Goal: Task Accomplishment & Management: Complete application form

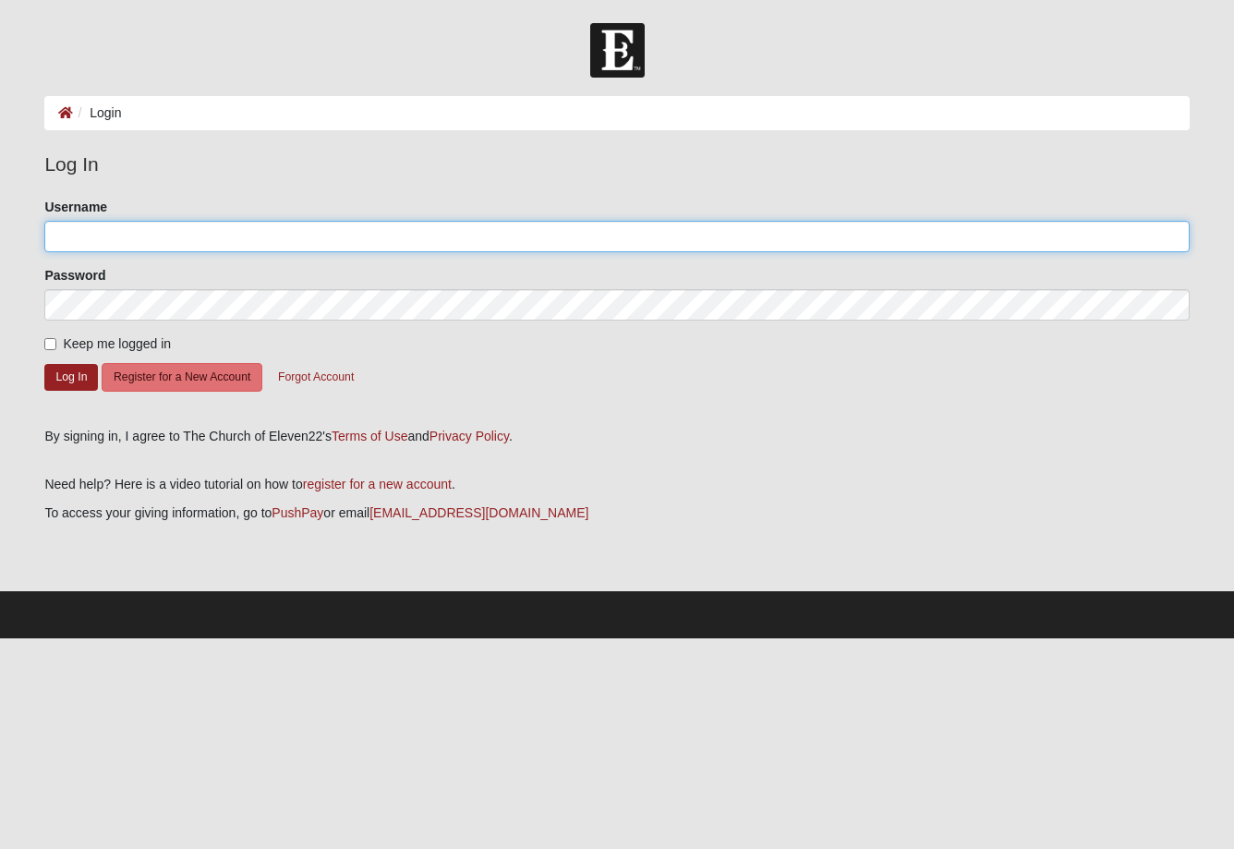
type input "CTEAGUE"
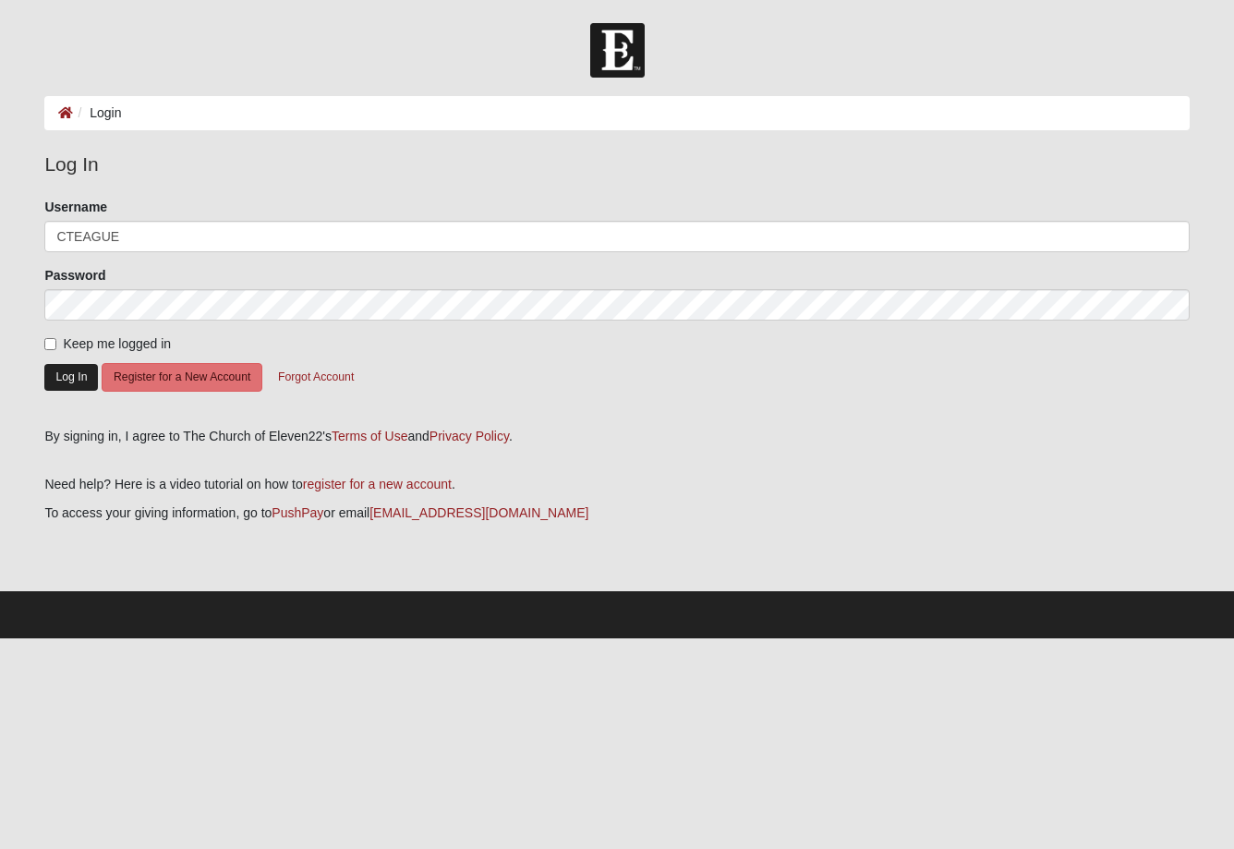
click at [64, 389] on button "Log In" at bounding box center [71, 377] width 54 height 27
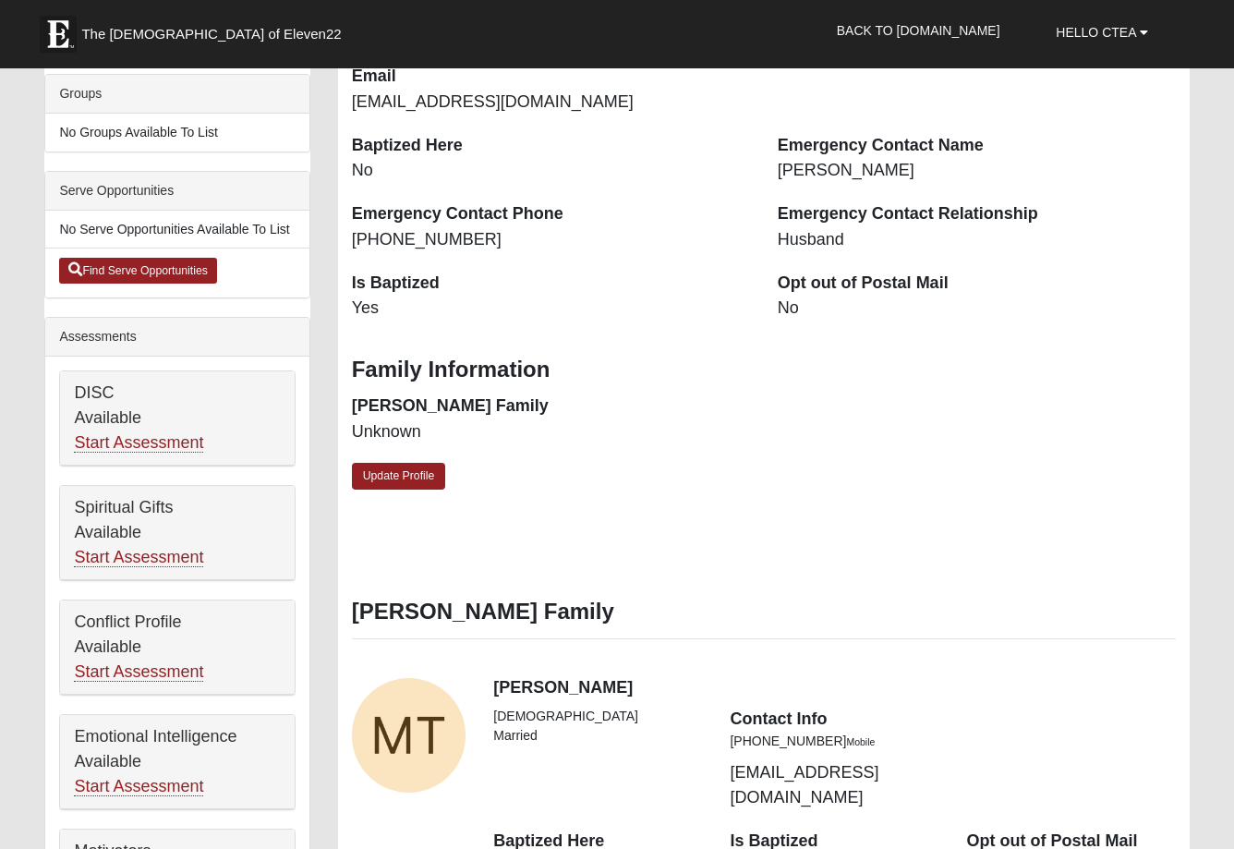
scroll to position [459, 0]
click at [176, 552] on link "Start Assessment" at bounding box center [138, 556] width 129 height 19
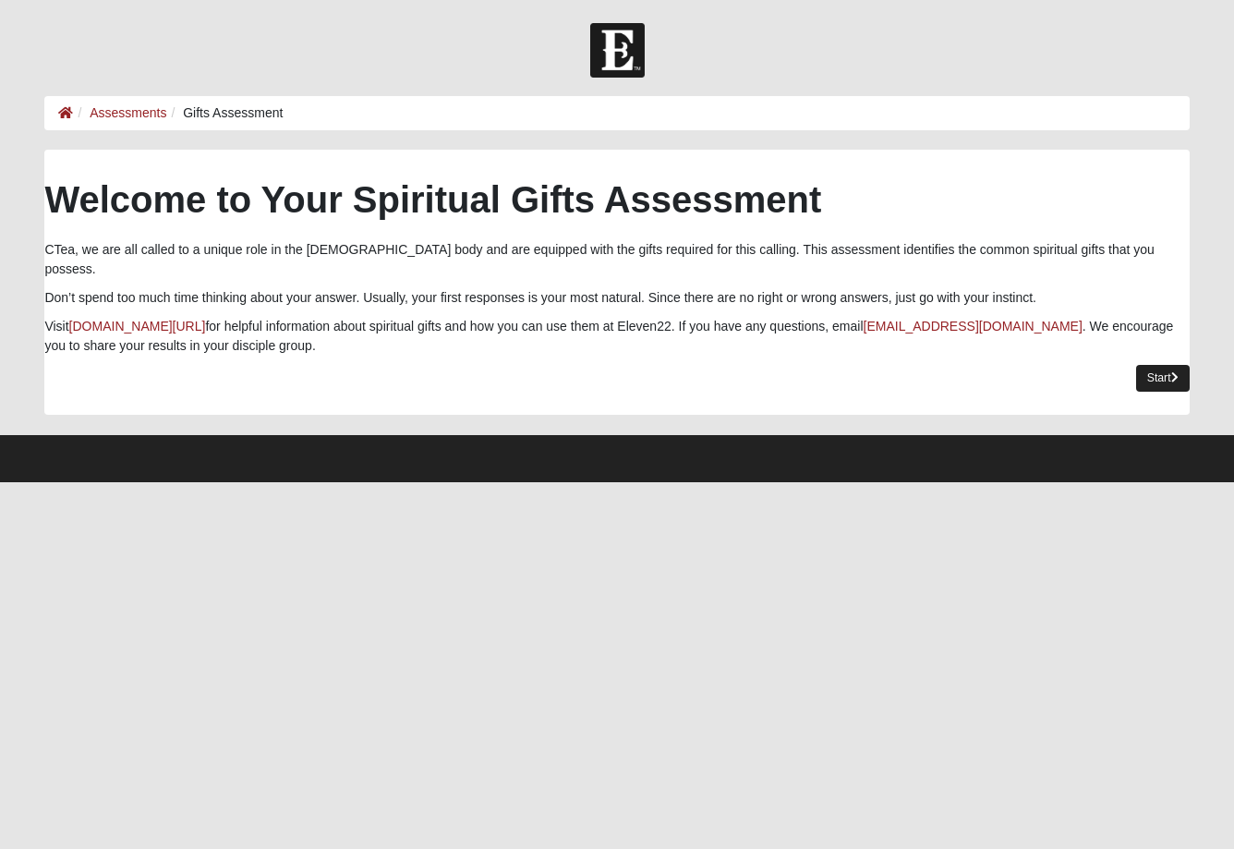
click at [1171, 372] on icon at bounding box center [1174, 377] width 7 height 11
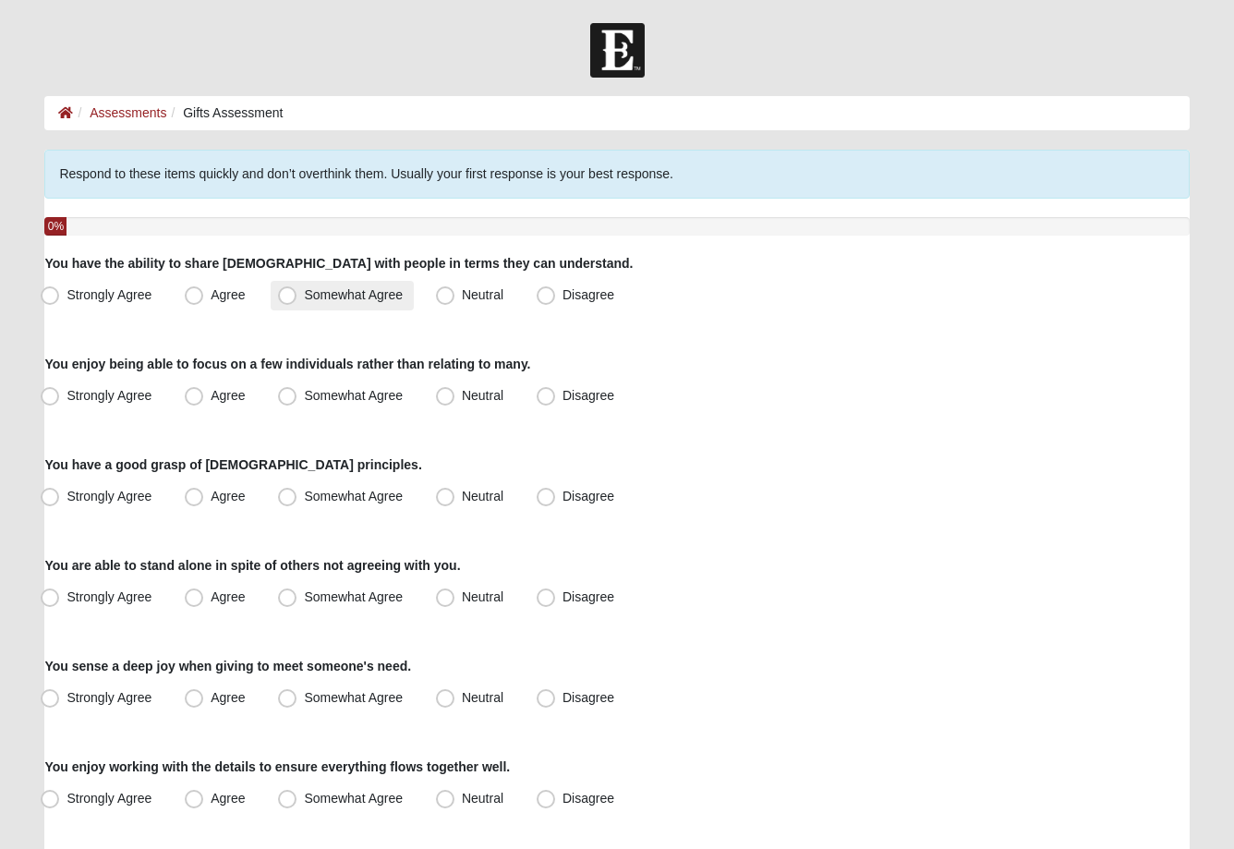
click at [304, 297] on span "Somewhat Agree" at bounding box center [353, 294] width 99 height 15
click at [290, 297] on input "Somewhat Agree" at bounding box center [291, 295] width 12 height 12
radio input "true"
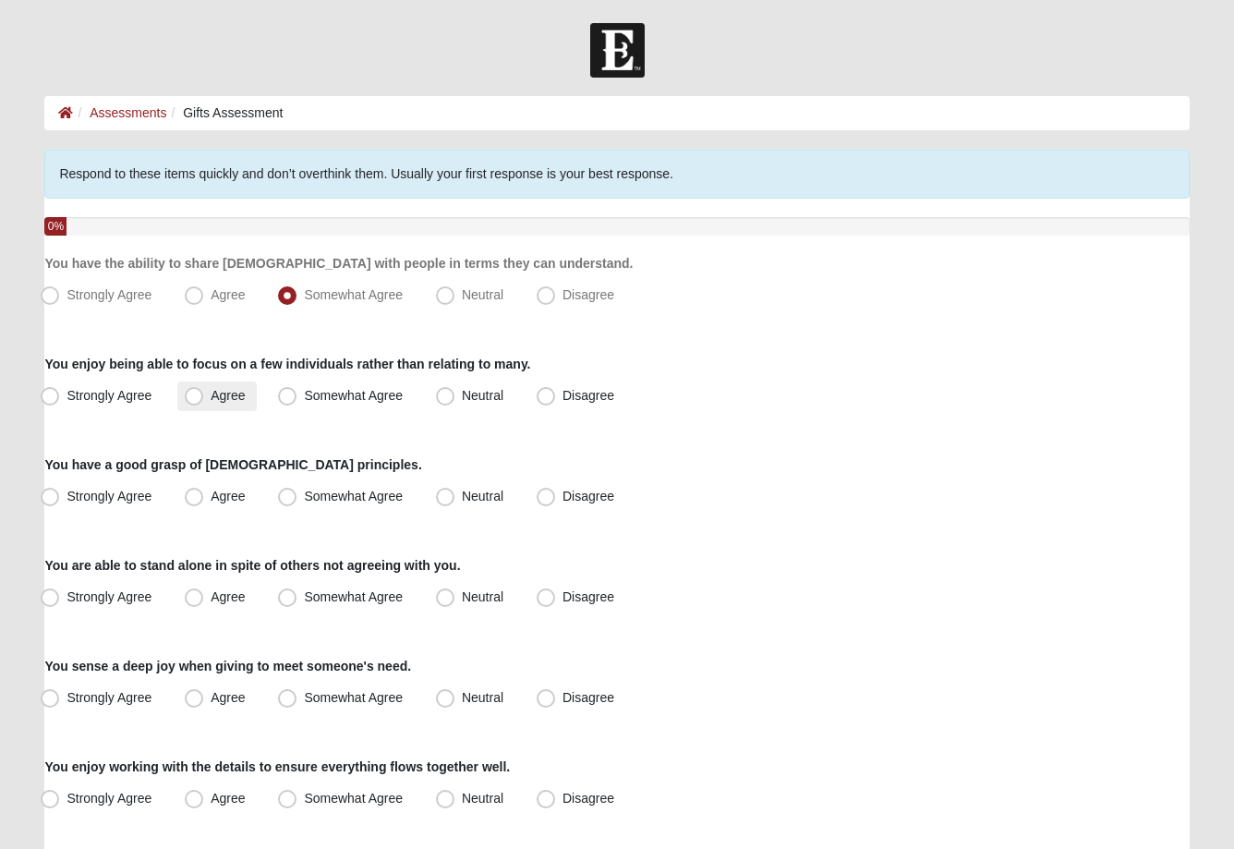
click at [211, 399] on span "Agree" at bounding box center [228, 395] width 34 height 15
click at [200, 399] on input "Agree" at bounding box center [198, 396] width 12 height 12
radio input "true"
click at [211, 499] on span "Agree" at bounding box center [228, 496] width 34 height 15
click at [194, 499] on input "Agree" at bounding box center [198, 497] width 12 height 12
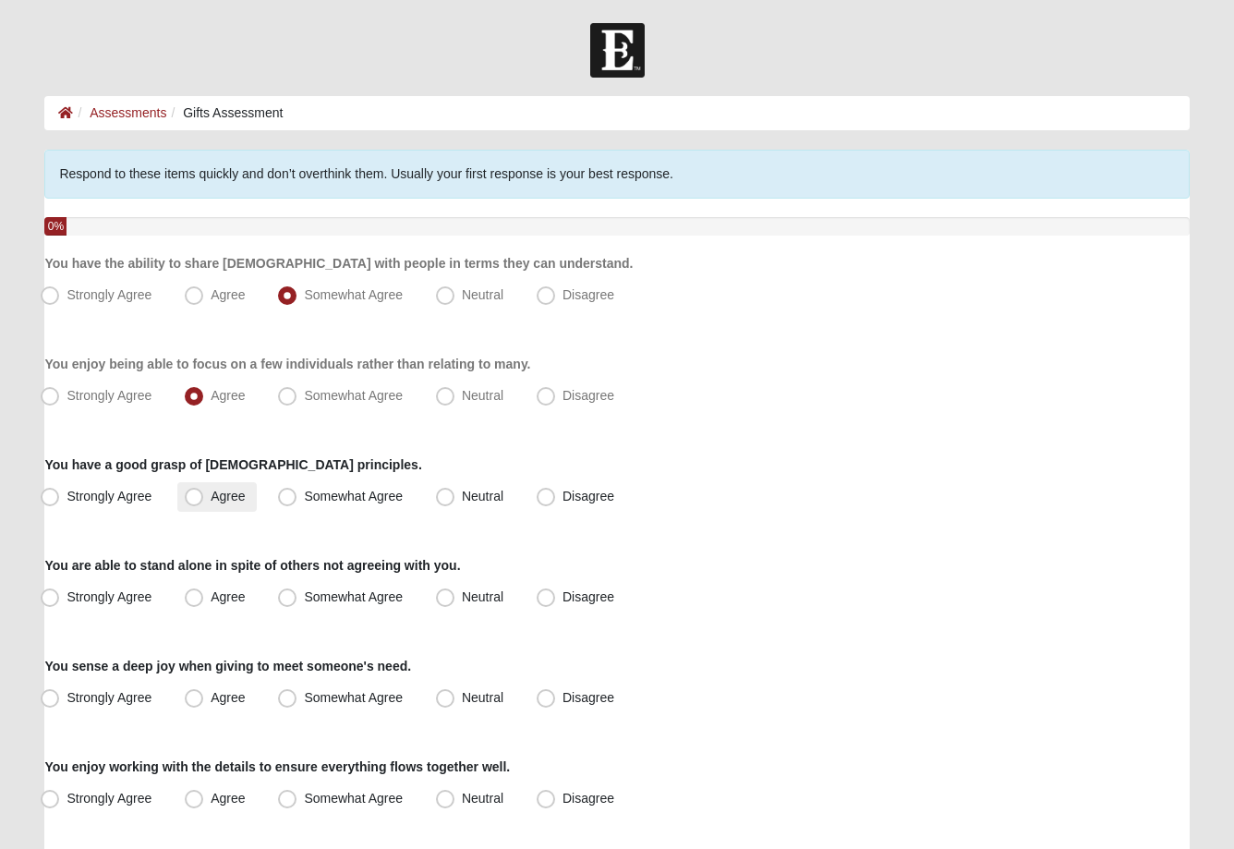
radio input "true"
click at [211, 601] on span "Agree" at bounding box center [228, 596] width 34 height 15
click at [199, 601] on input "Agree" at bounding box center [198, 597] width 12 height 12
radio input "true"
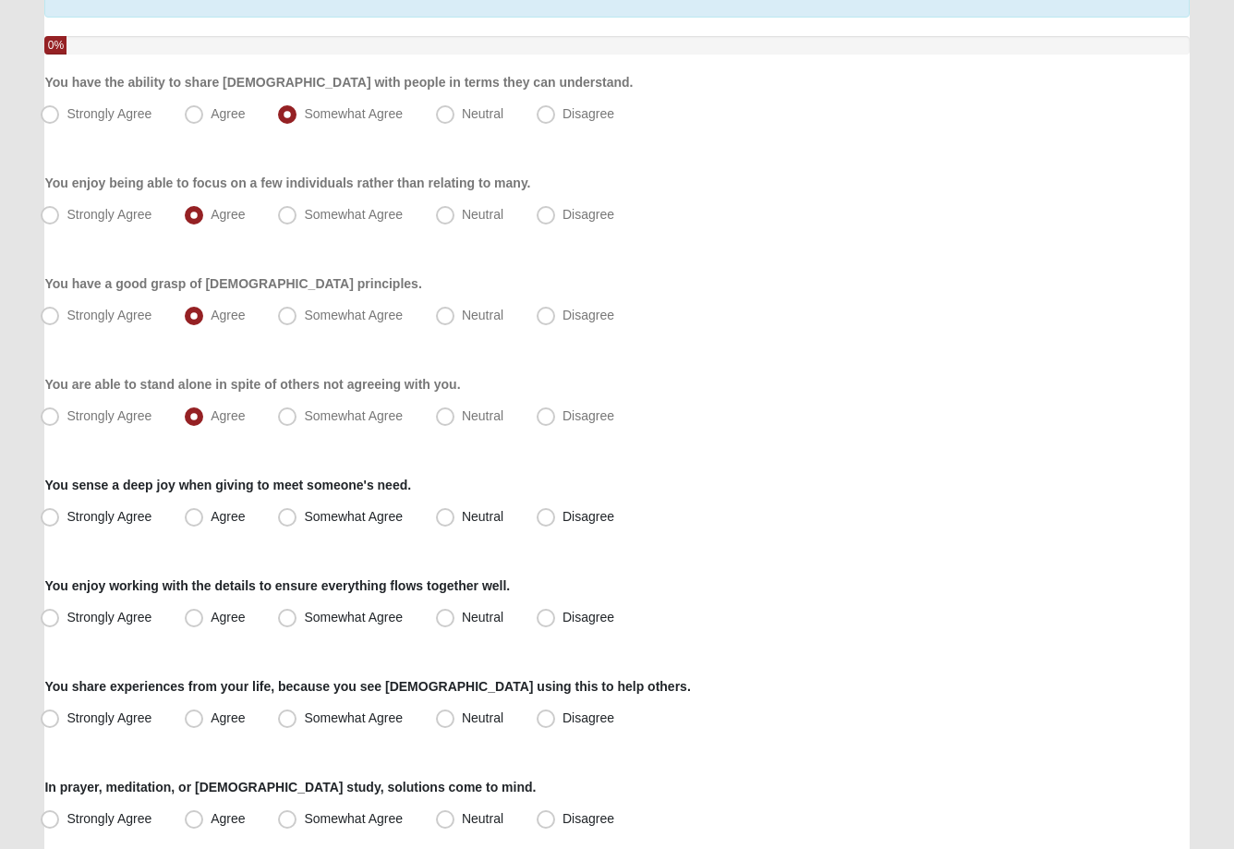
scroll to position [192, 0]
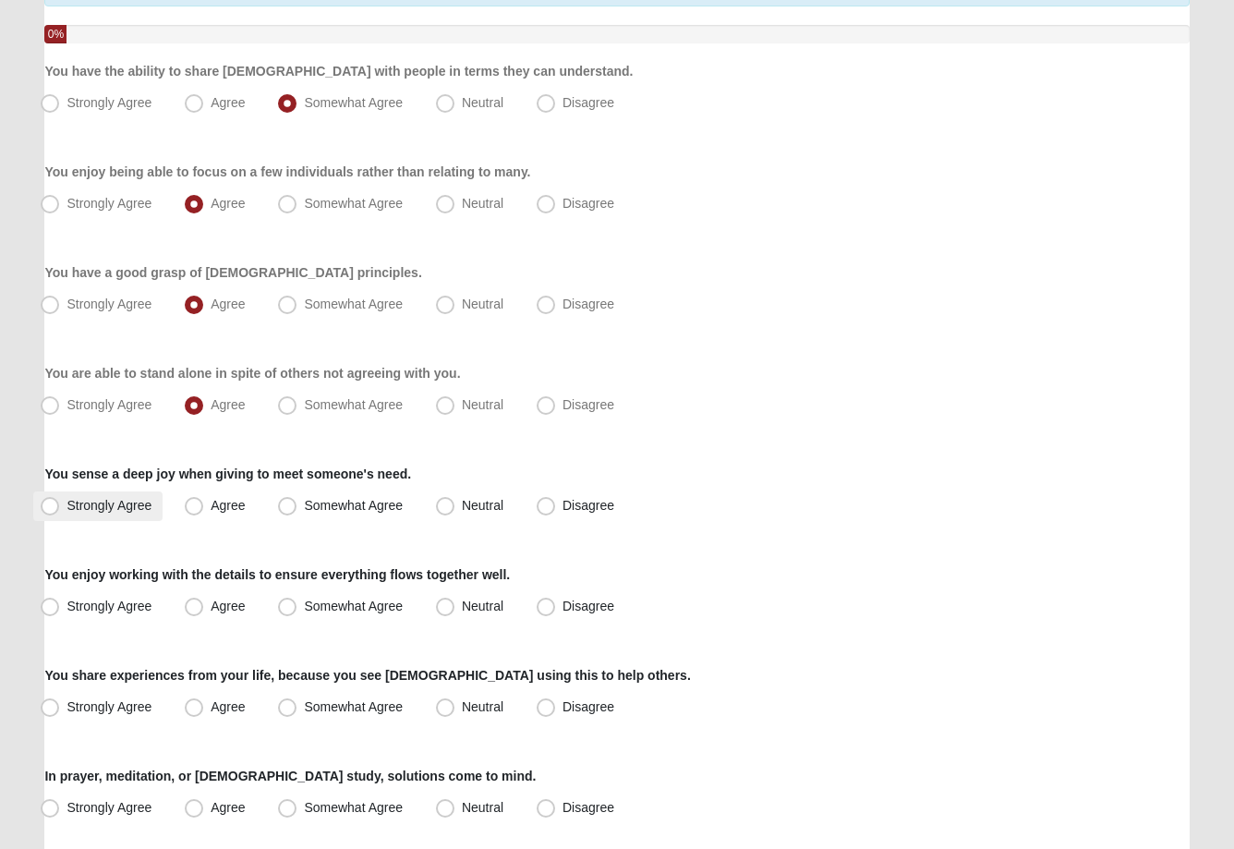
click at [67, 507] on span "Strongly Agree" at bounding box center [109, 505] width 85 height 15
click at [49, 507] on input "Strongly Agree" at bounding box center [54, 506] width 12 height 12
radio input "true"
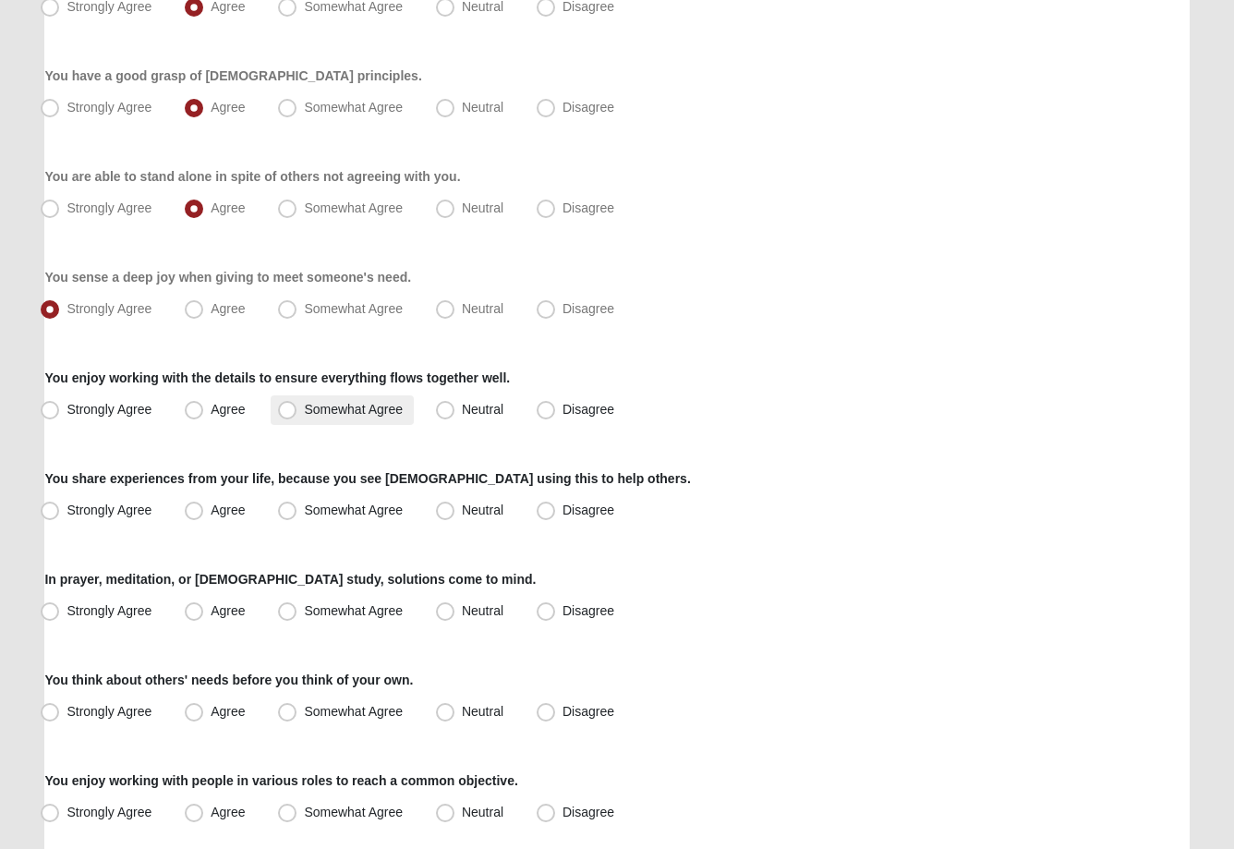
scroll to position [395, 0]
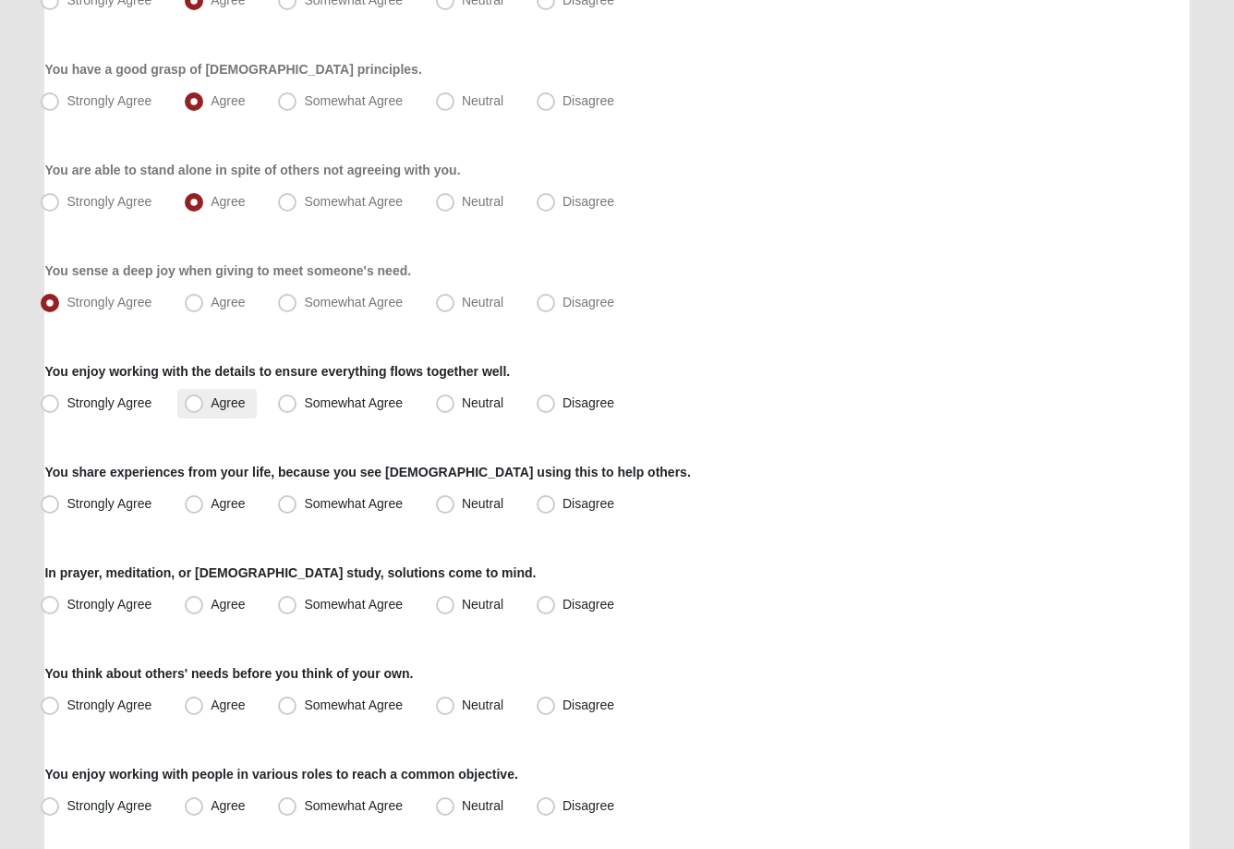
click at [211, 405] on span "Agree" at bounding box center [228, 402] width 34 height 15
click at [196, 405] on input "Agree" at bounding box center [198, 403] width 12 height 12
radio input "true"
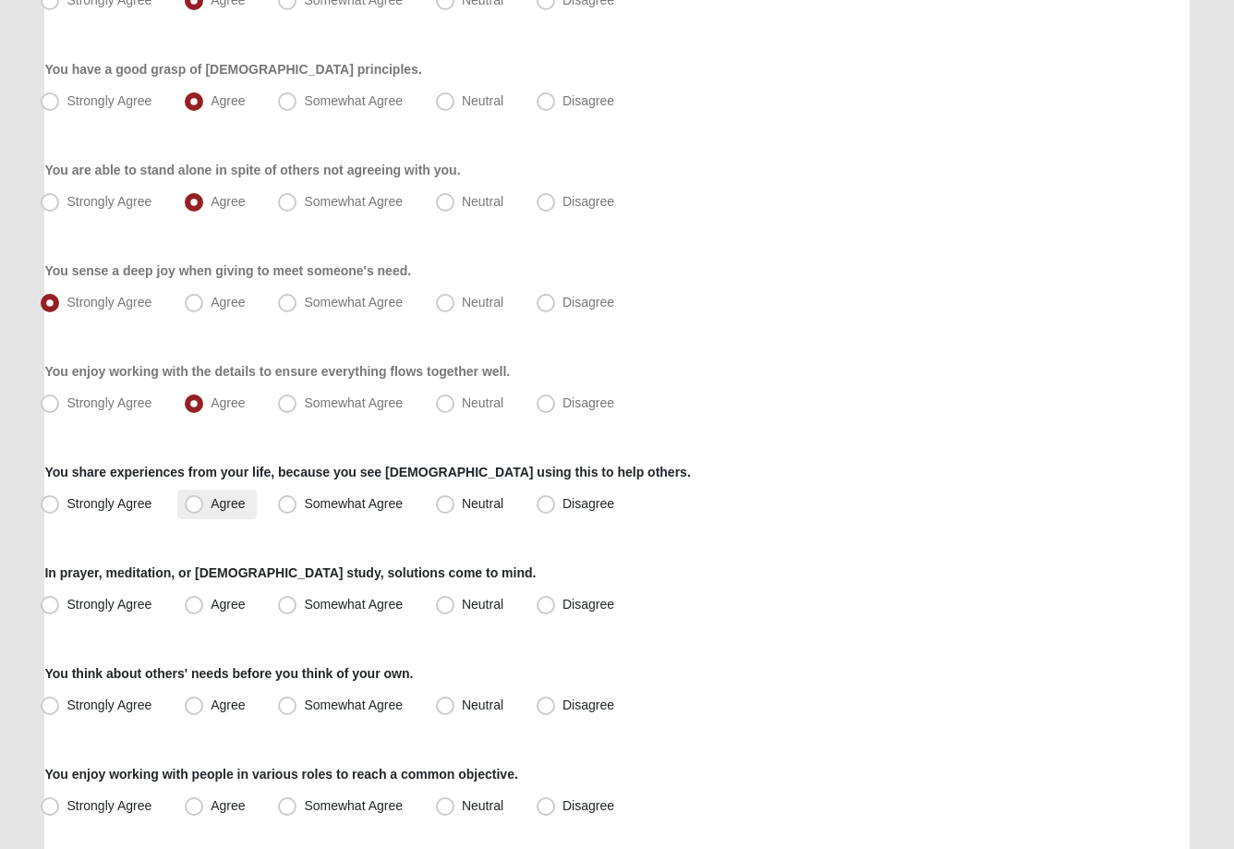
click at [211, 508] on span "Agree" at bounding box center [228, 503] width 34 height 15
click at [192, 508] on input "Agree" at bounding box center [198, 504] width 12 height 12
radio input "true"
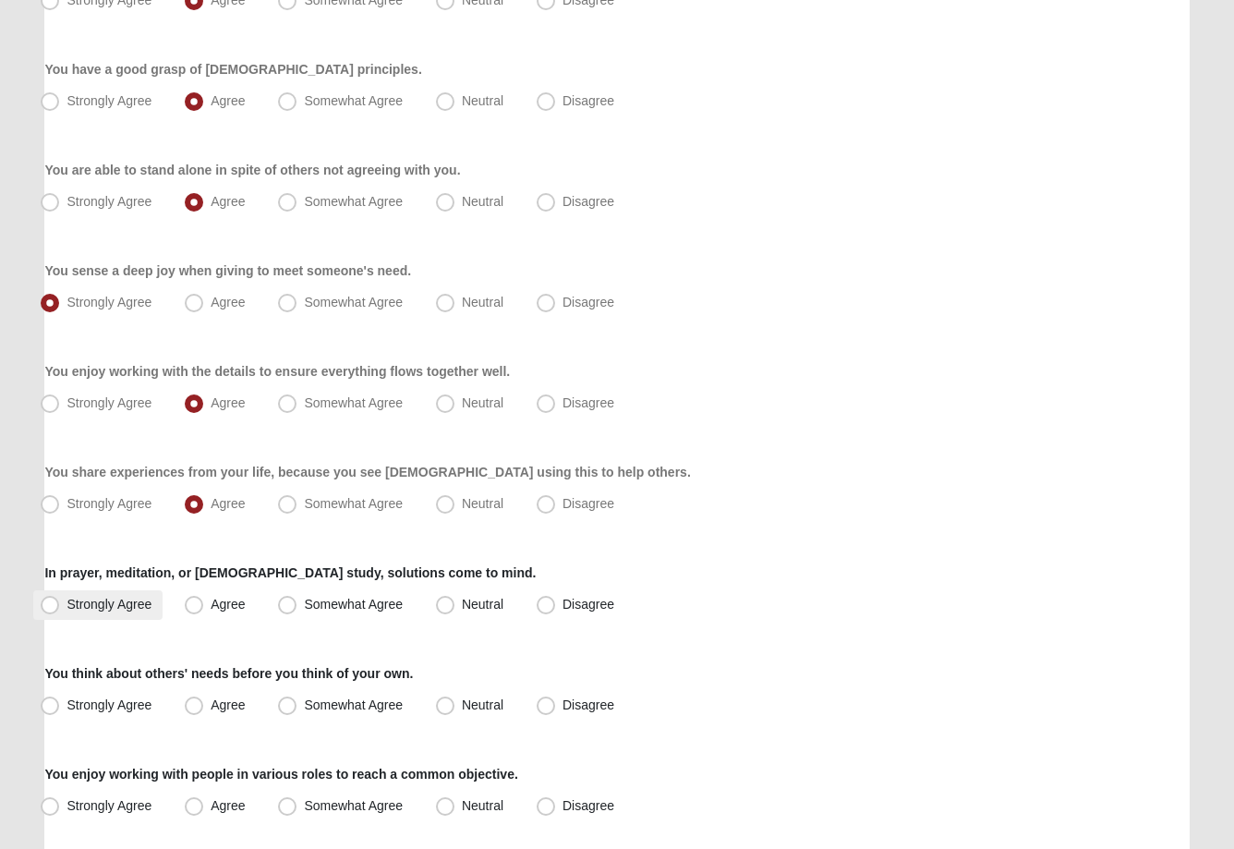
click at [67, 608] on span "Strongly Agree" at bounding box center [109, 604] width 85 height 15
click at [55, 608] on input "Strongly Agree" at bounding box center [54, 605] width 12 height 12
radio input "true"
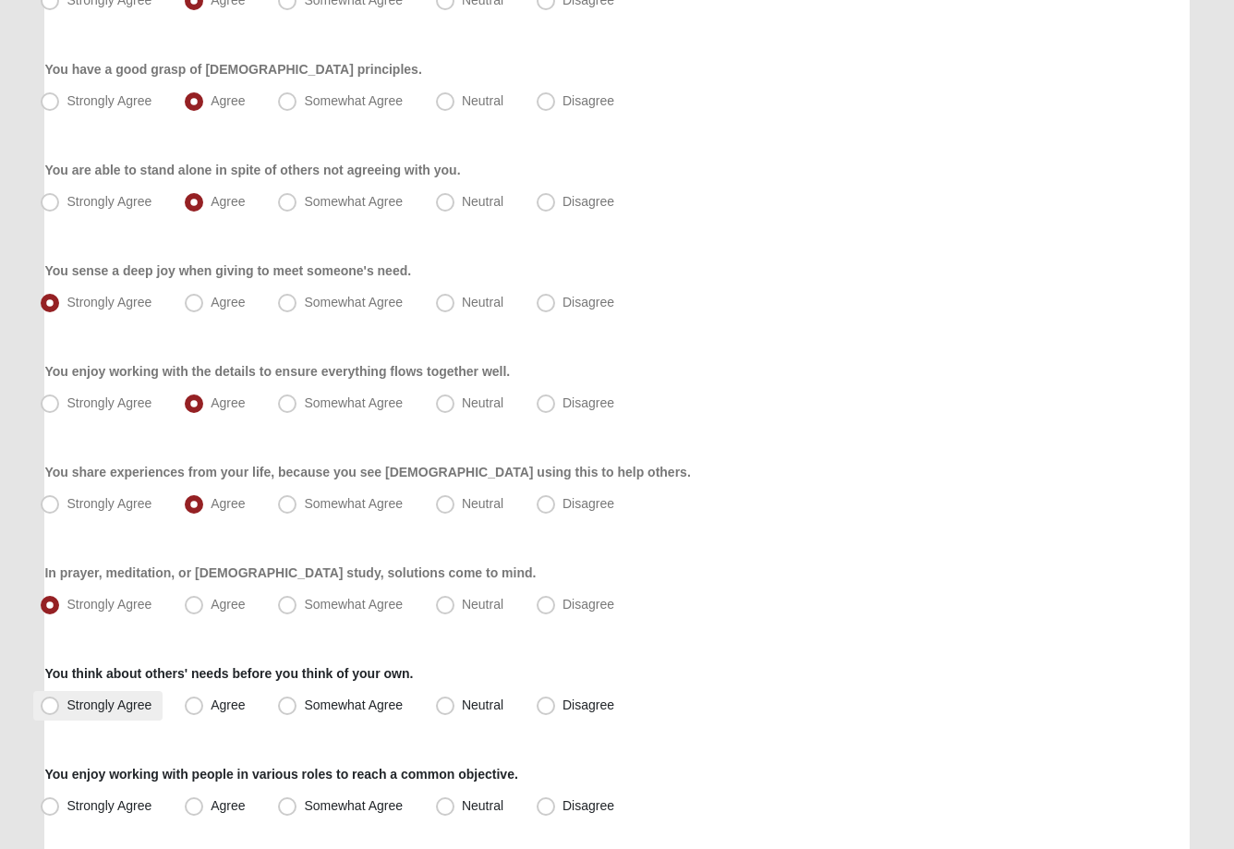
click at [67, 710] on span "Strongly Agree" at bounding box center [109, 705] width 85 height 15
click at [52, 710] on input "Strongly Agree" at bounding box center [54, 705] width 12 height 12
radio input "true"
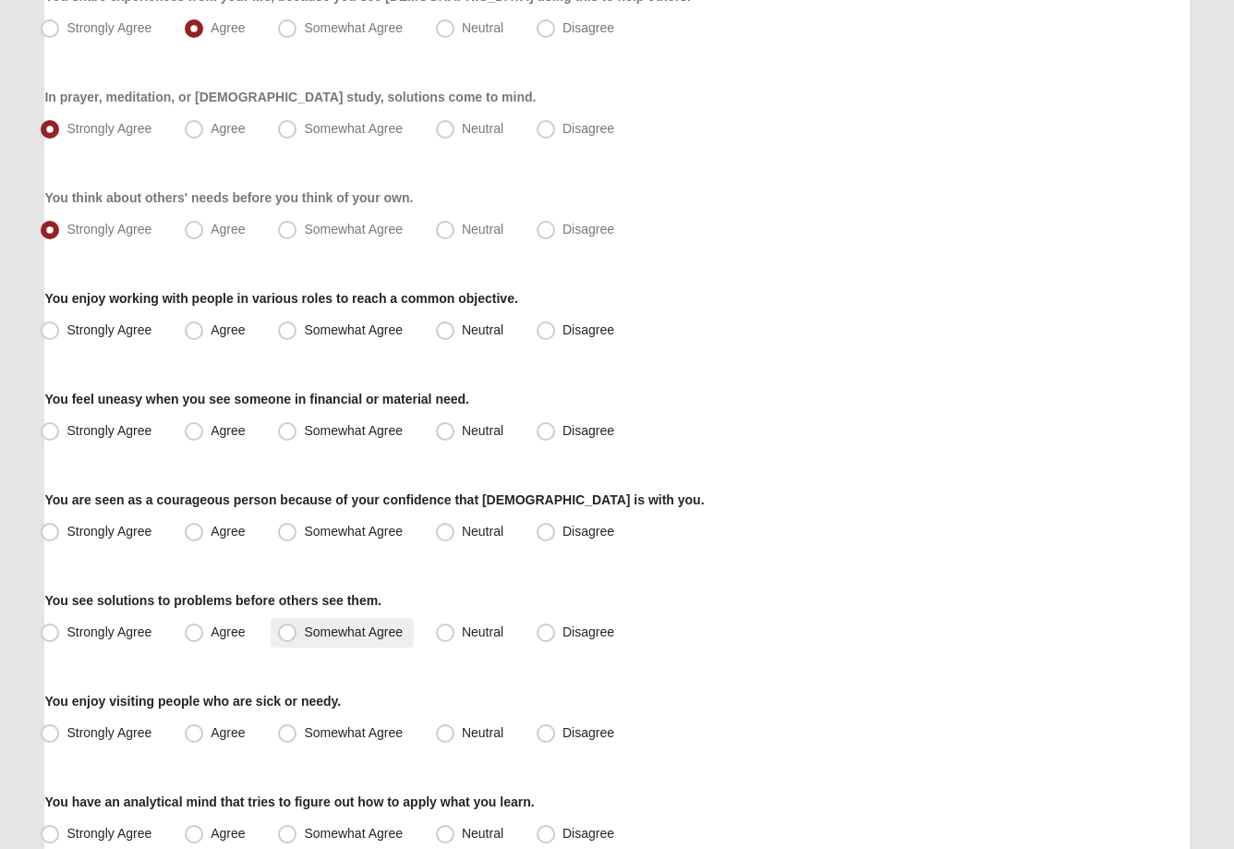
scroll to position [871, 0]
click at [211, 330] on span "Agree" at bounding box center [228, 329] width 34 height 15
click at [199, 330] on input "Agree" at bounding box center [198, 330] width 12 height 12
radio input "true"
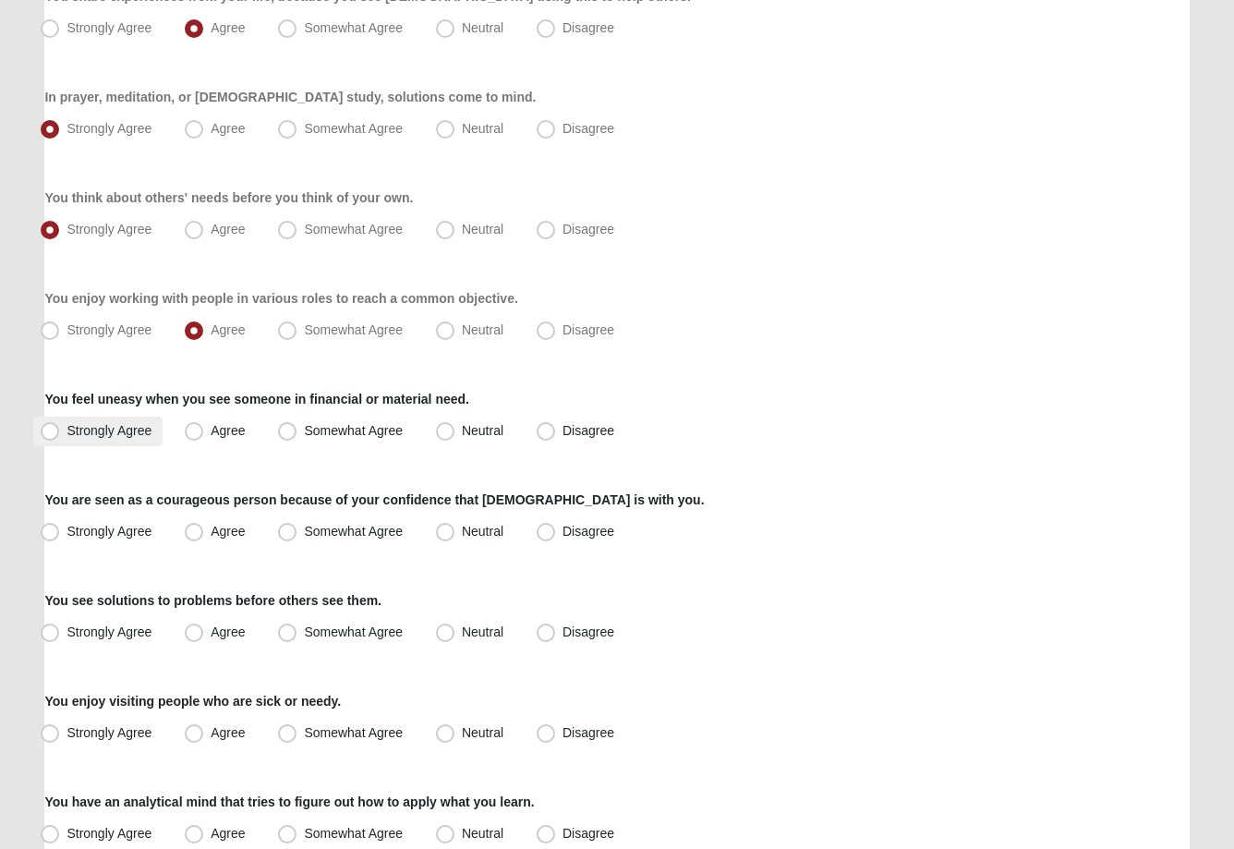
click at [67, 431] on span "Strongly Agree" at bounding box center [109, 430] width 85 height 15
click at [51, 431] on input "Strongly Agree" at bounding box center [54, 431] width 12 height 12
radio input "true"
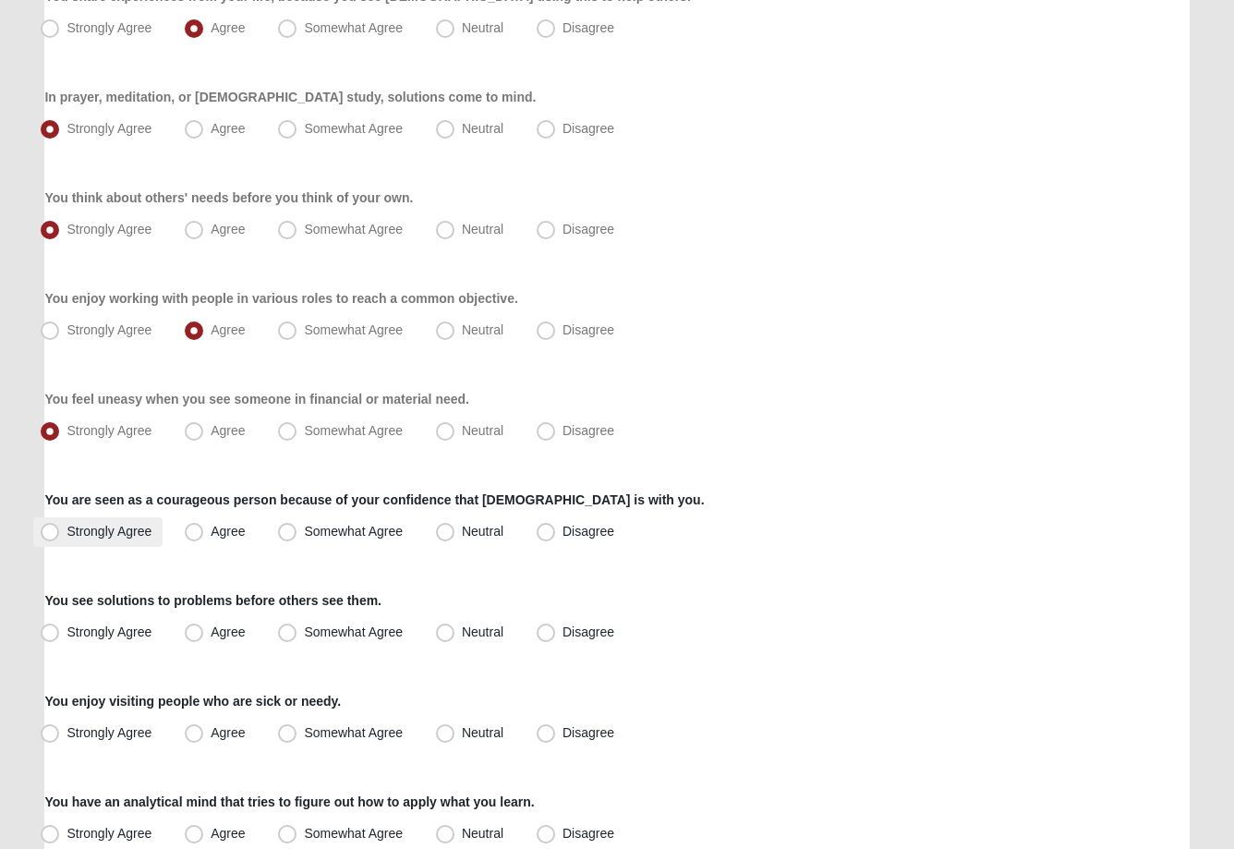
click at [67, 536] on span "Strongly Agree" at bounding box center [109, 531] width 85 height 15
click at [55, 536] on input "Strongly Agree" at bounding box center [54, 532] width 12 height 12
radio input "true"
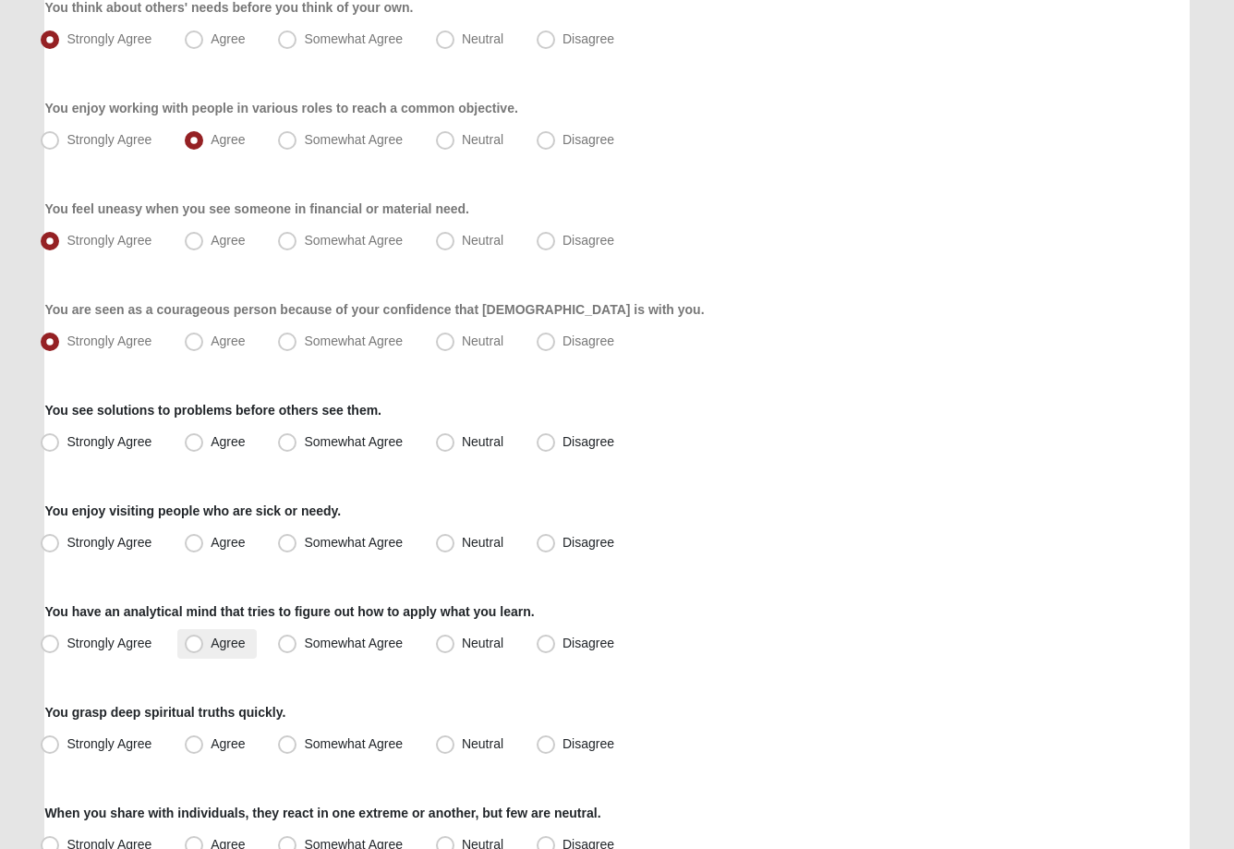
scroll to position [1062, 0]
click at [211, 445] on span "Agree" at bounding box center [228, 441] width 34 height 15
click at [200, 445] on input "Agree" at bounding box center [198, 442] width 12 height 12
radio input "true"
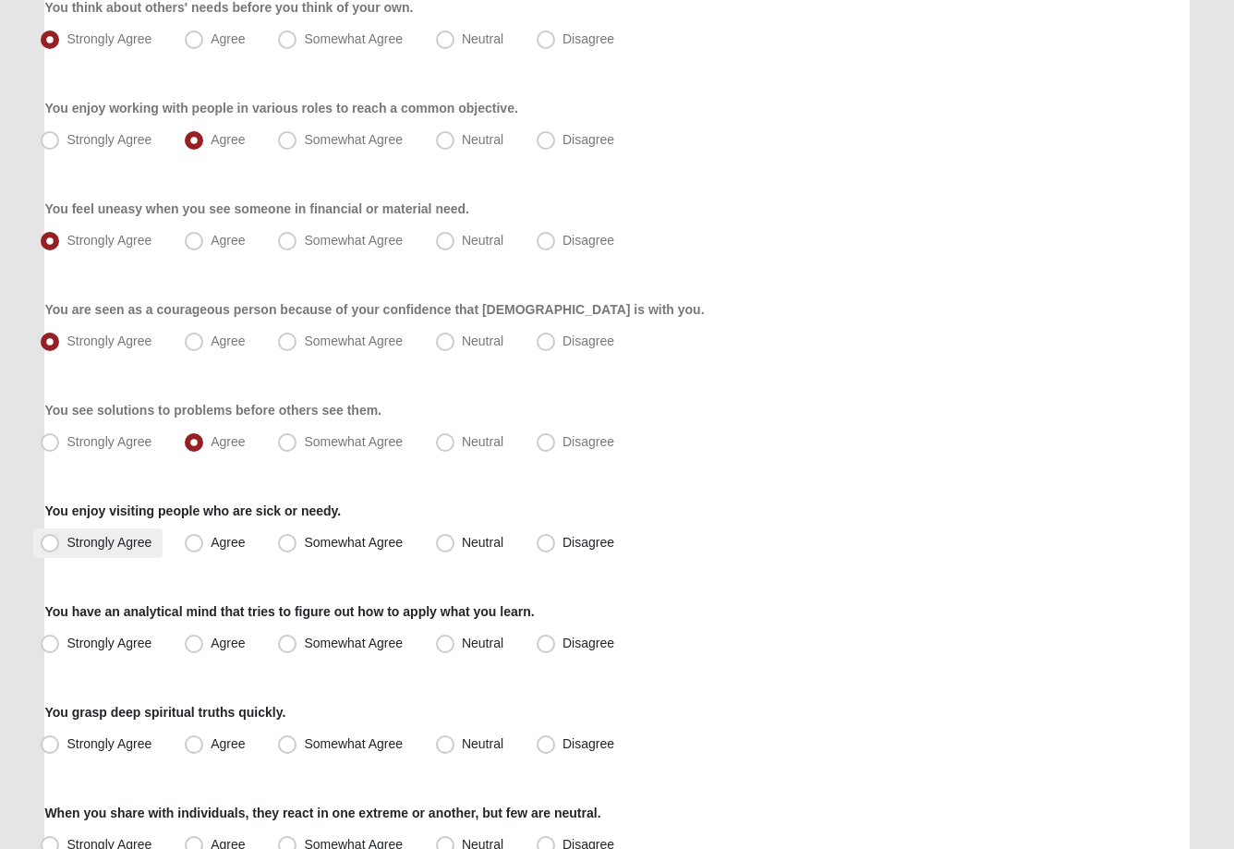
click at [67, 545] on span "Strongly Agree" at bounding box center [109, 542] width 85 height 15
click at [52, 545] on input "Strongly Agree" at bounding box center [54, 543] width 12 height 12
radio input "true"
click at [211, 647] on span "Agree" at bounding box center [228, 643] width 34 height 15
click at [194, 647] on input "Agree" at bounding box center [198, 643] width 12 height 12
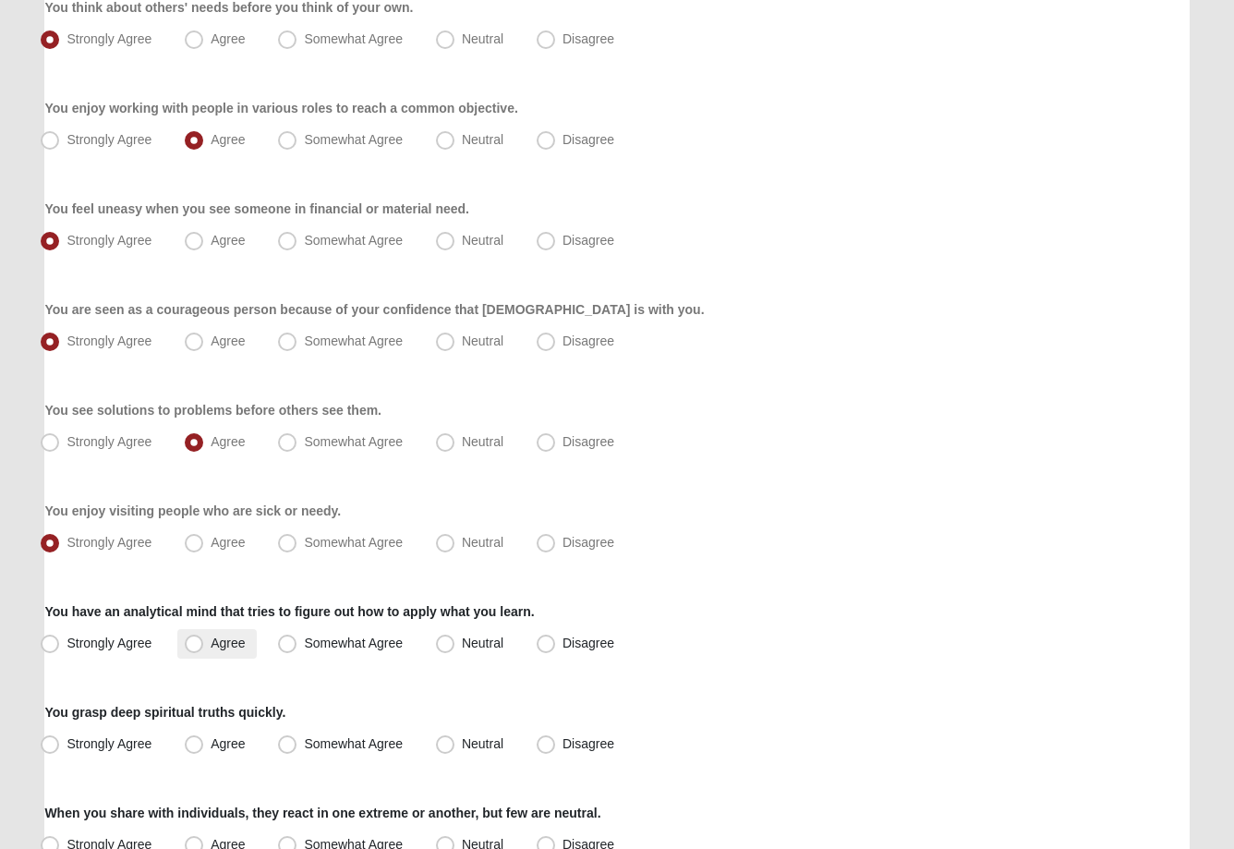
radio input "true"
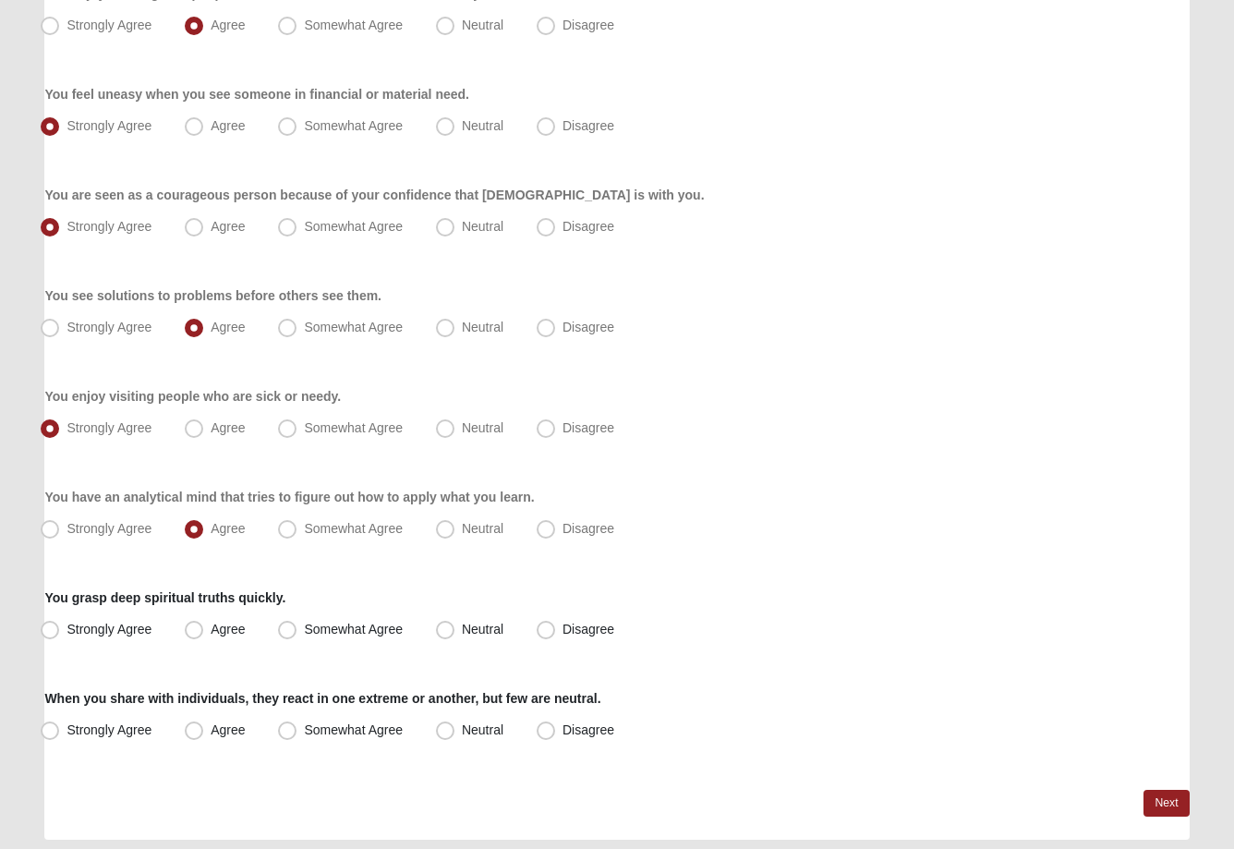
scroll to position [1176, 0]
click at [304, 637] on span "Somewhat Agree" at bounding box center [353, 629] width 99 height 15
click at [288, 636] on input "Somewhat Agree" at bounding box center [291, 630] width 12 height 12
radio input "true"
click at [211, 629] on span "Agree" at bounding box center [228, 629] width 34 height 15
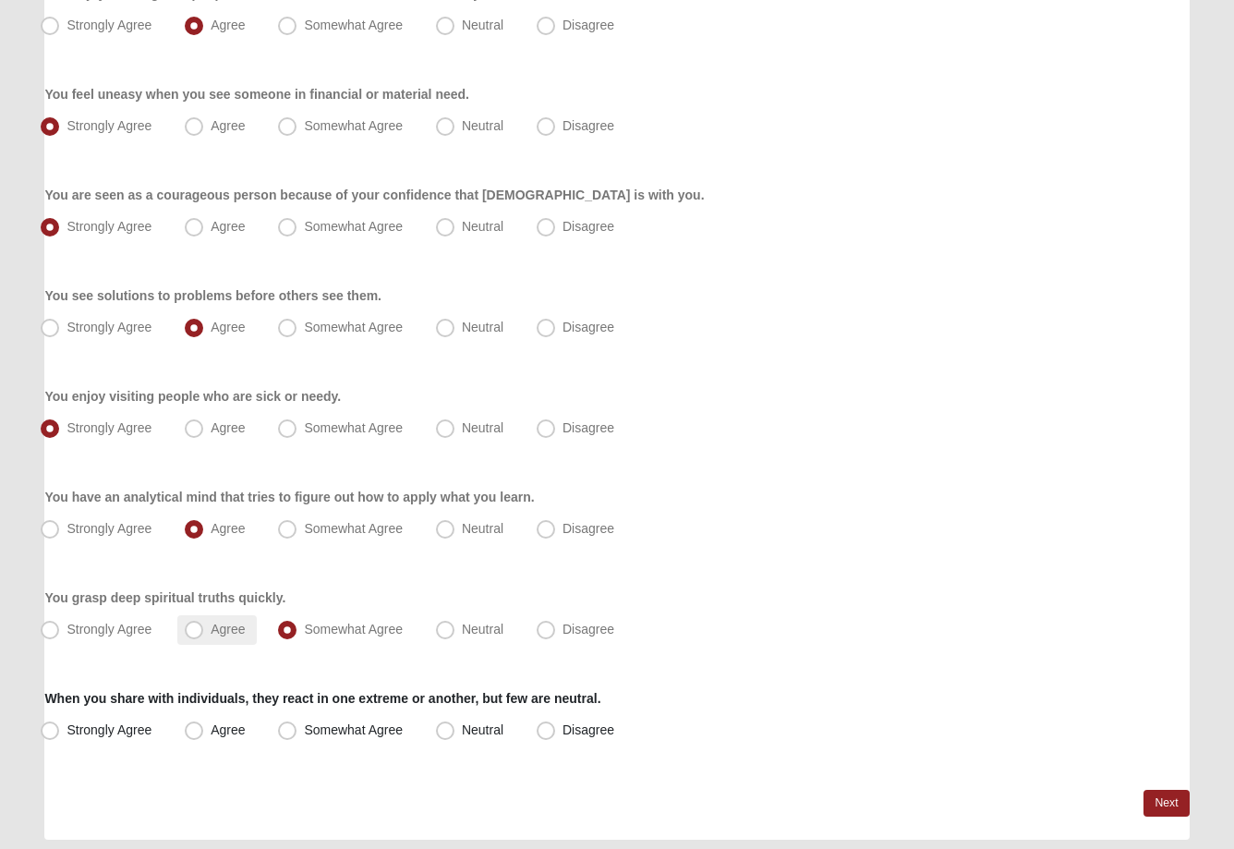
click at [200, 629] on input "Agree" at bounding box center [198, 630] width 12 height 12
radio input "true"
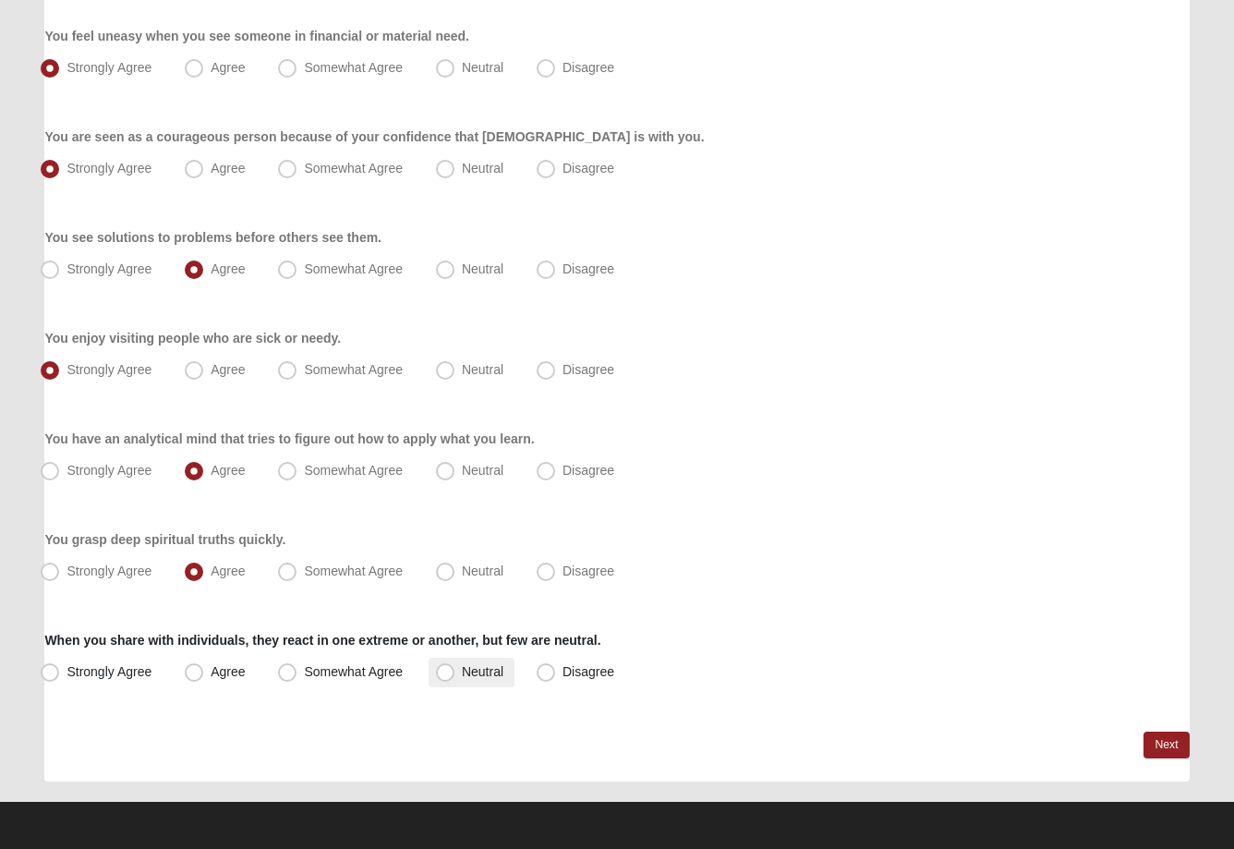
scroll to position [1234, 0]
click at [211, 674] on span "Agree" at bounding box center [228, 671] width 34 height 15
click at [198, 674] on input "Agree" at bounding box center [198, 672] width 12 height 12
radio input "true"
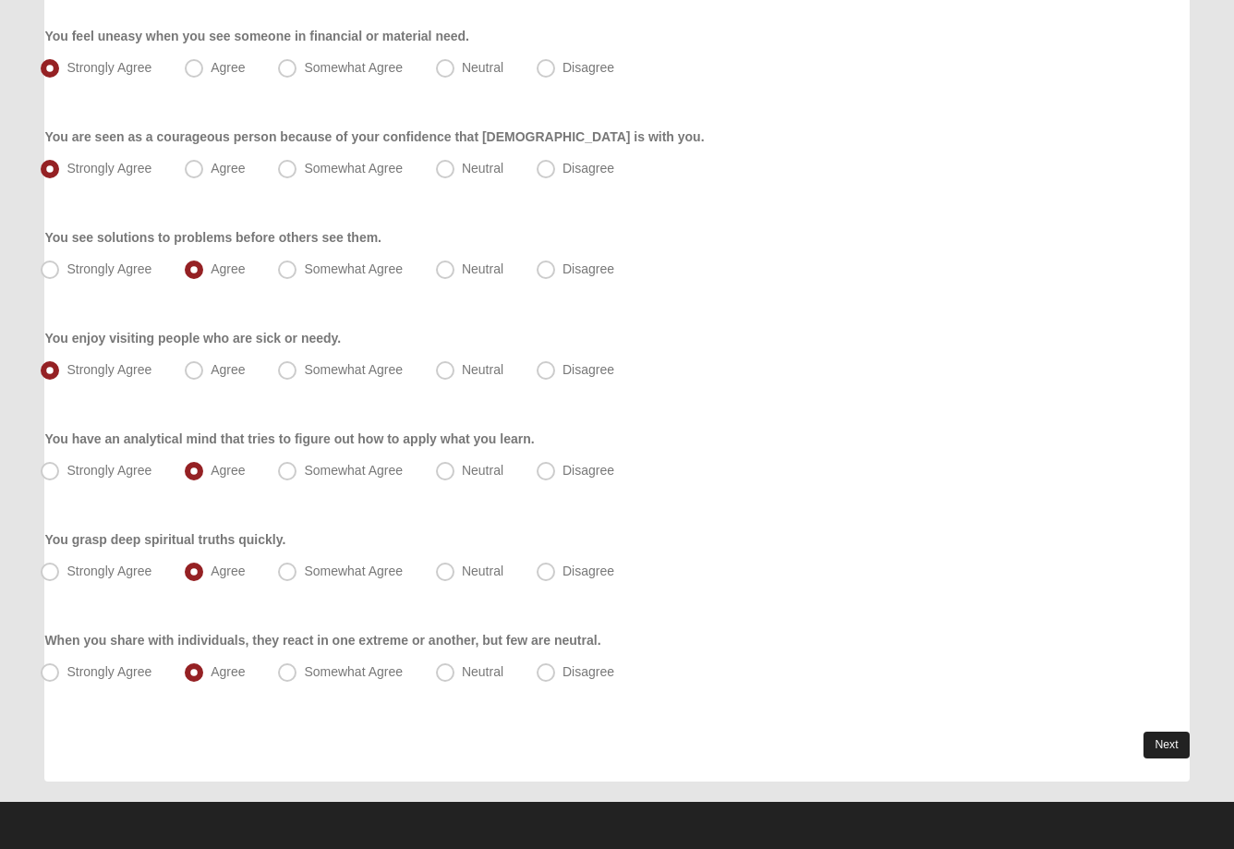
click at [1157, 748] on link "Next" at bounding box center [1166, 745] width 45 height 27
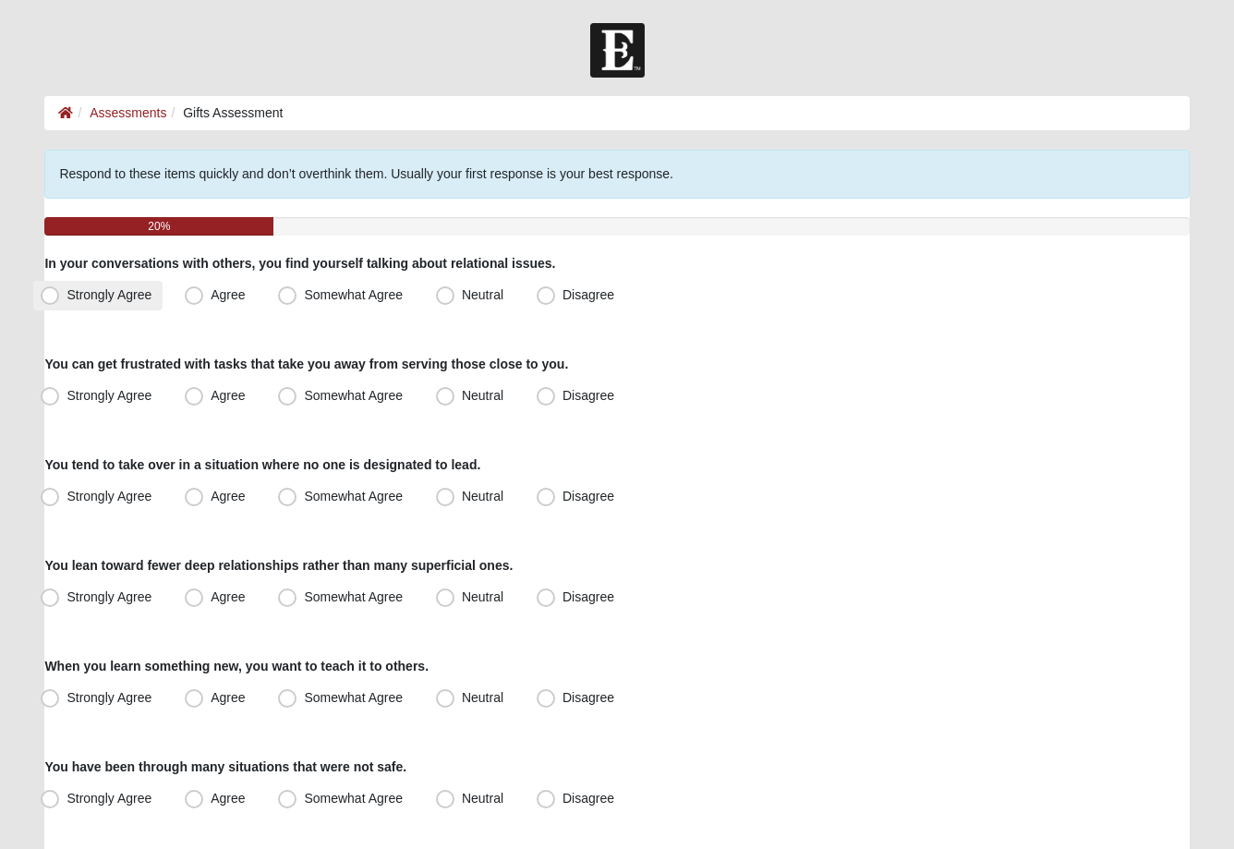
click at [67, 294] on span "Strongly Agree" at bounding box center [109, 294] width 85 height 15
click at [57, 294] on input "Strongly Agree" at bounding box center [54, 295] width 12 height 12
radio input "true"
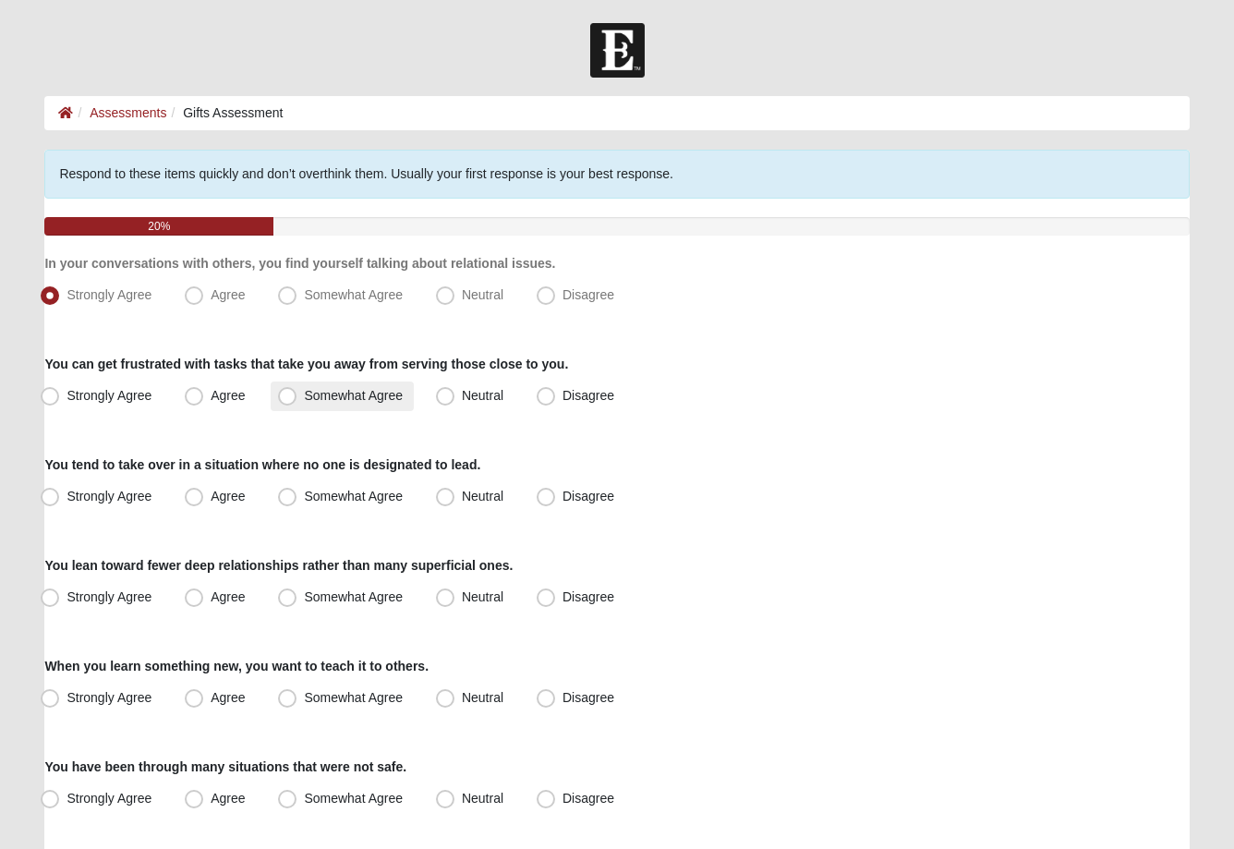
click at [304, 397] on span "Somewhat Agree" at bounding box center [353, 395] width 99 height 15
click at [294, 397] on input "Somewhat Agree" at bounding box center [291, 396] width 12 height 12
radio input "true"
click at [462, 400] on span "Neutral" at bounding box center [483, 395] width 42 height 15
click at [449, 400] on input "Neutral" at bounding box center [449, 396] width 12 height 12
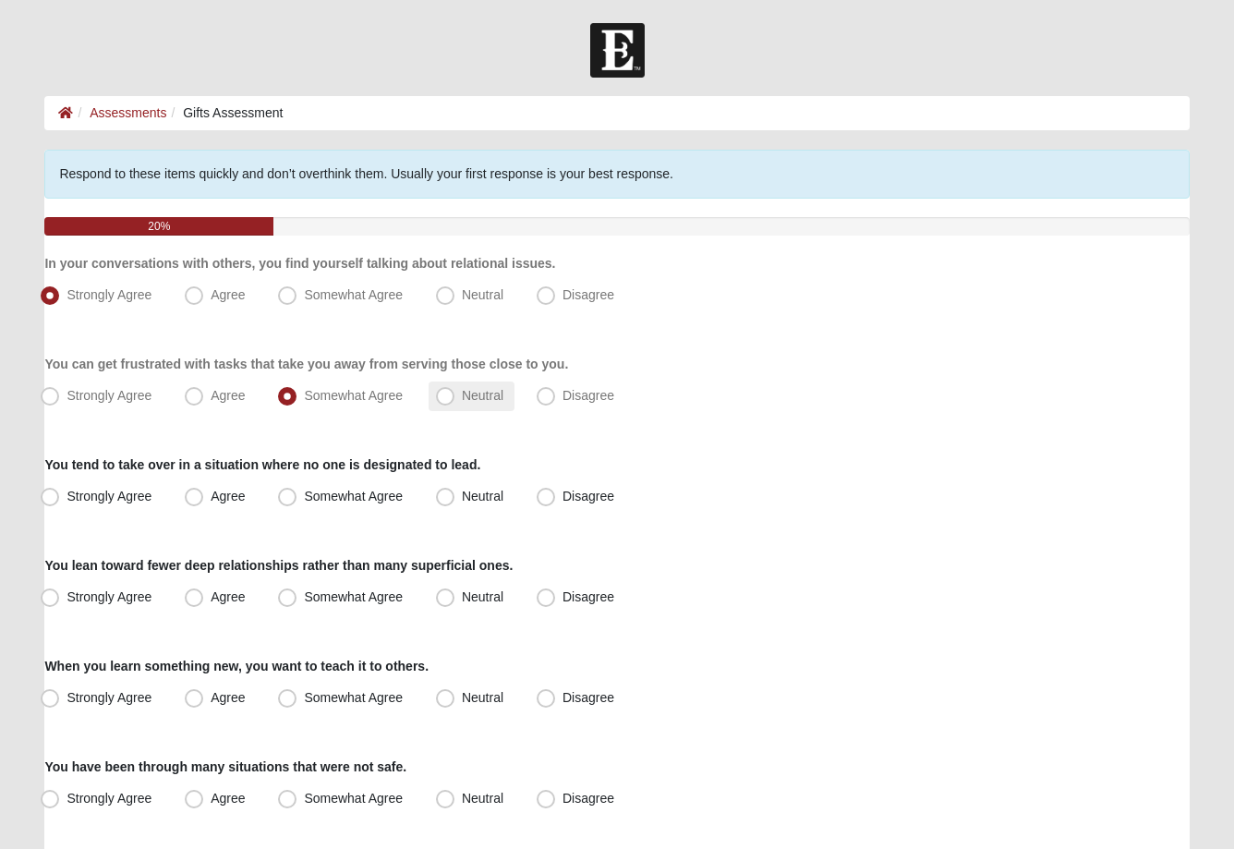
radio input "true"
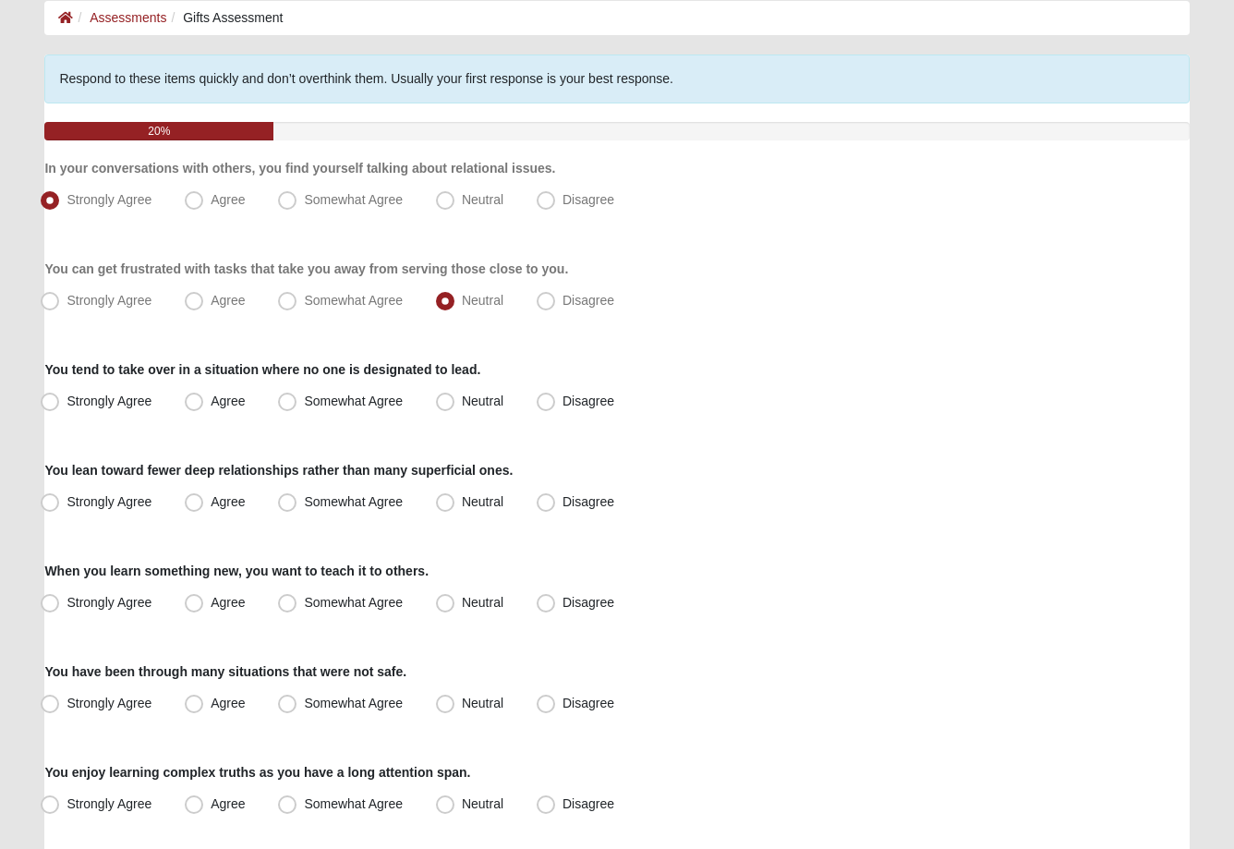
scroll to position [96, 0]
click at [211, 398] on span "Agree" at bounding box center [228, 400] width 34 height 15
click at [192, 398] on input "Agree" at bounding box center [198, 400] width 12 height 12
radio input "true"
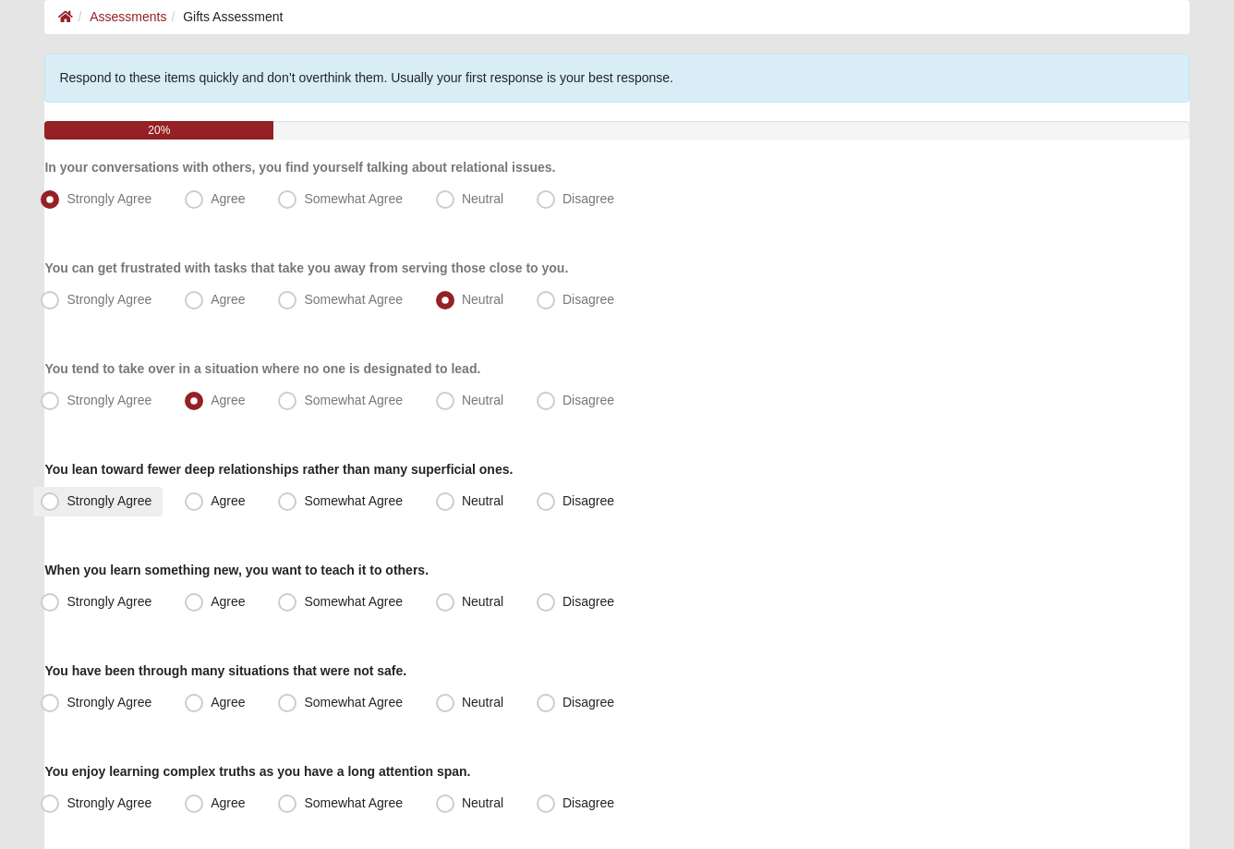
click at [67, 504] on span "Strongly Agree" at bounding box center [109, 500] width 85 height 15
click at [48, 504] on input "Strongly Agree" at bounding box center [54, 501] width 12 height 12
radio input "true"
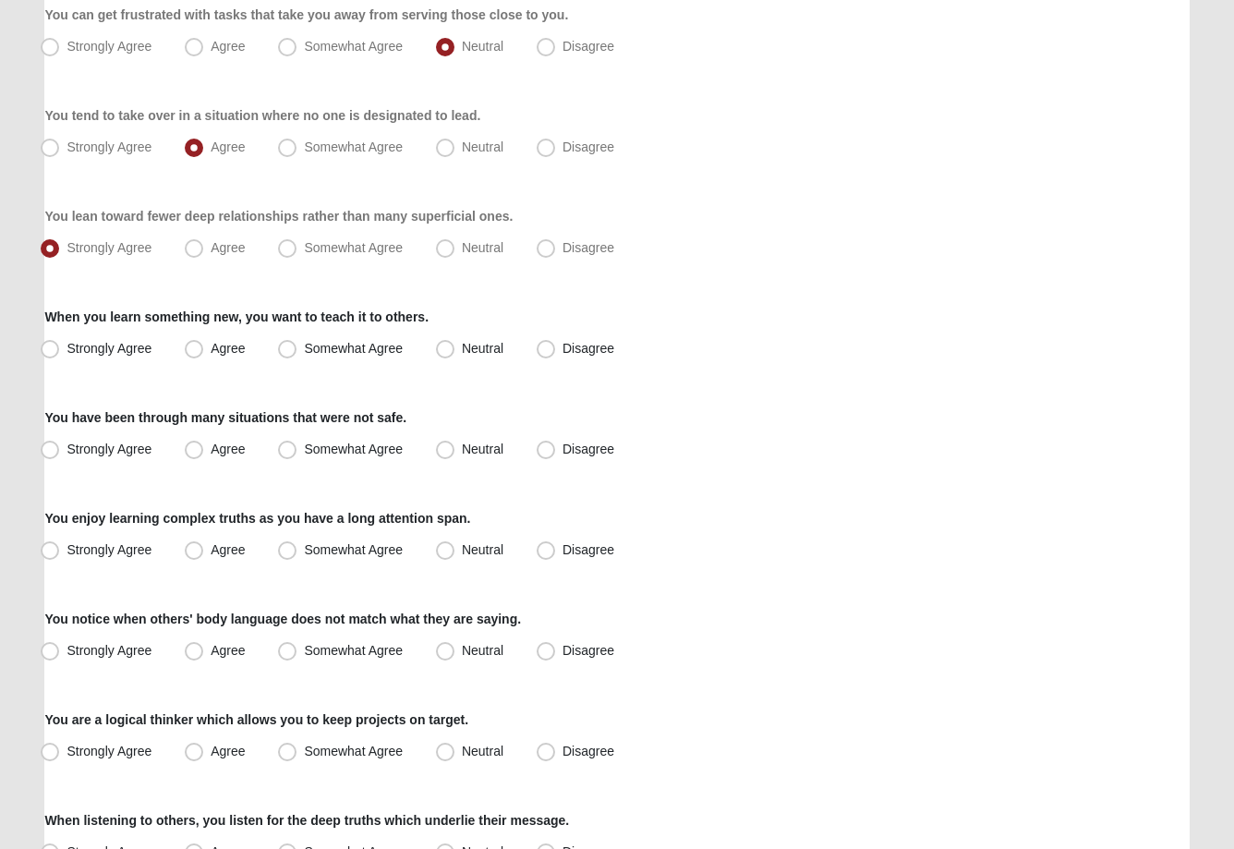
scroll to position [353, 0]
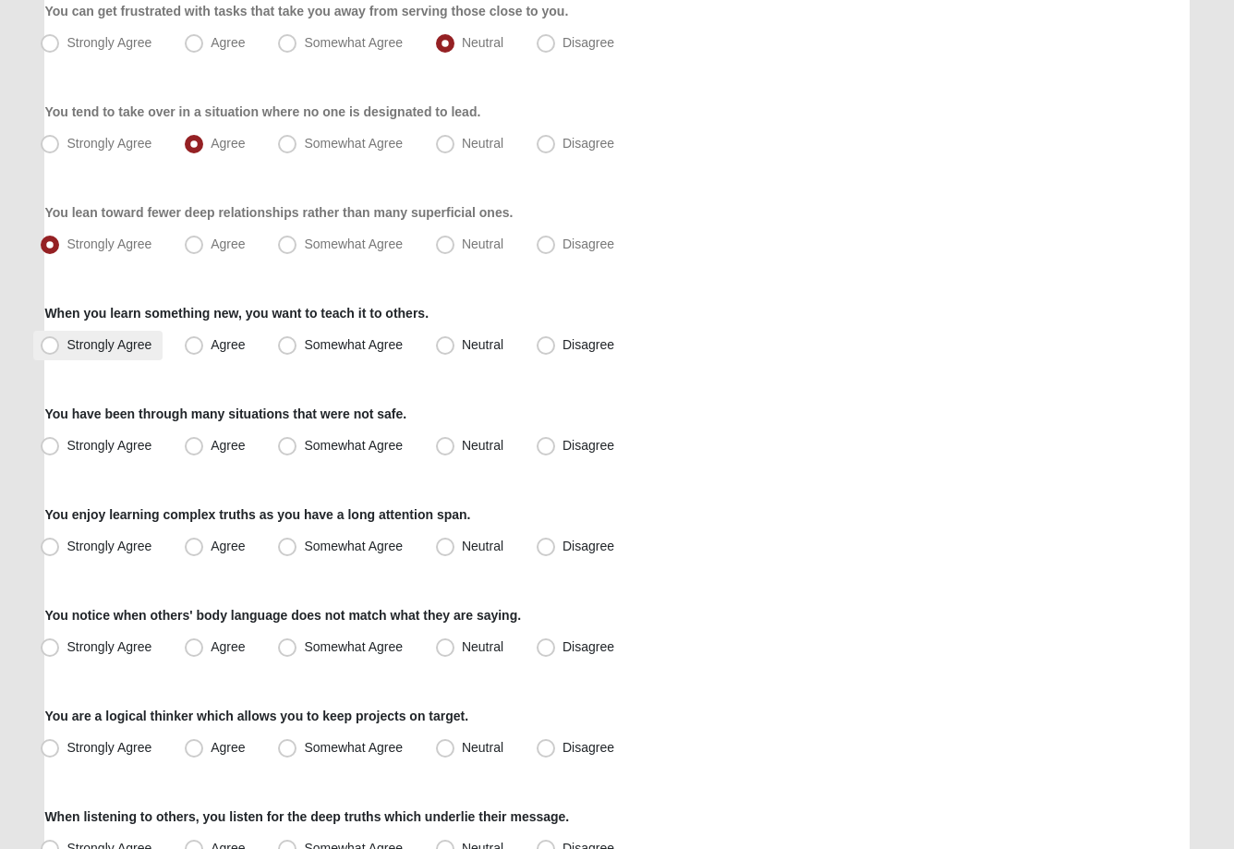
click at [67, 350] on span "Strongly Agree" at bounding box center [109, 344] width 85 height 15
click at [55, 350] on input "Strongly Agree" at bounding box center [54, 345] width 12 height 12
radio input "true"
click at [67, 452] on span "Strongly Agree" at bounding box center [109, 445] width 85 height 15
click at [56, 452] on input "Strongly Agree" at bounding box center [54, 446] width 12 height 12
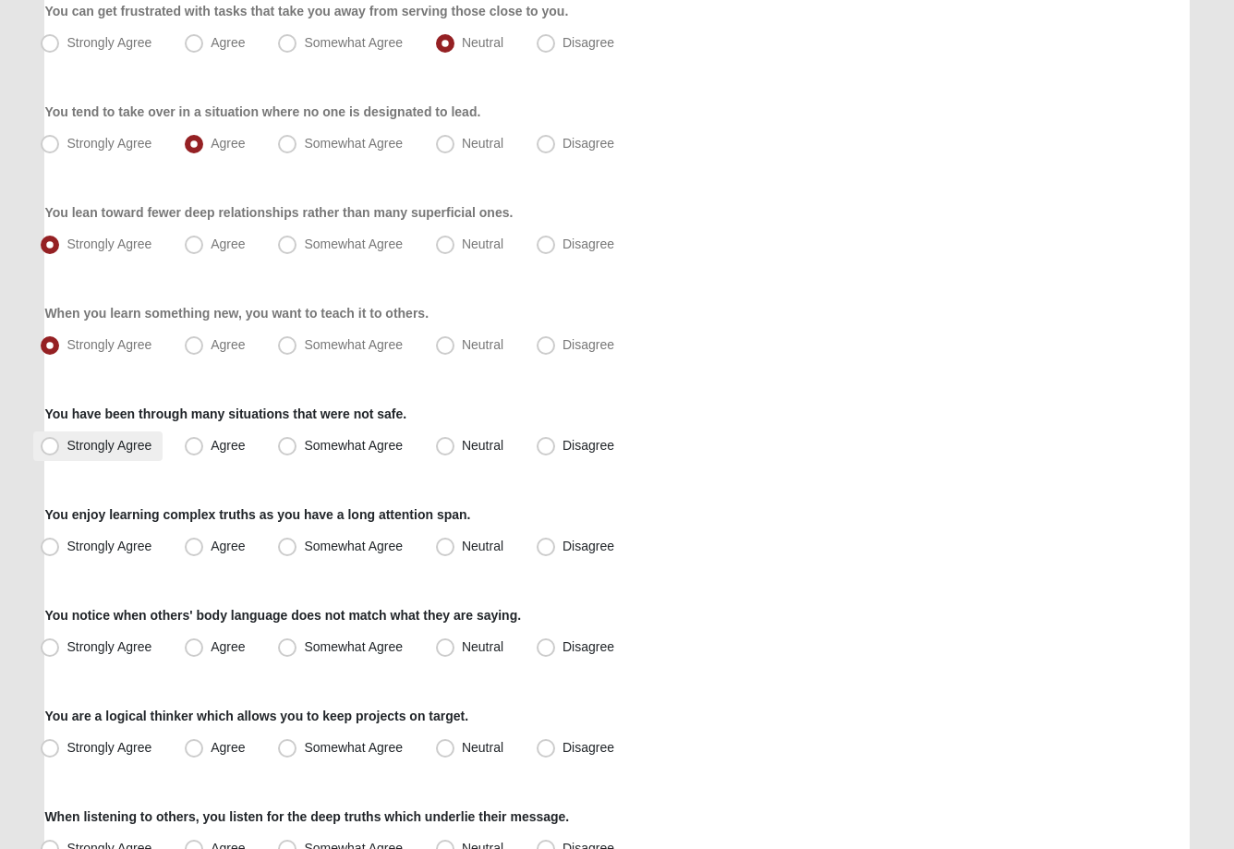
radio input "true"
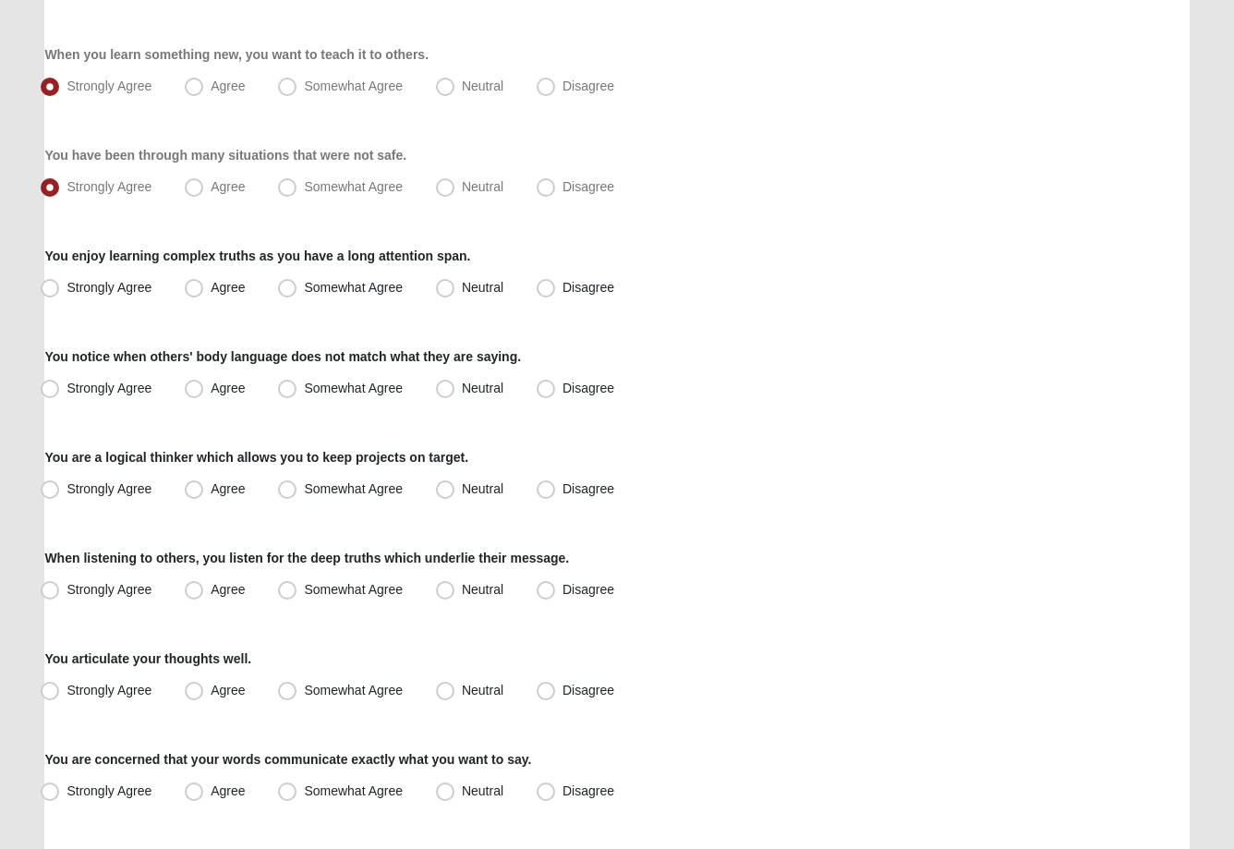
scroll to position [613, 0]
click at [211, 285] on span "Agree" at bounding box center [228, 286] width 34 height 15
click at [193, 285] on input "Agree" at bounding box center [198, 287] width 12 height 12
radio input "true"
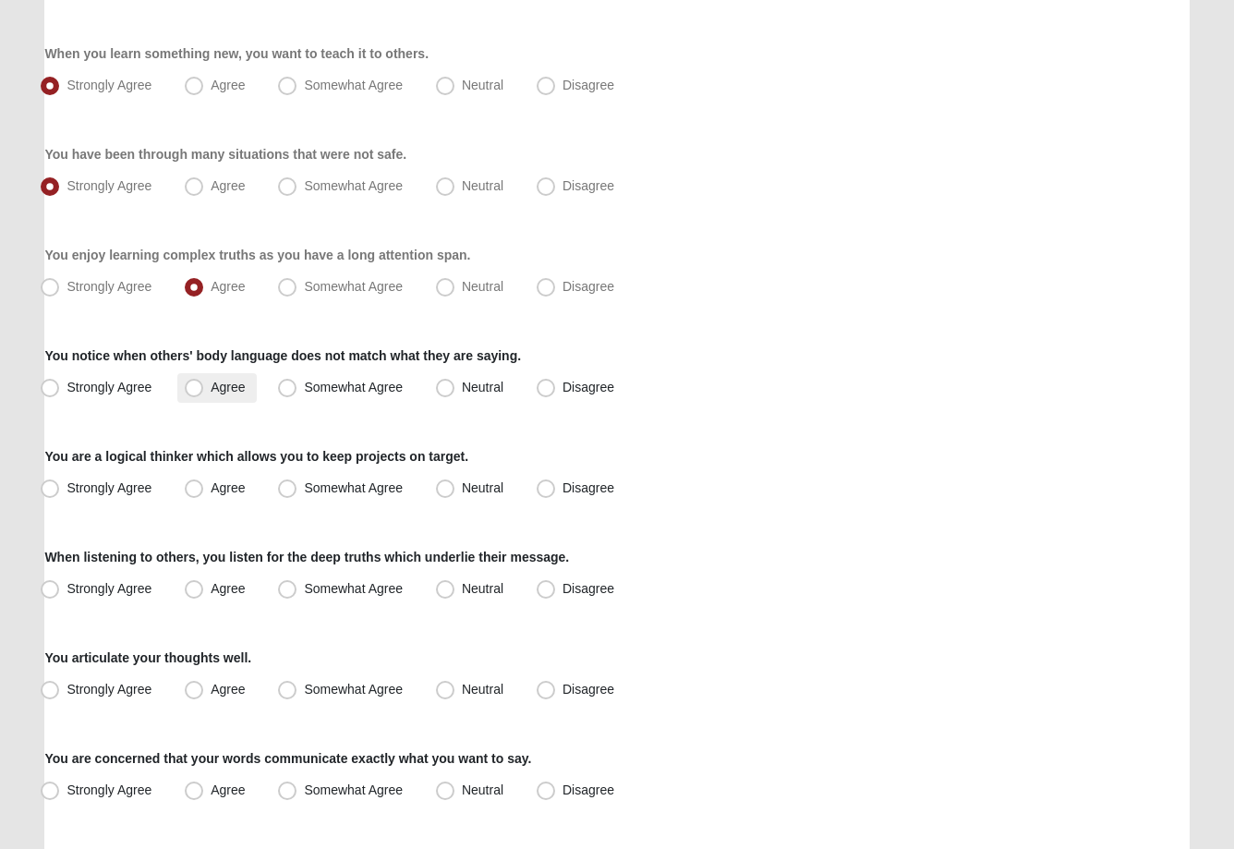
click at [211, 392] on span "Agree" at bounding box center [228, 387] width 34 height 15
click at [197, 392] on input "Agree" at bounding box center [198, 388] width 12 height 12
radio input "true"
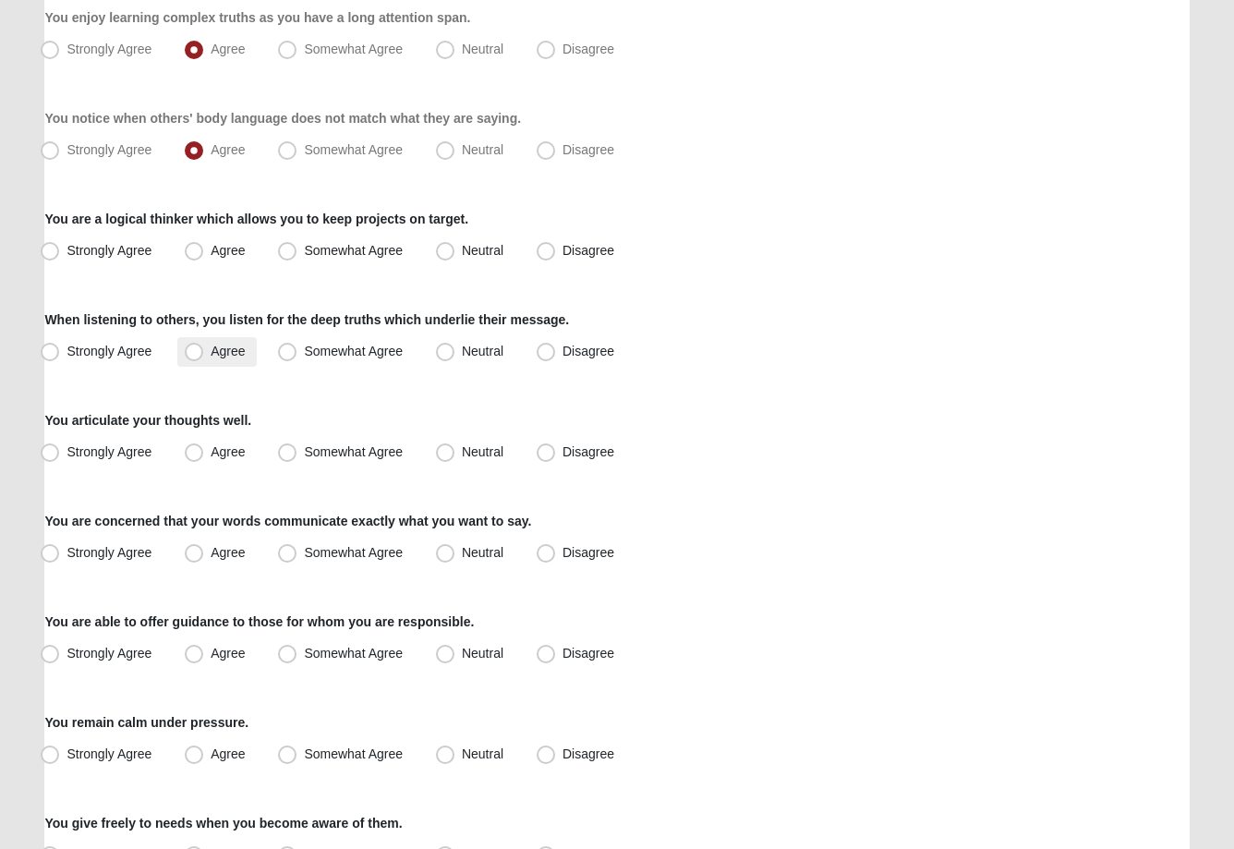
scroll to position [866, 0]
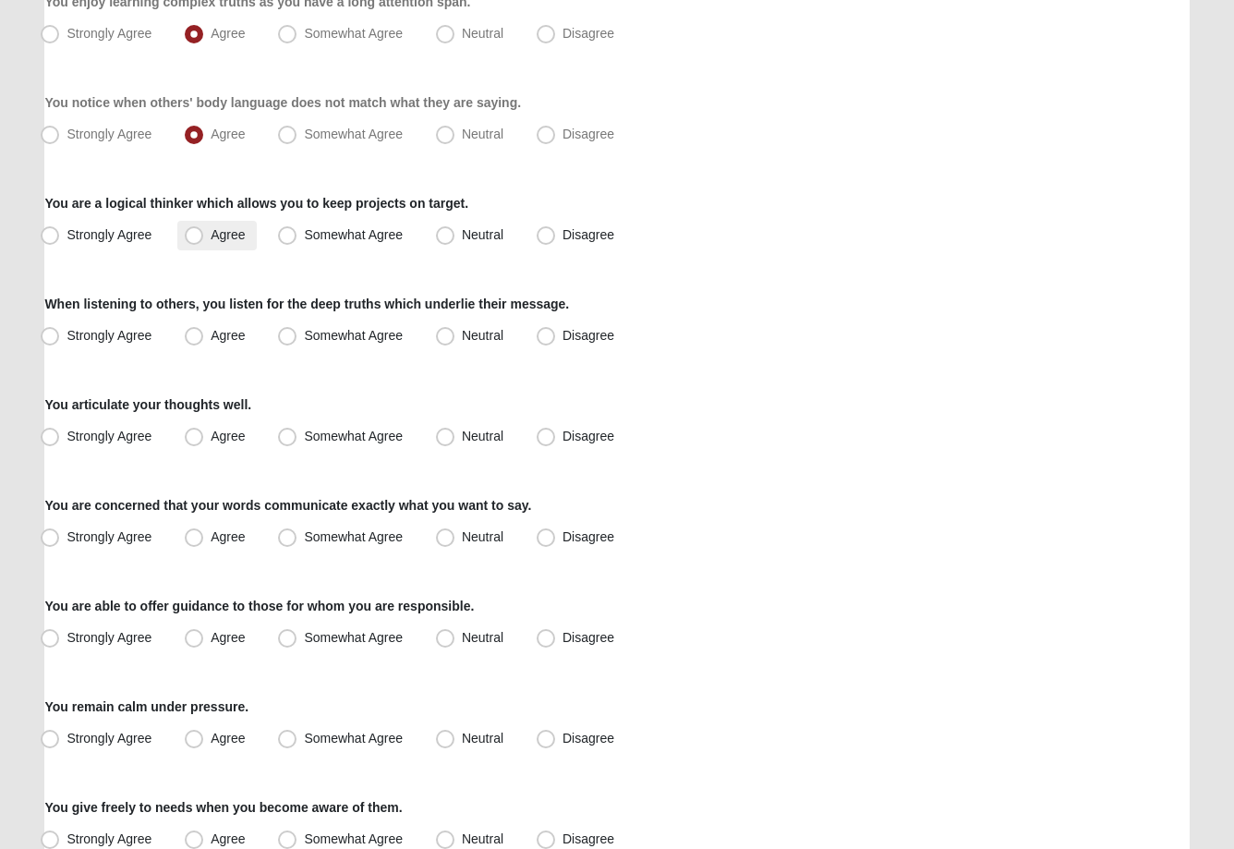
click at [211, 239] on span "Agree" at bounding box center [228, 234] width 34 height 15
click at [202, 239] on input "Agree" at bounding box center [198, 235] width 12 height 12
radio input "true"
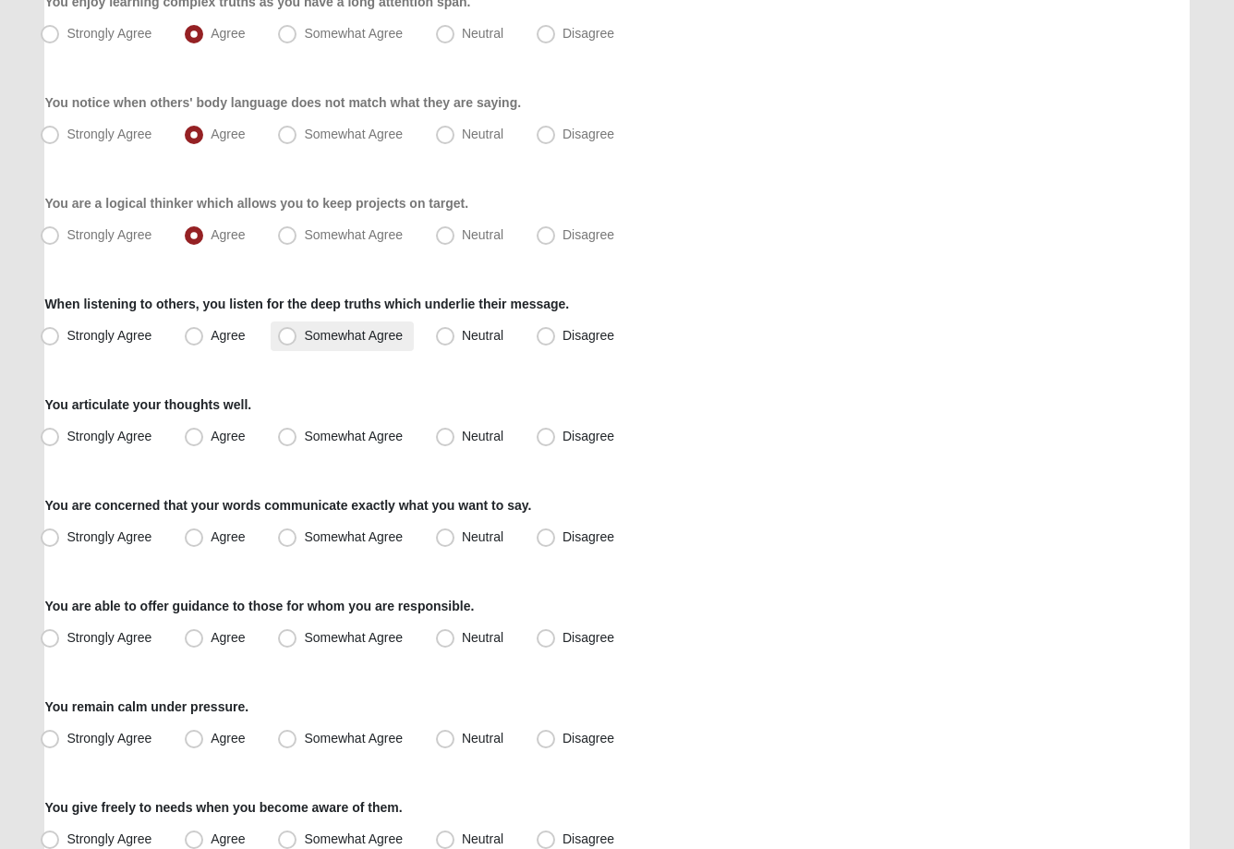
click at [304, 343] on span "Somewhat Agree" at bounding box center [353, 335] width 99 height 15
click at [290, 342] on input "Somewhat Agree" at bounding box center [291, 336] width 12 height 12
radio input "true"
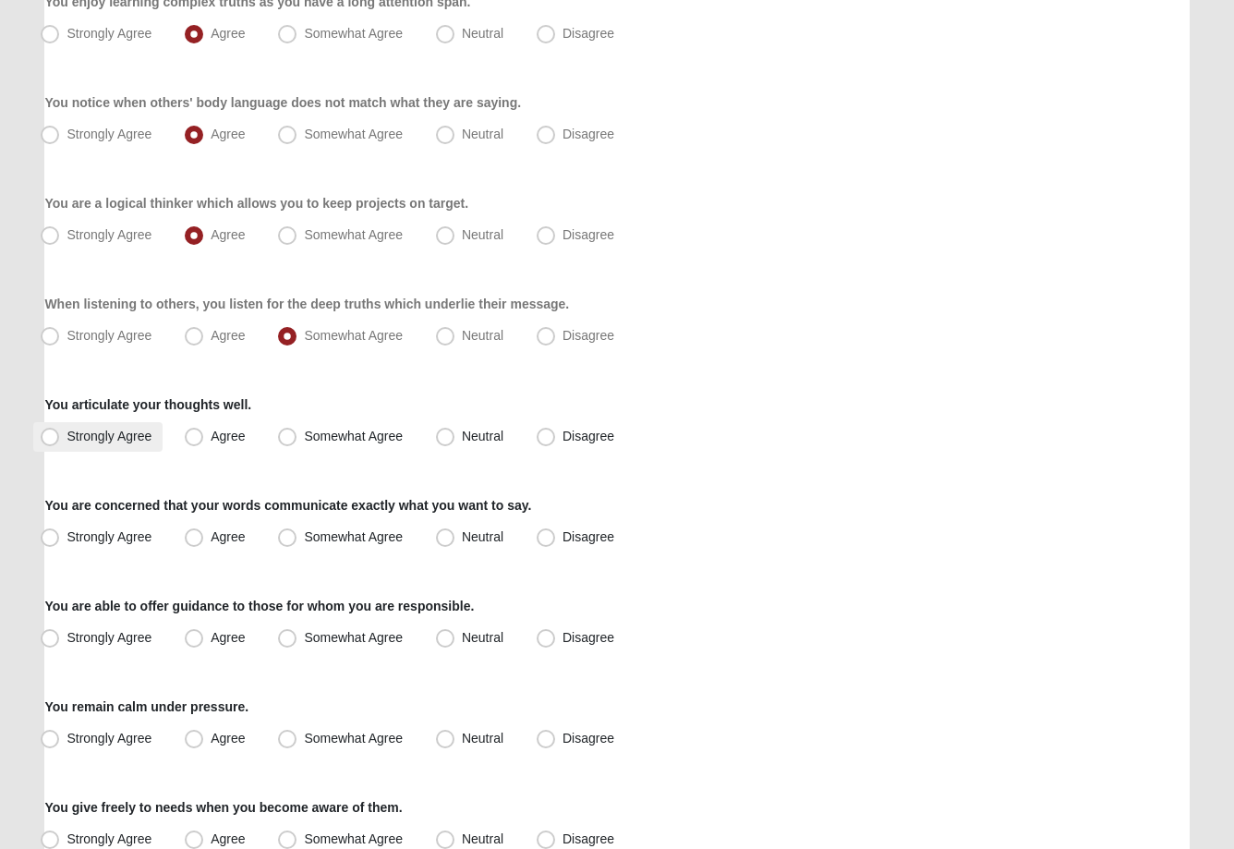
click at [67, 436] on span "Strongly Agree" at bounding box center [109, 436] width 85 height 15
click at [48, 436] on input "Strongly Agree" at bounding box center [54, 437] width 12 height 12
radio input "true"
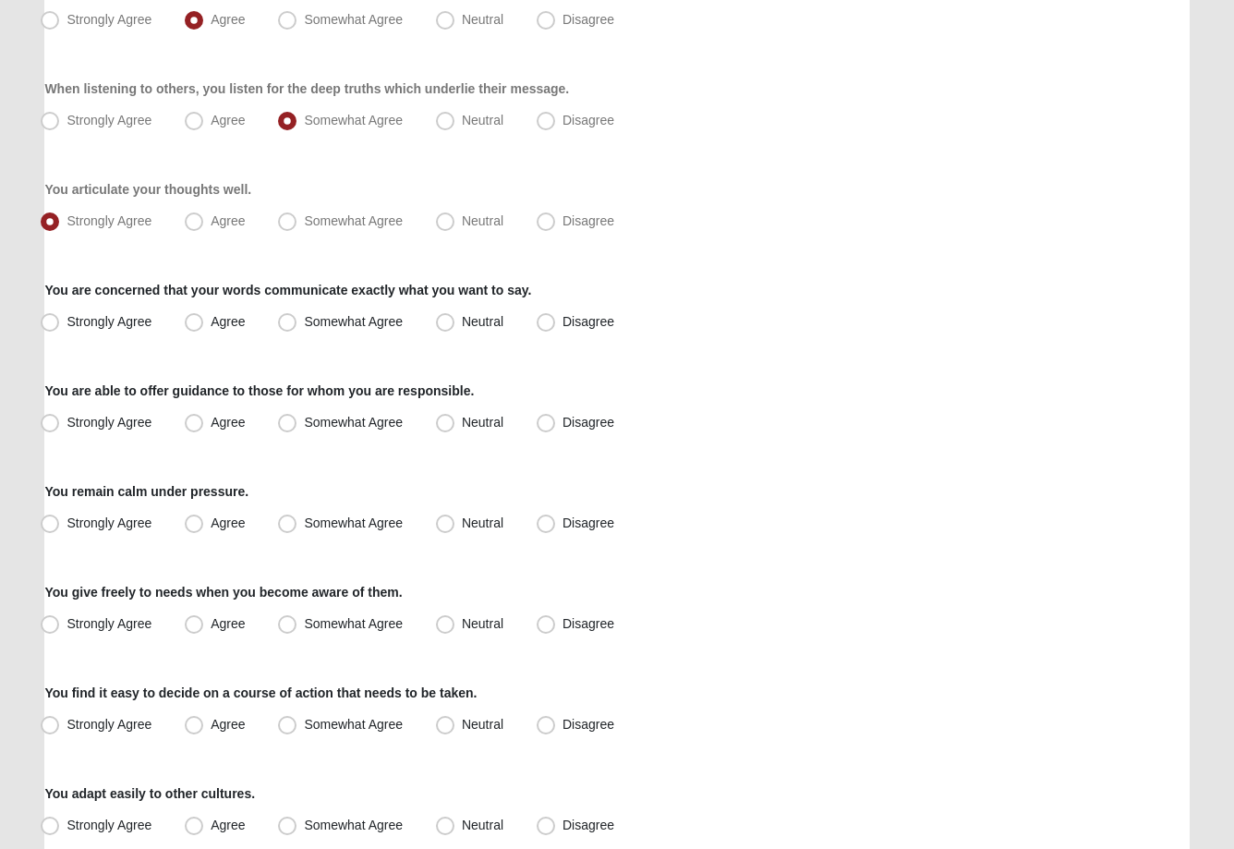
scroll to position [1092, 0]
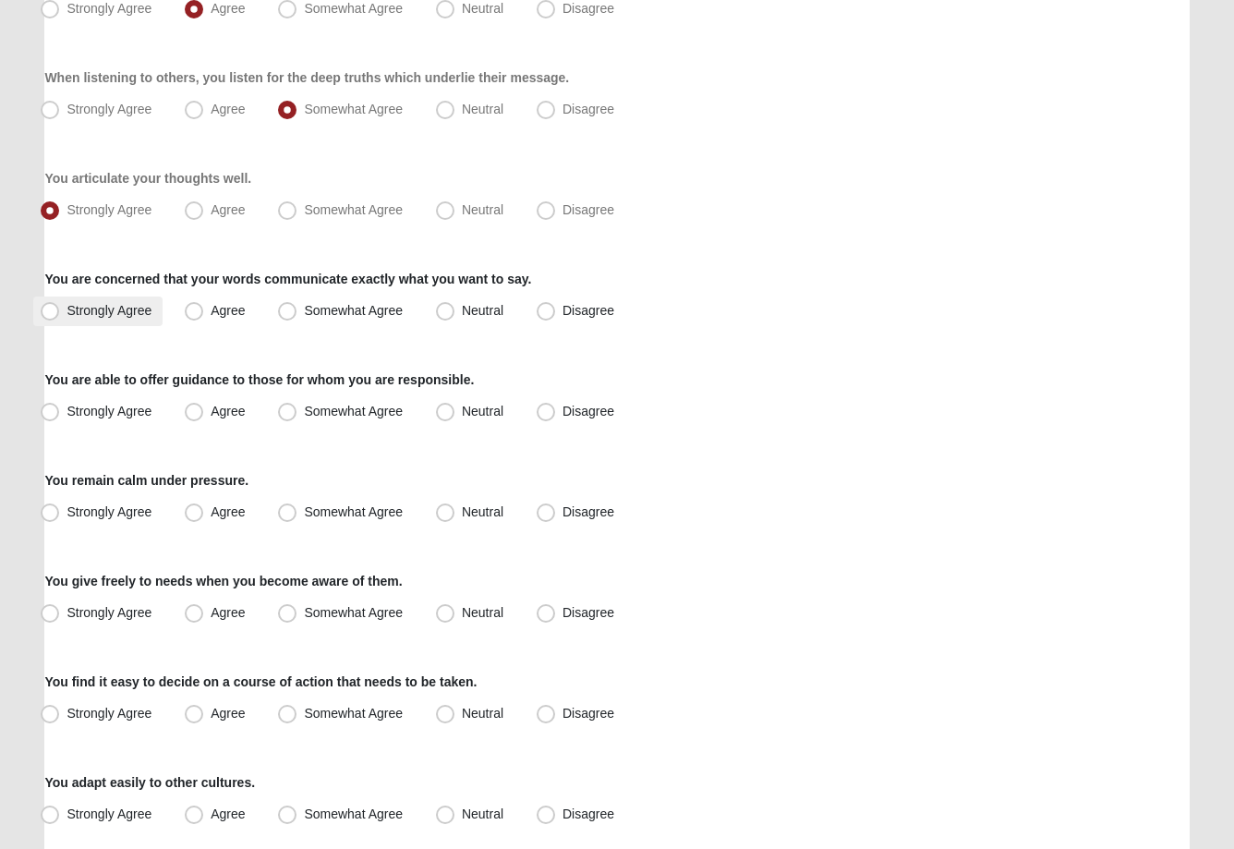
click at [67, 315] on span "Strongly Agree" at bounding box center [109, 310] width 85 height 15
click at [51, 315] on input "Strongly Agree" at bounding box center [54, 311] width 12 height 12
radio input "true"
click at [211, 412] on span "Agree" at bounding box center [228, 411] width 34 height 15
click at [194, 412] on input "Agree" at bounding box center [198, 412] width 12 height 12
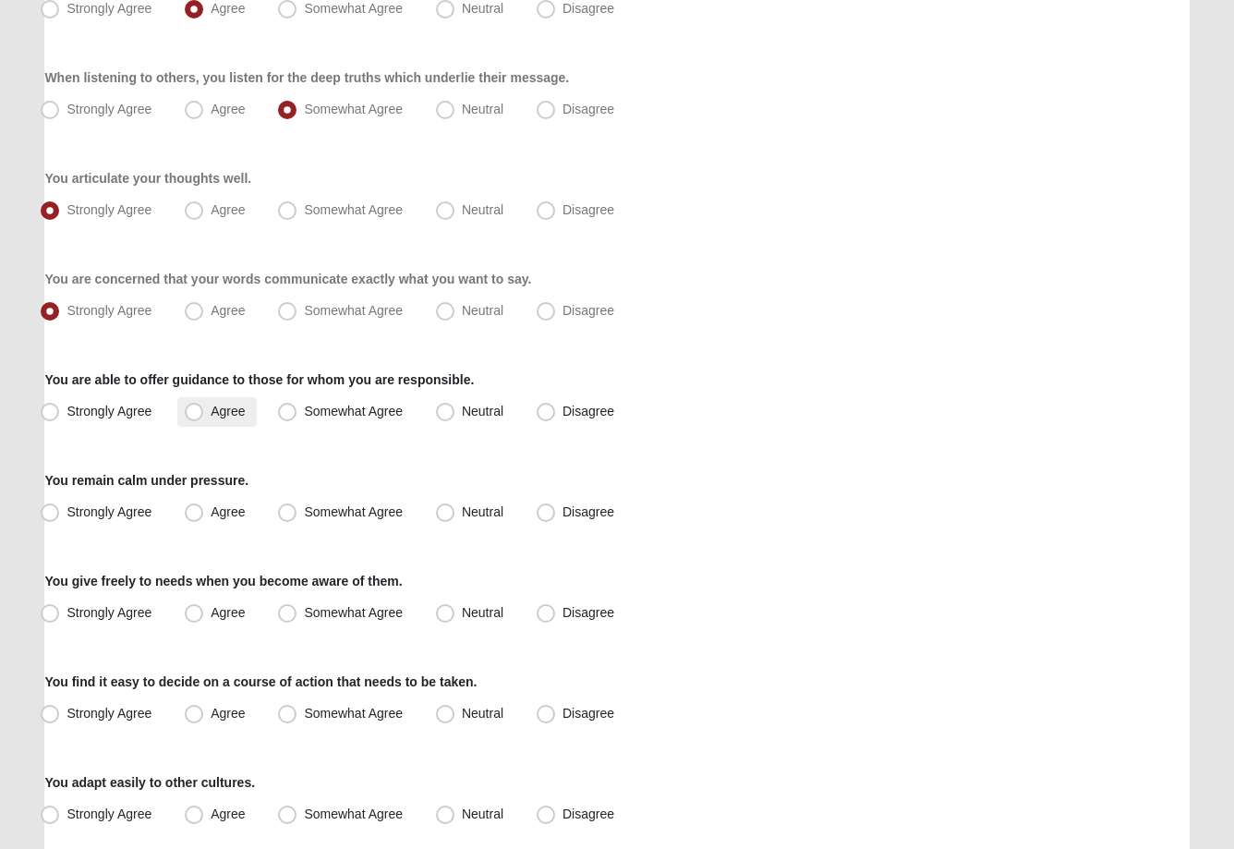
radio input "true"
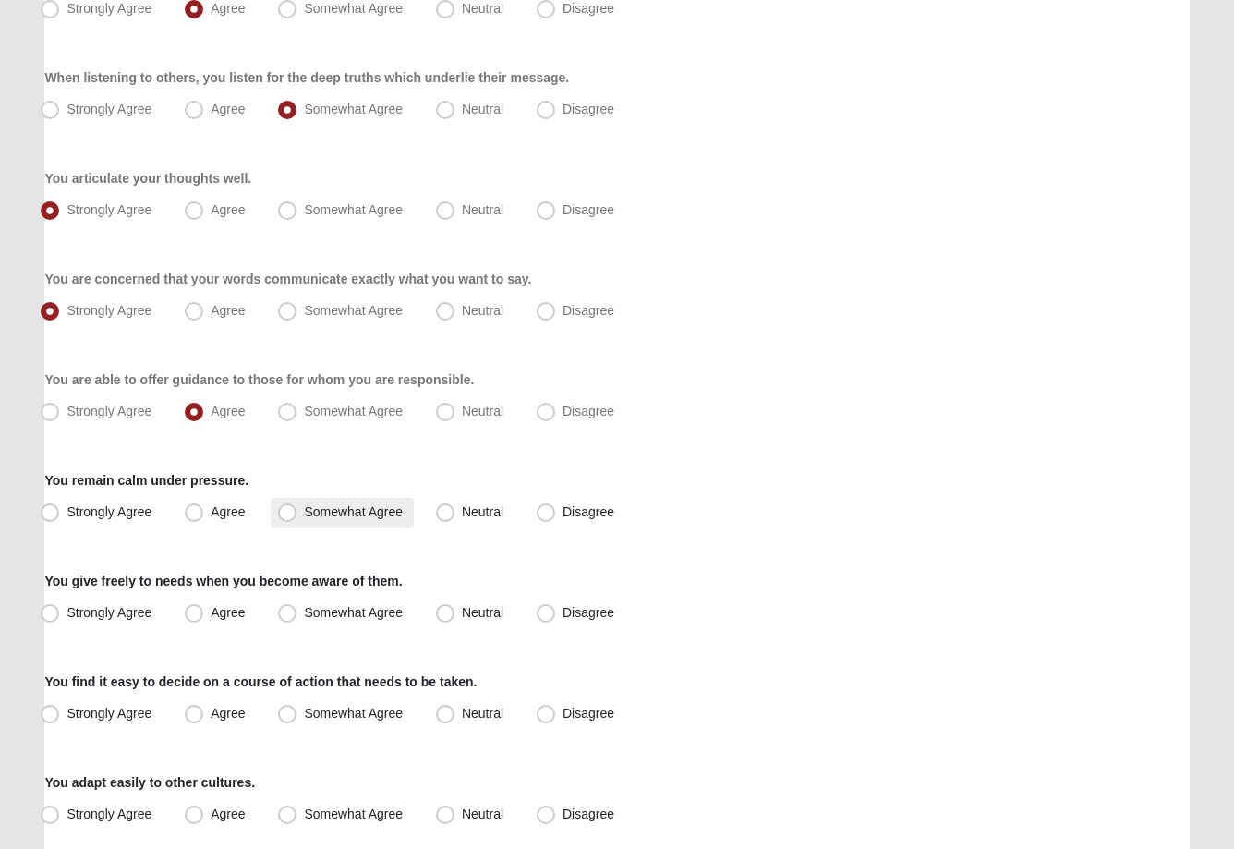
click at [304, 516] on span "Somewhat Agree" at bounding box center [353, 511] width 99 height 15
click at [287, 516] on input "Somewhat Agree" at bounding box center [291, 512] width 12 height 12
radio input "true"
click at [67, 611] on span "Strongly Agree" at bounding box center [109, 612] width 85 height 15
click at [56, 611] on input "Strongly Agree" at bounding box center [54, 613] width 12 height 12
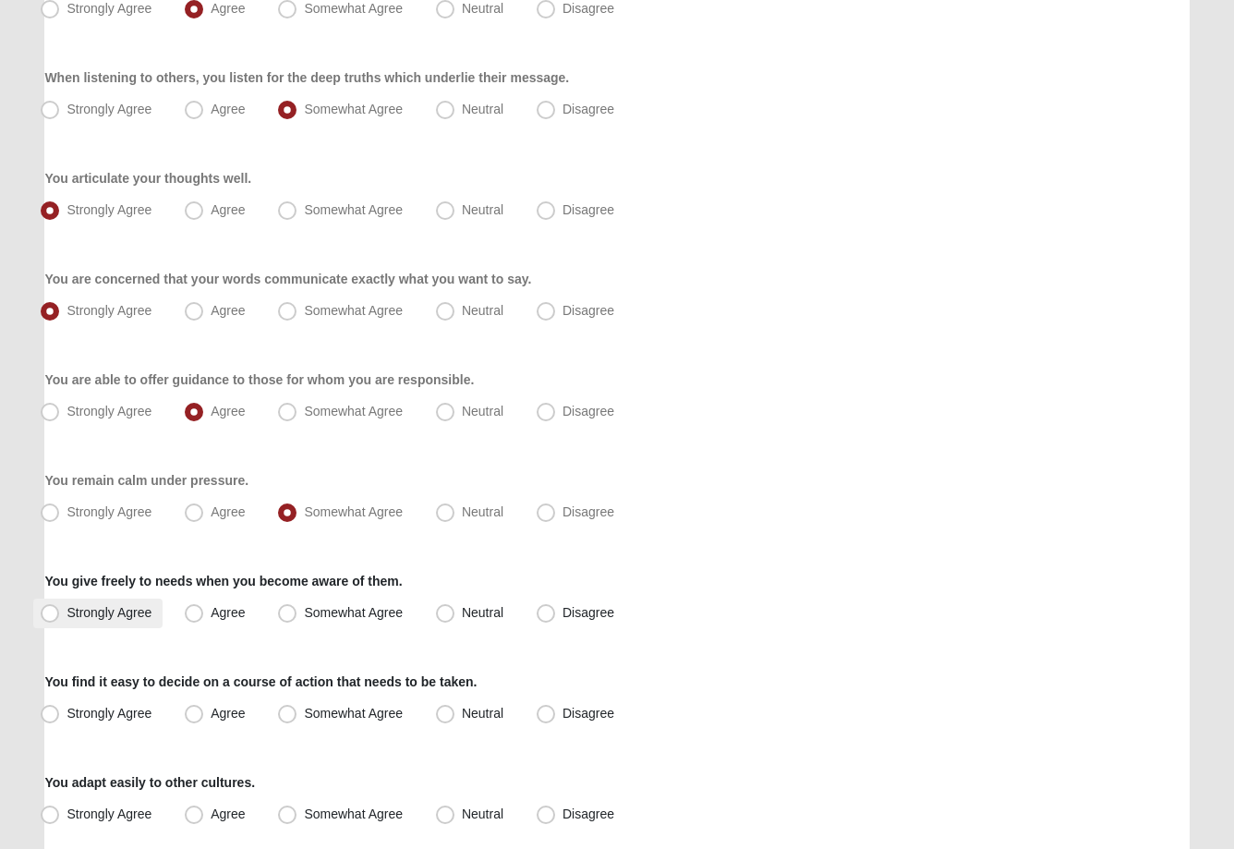
radio input "true"
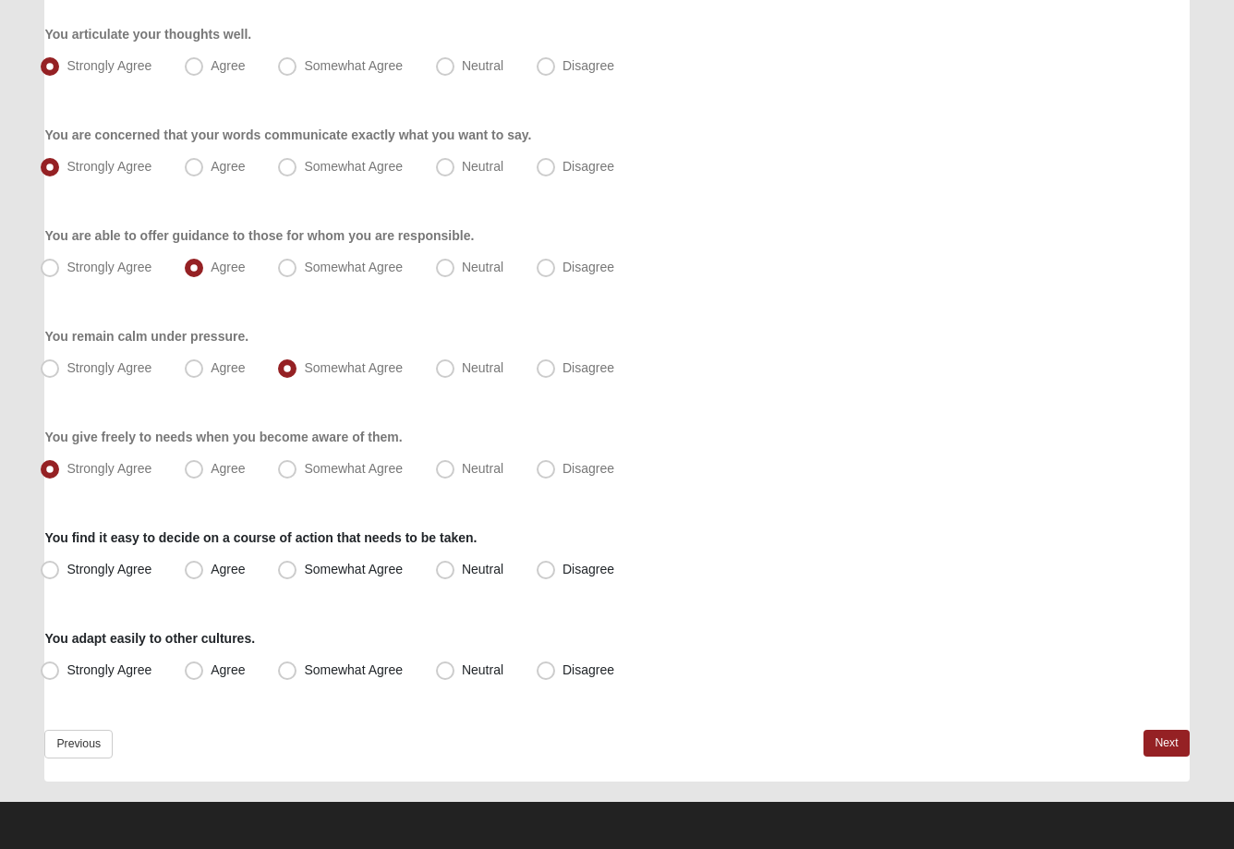
scroll to position [1236, 0]
click at [304, 573] on span "Somewhat Agree" at bounding box center [353, 569] width 99 height 15
click at [285, 573] on input "Somewhat Agree" at bounding box center [291, 570] width 12 height 12
radio input "true"
click at [211, 673] on span "Agree" at bounding box center [228, 669] width 34 height 15
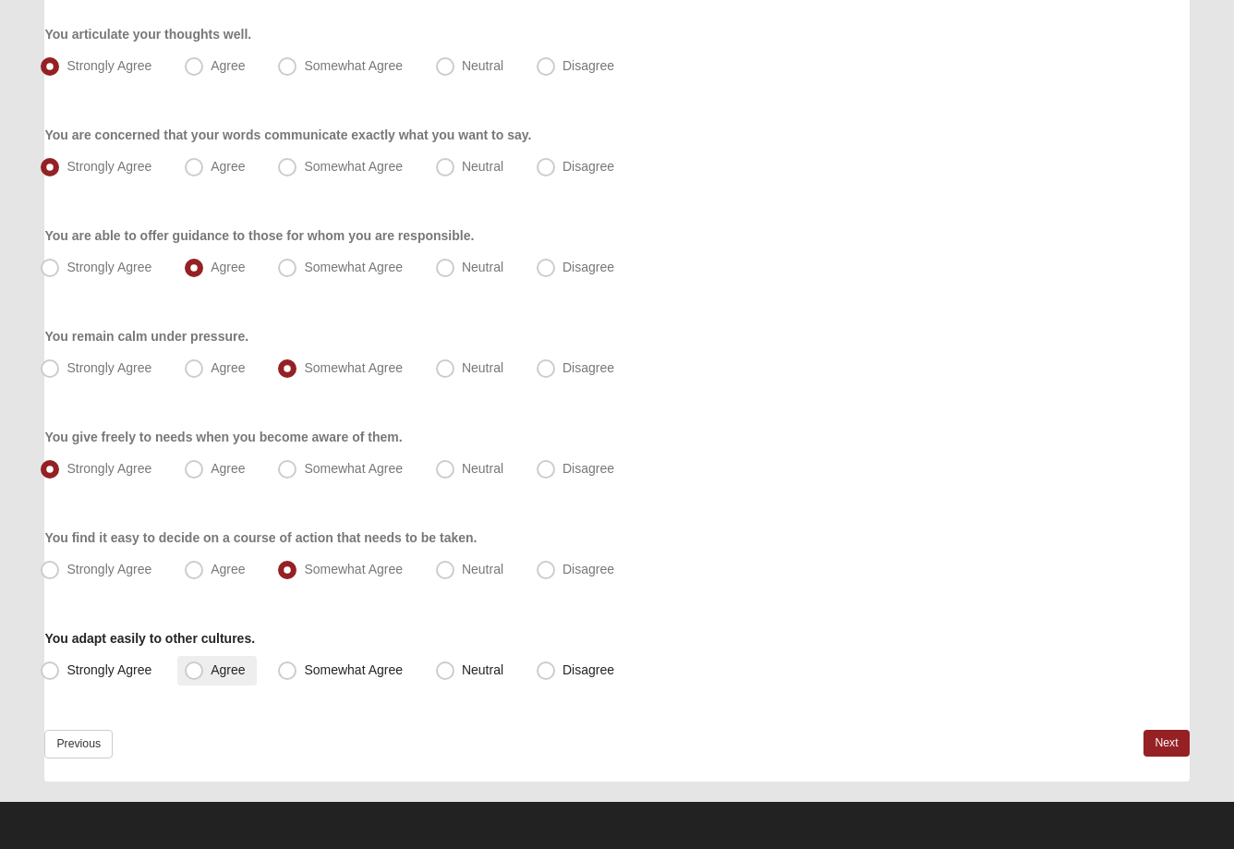
click at [200, 673] on input "Agree" at bounding box center [198, 670] width 12 height 12
radio input "true"
click at [1162, 751] on link "Next" at bounding box center [1166, 743] width 45 height 27
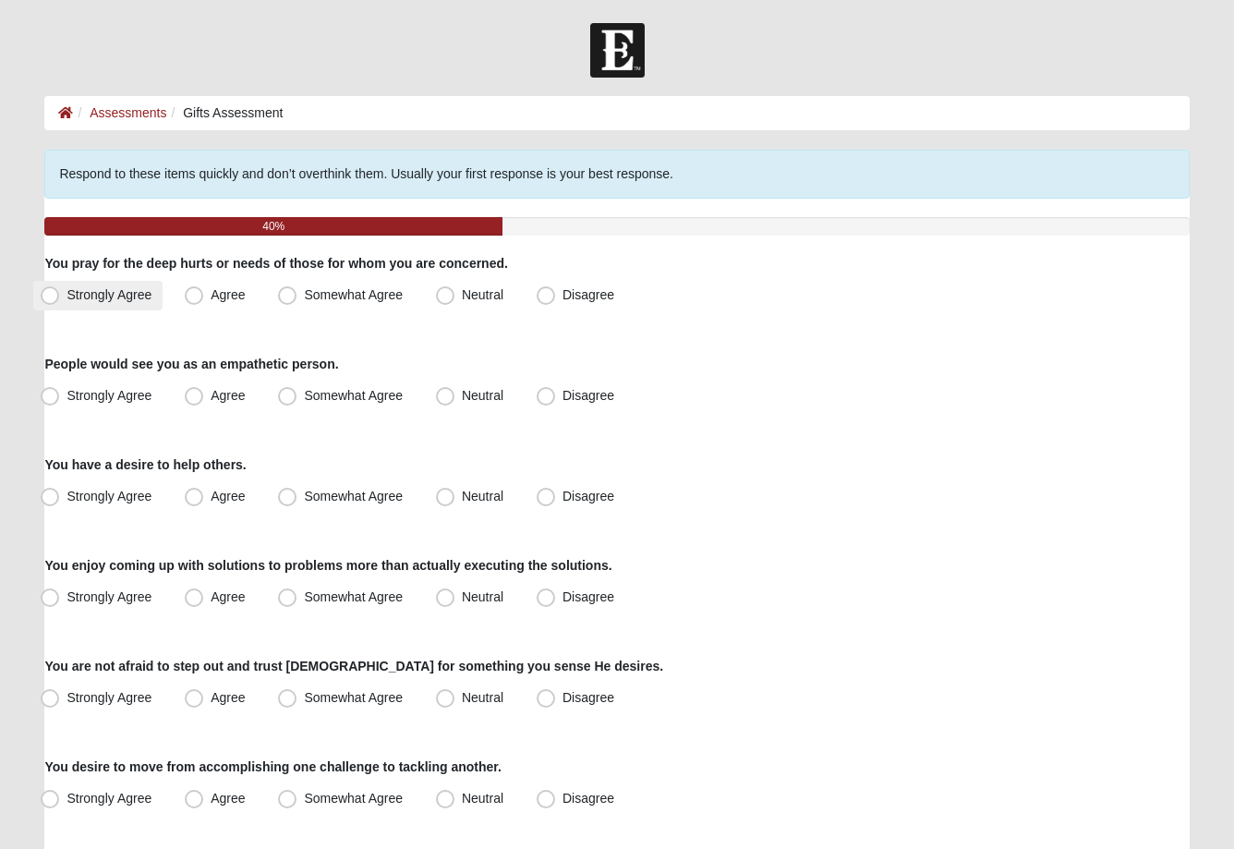
click at [67, 297] on span "Strongly Agree" at bounding box center [109, 294] width 85 height 15
click at [49, 297] on input "Strongly Agree" at bounding box center [54, 295] width 12 height 12
radio input "true"
click at [211, 400] on span "Agree" at bounding box center [228, 395] width 34 height 15
click at [196, 400] on input "Agree" at bounding box center [198, 396] width 12 height 12
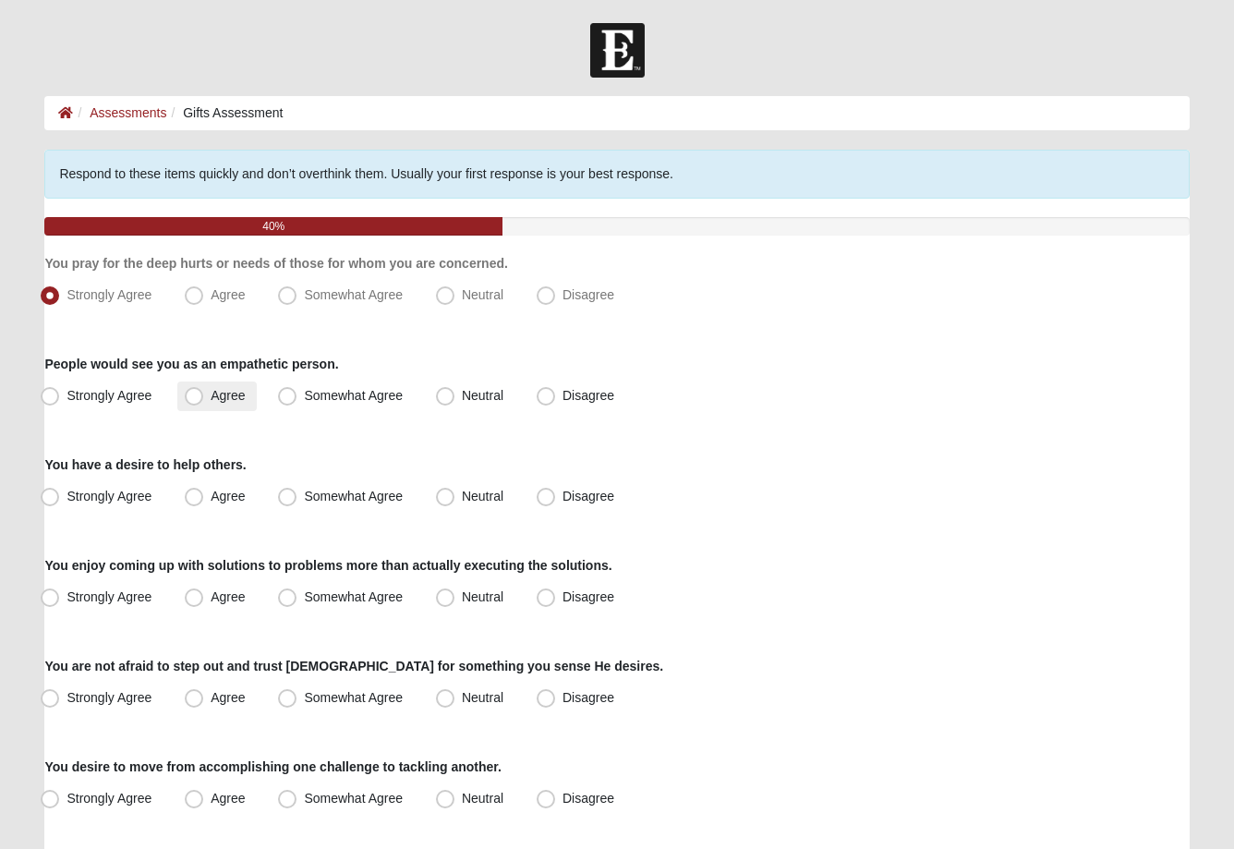
radio input "true"
click at [67, 498] on span "Strongly Agree" at bounding box center [109, 496] width 85 height 15
click at [55, 498] on input "Strongly Agree" at bounding box center [54, 497] width 12 height 12
radio input "true"
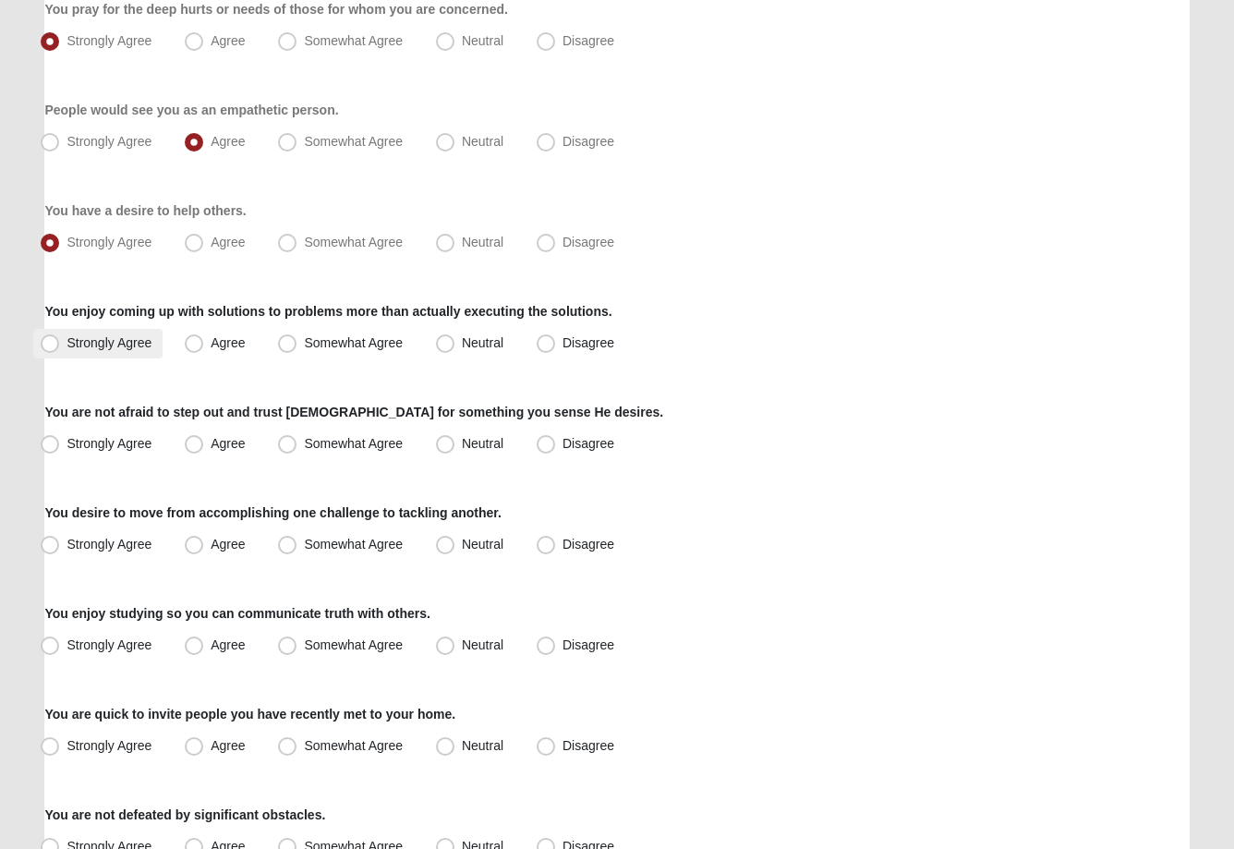
scroll to position [255, 0]
click at [304, 436] on span "Somewhat Agree" at bounding box center [353, 442] width 99 height 15
click at [293, 437] on input "Somewhat Agree" at bounding box center [291, 443] width 12 height 12
radio input "true"
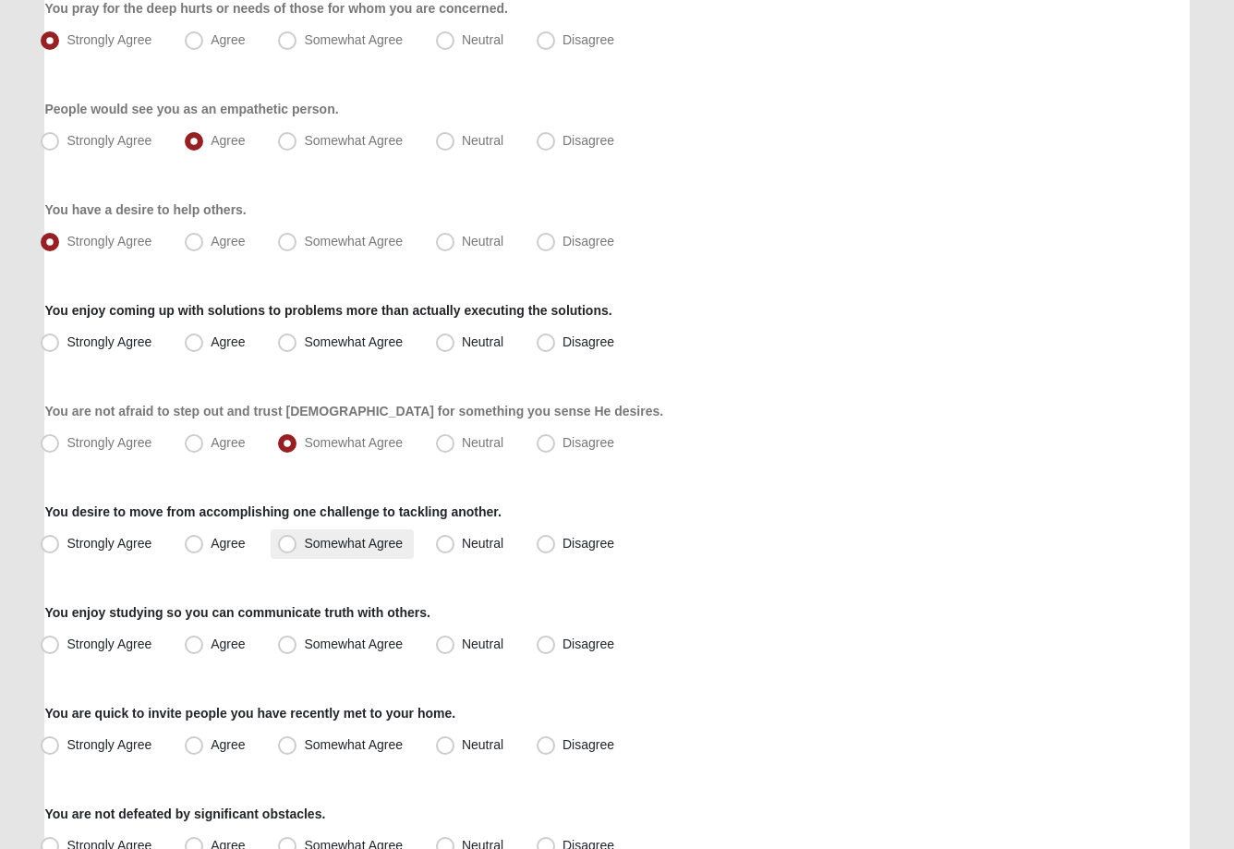
click at [304, 546] on span "Somewhat Agree" at bounding box center [353, 543] width 99 height 15
click at [291, 546] on input "Somewhat Agree" at bounding box center [291, 544] width 12 height 12
radio input "true"
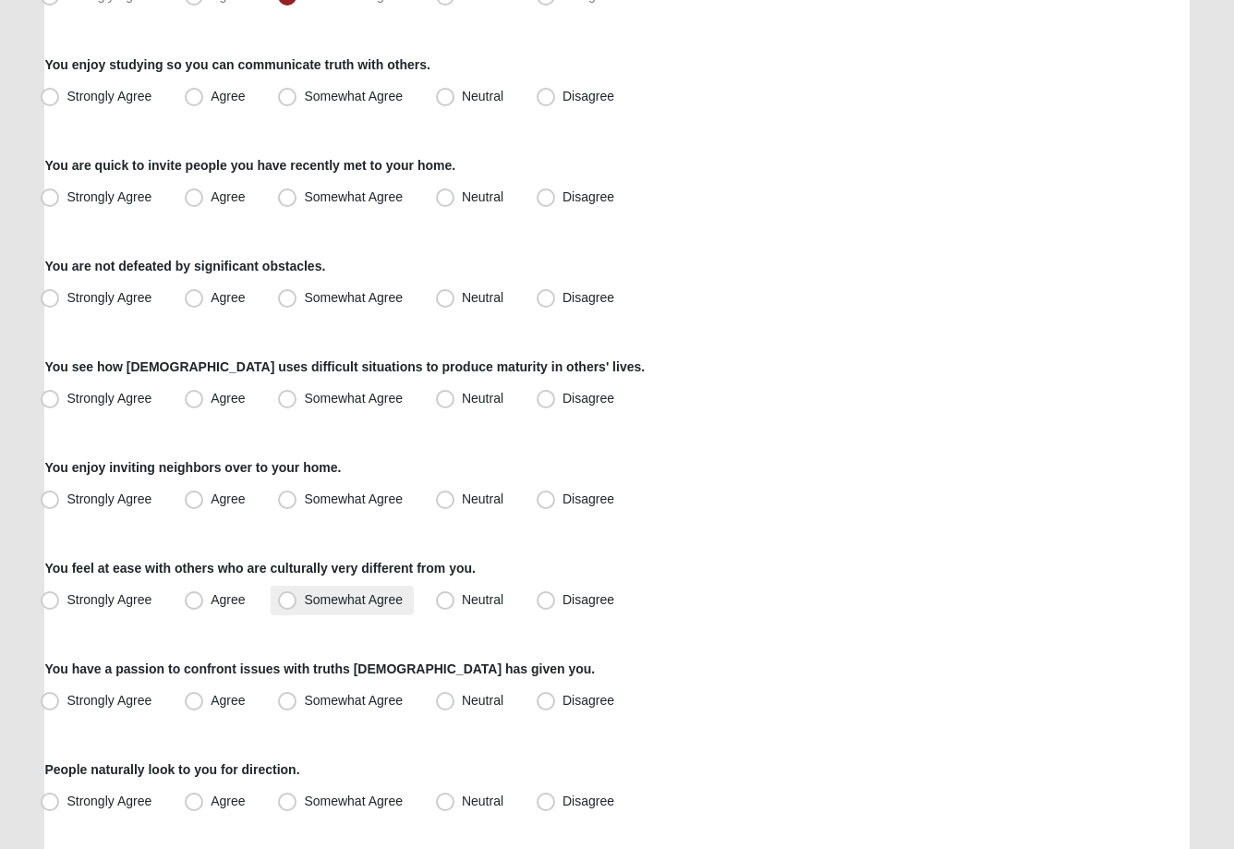
scroll to position [803, 0]
click at [304, 96] on span "Somewhat Agree" at bounding box center [353, 96] width 99 height 15
click at [295, 96] on input "Somewhat Agree" at bounding box center [291, 97] width 12 height 12
radio input "true"
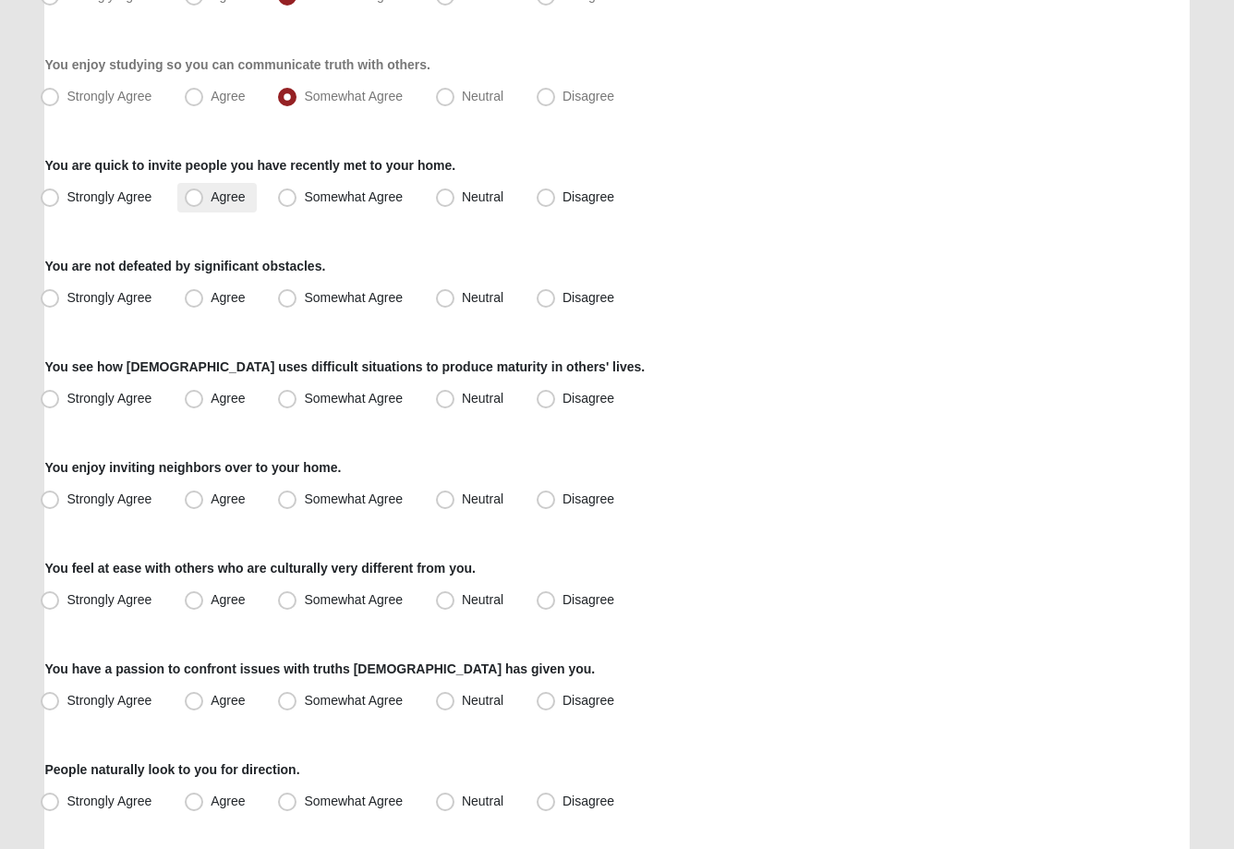
click at [211, 199] on span "Agree" at bounding box center [228, 196] width 34 height 15
click at [194, 199] on input "Agree" at bounding box center [198, 197] width 12 height 12
radio input "true"
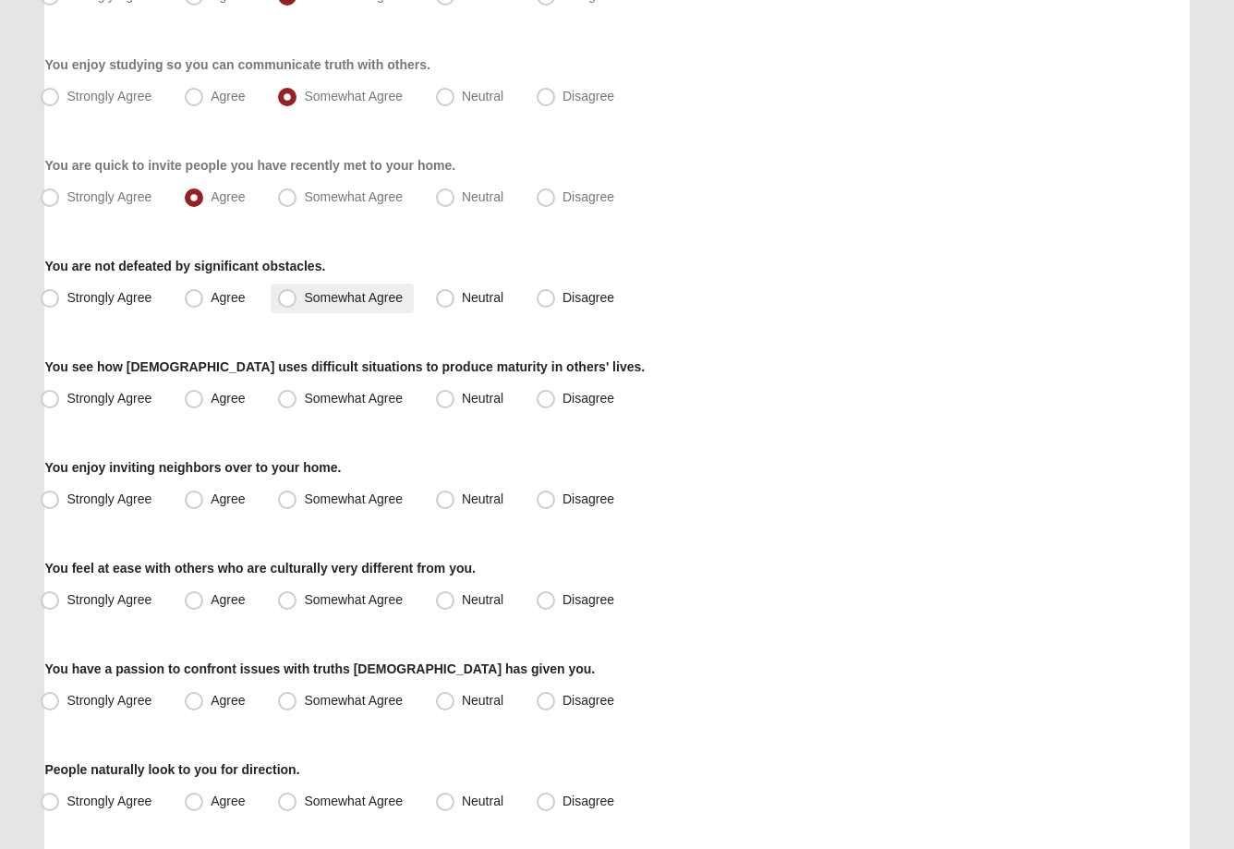
click at [304, 297] on span "Somewhat Agree" at bounding box center [353, 297] width 99 height 15
click at [285, 297] on input "Somewhat Agree" at bounding box center [291, 298] width 12 height 12
radio input "true"
click at [304, 297] on span "Somewhat Agree" at bounding box center [353, 297] width 99 height 15
click at [285, 297] on input "Somewhat Agree" at bounding box center [291, 298] width 12 height 12
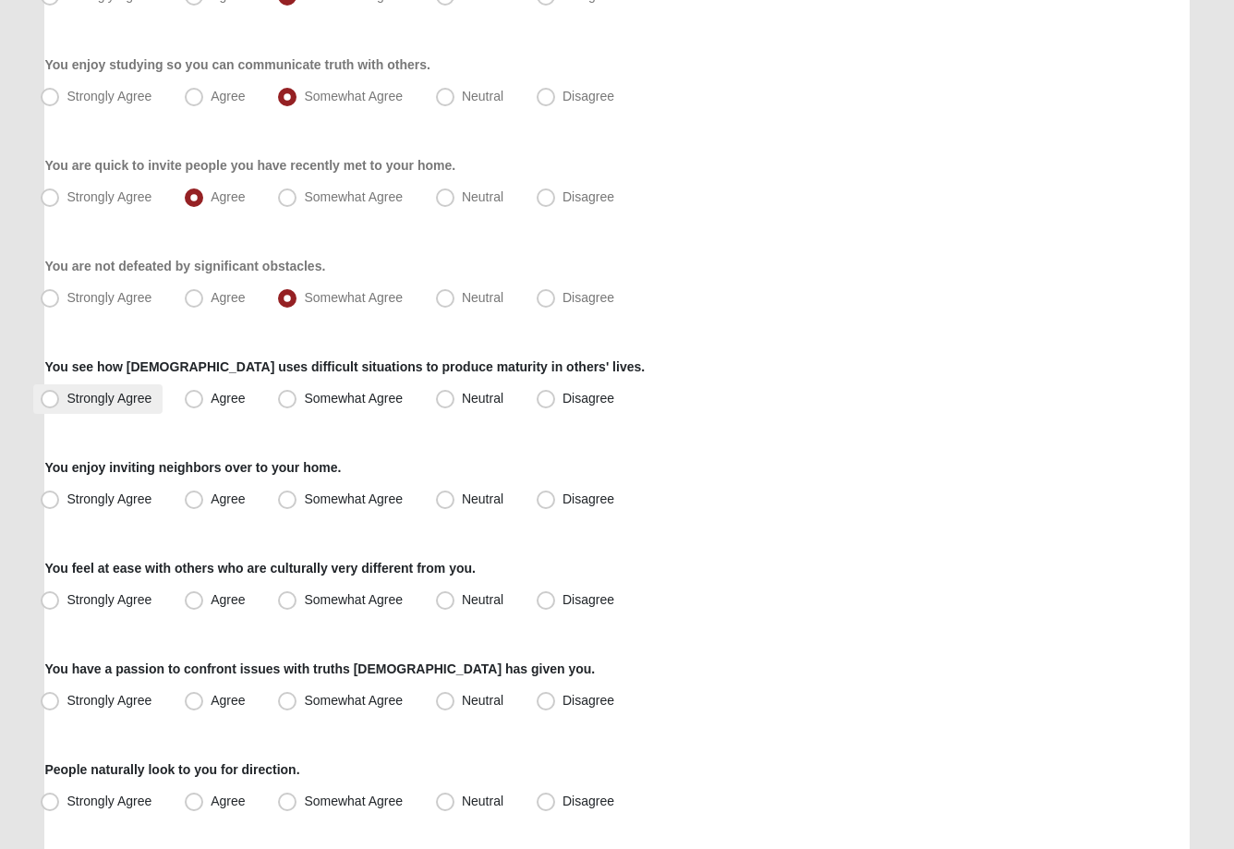
click at [67, 403] on span "Strongly Agree" at bounding box center [109, 398] width 85 height 15
click at [52, 403] on input "Strongly Agree" at bounding box center [54, 399] width 12 height 12
radio input "true"
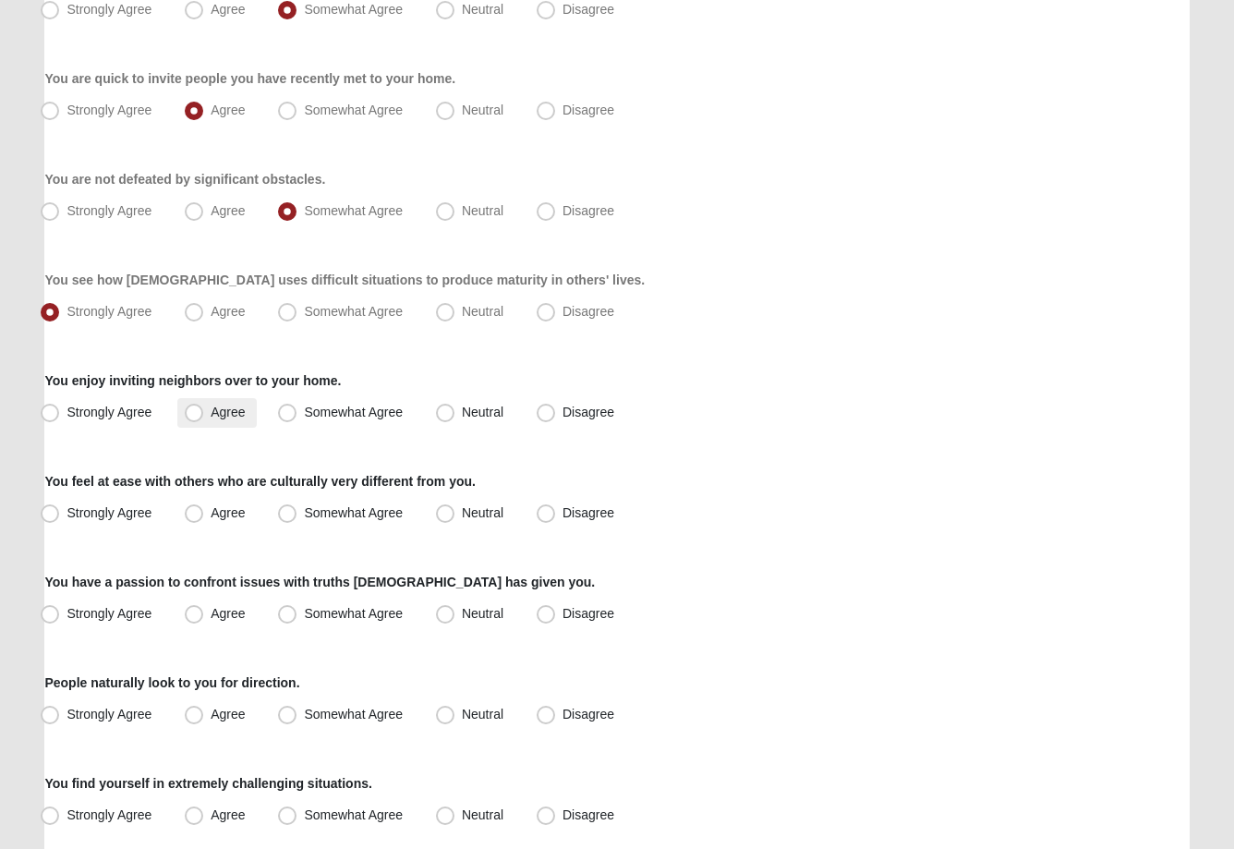
scroll to position [907, 0]
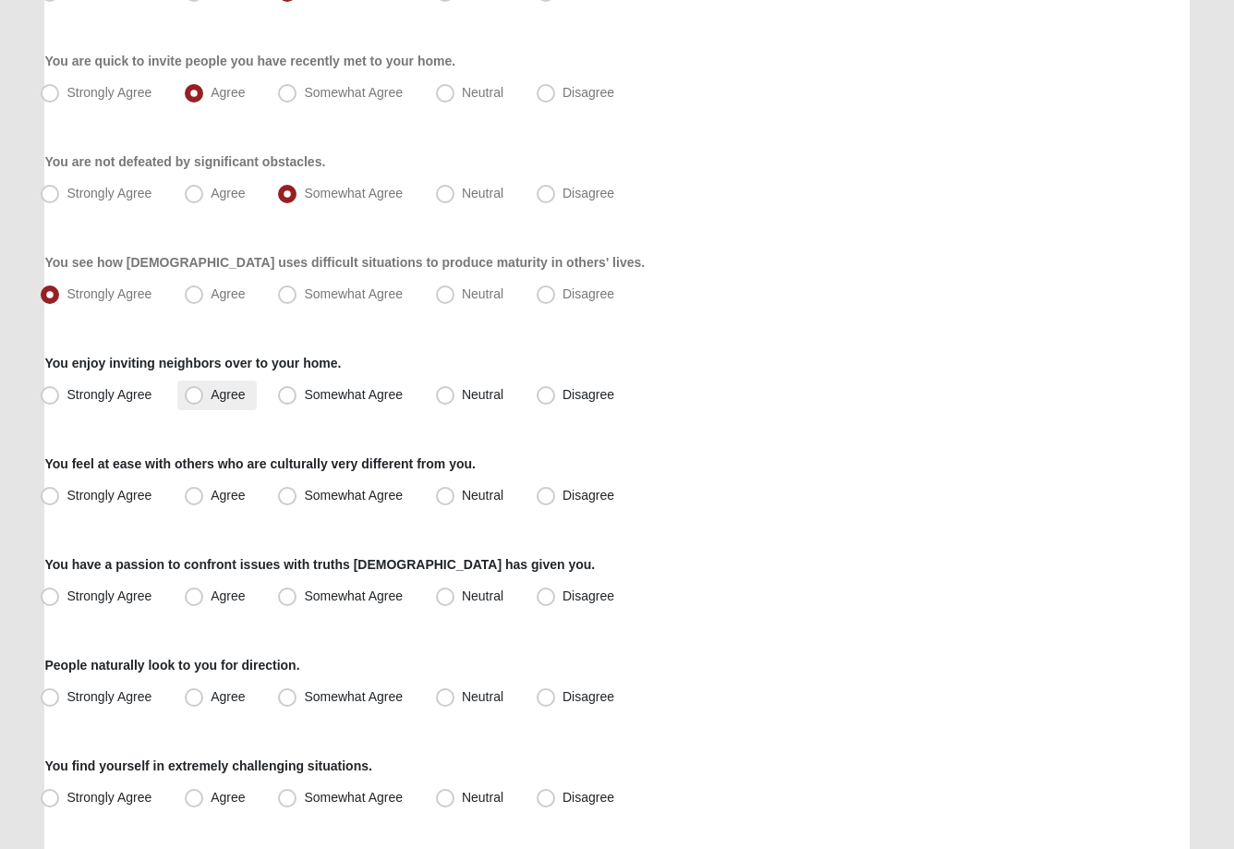
click at [211, 396] on span "Agree" at bounding box center [228, 394] width 34 height 15
click at [192, 396] on input "Agree" at bounding box center [198, 395] width 12 height 12
radio input "true"
click at [211, 493] on span "Agree" at bounding box center [228, 495] width 34 height 15
click at [194, 493] on input "Agree" at bounding box center [198, 496] width 12 height 12
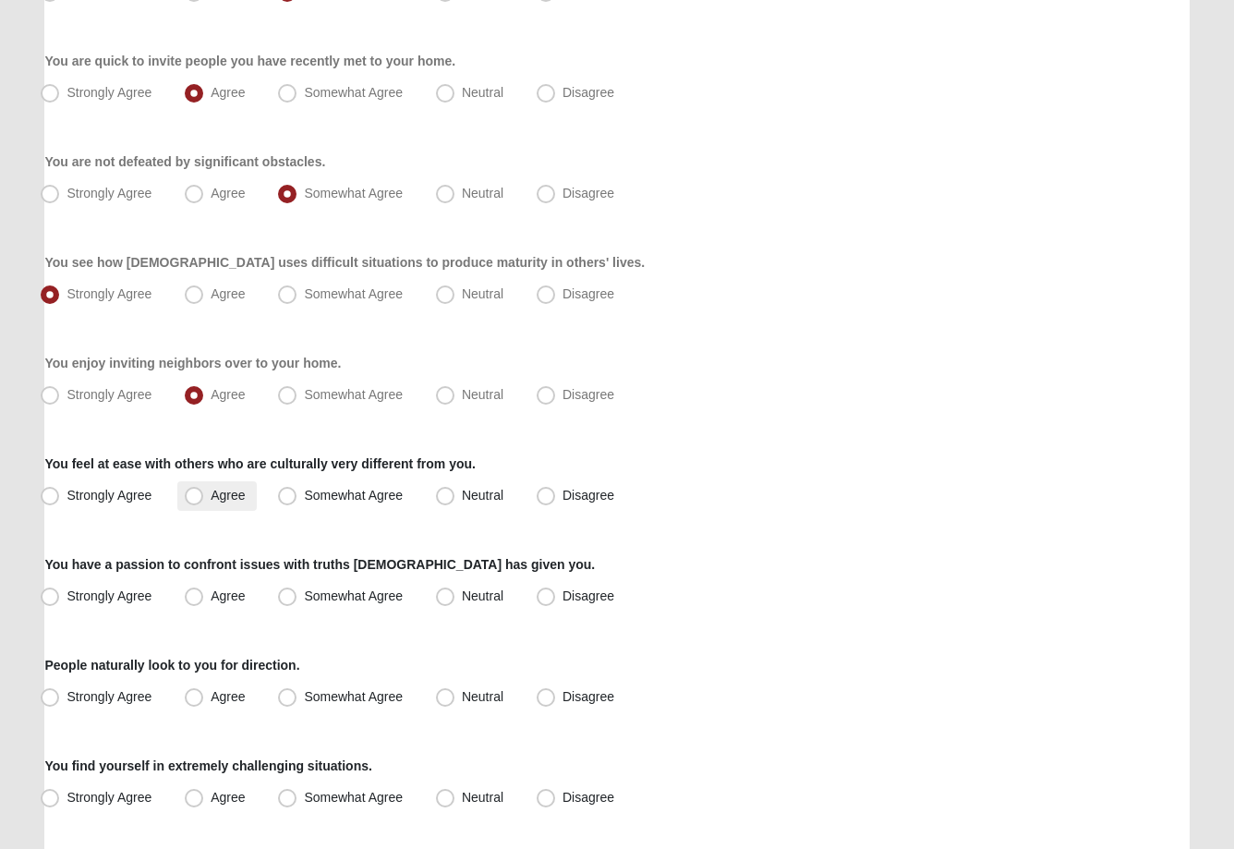
radio input "true"
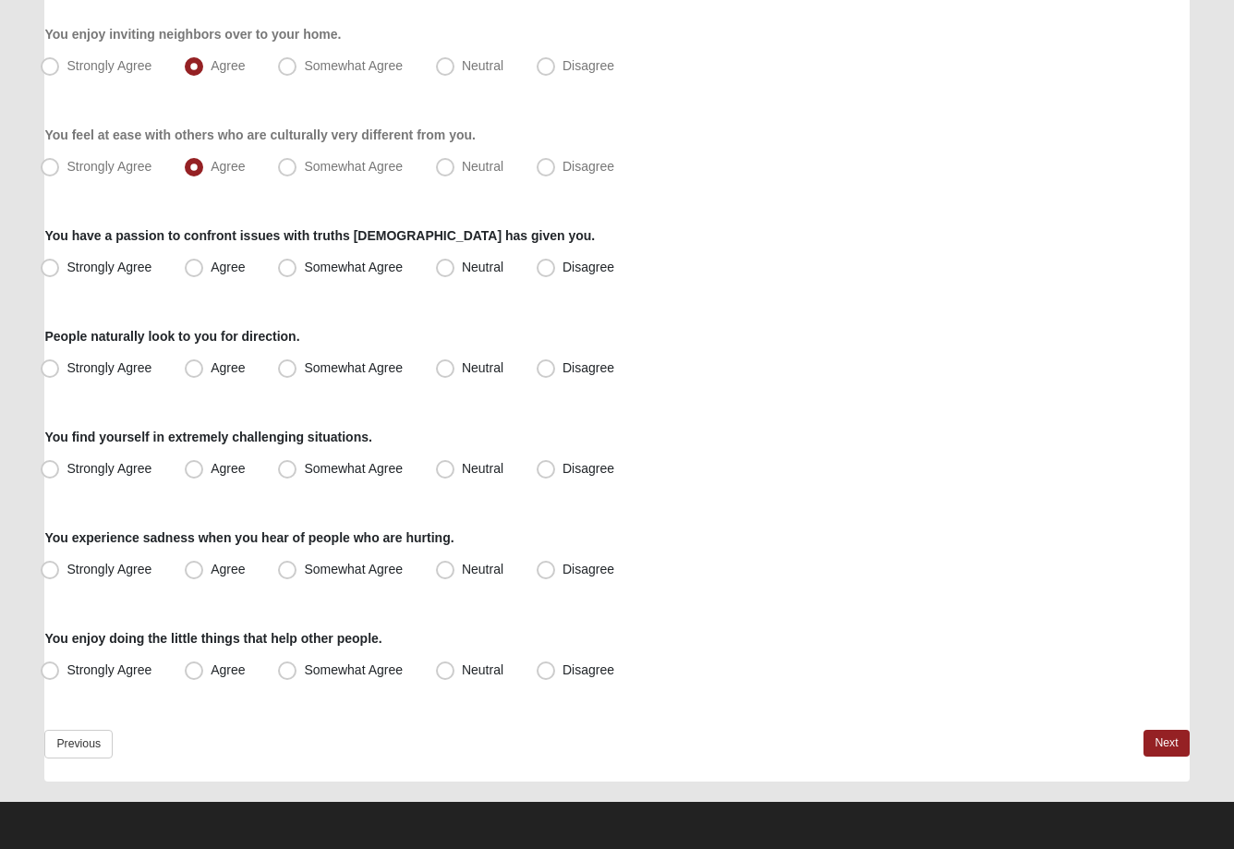
scroll to position [1236, 0]
click at [212, 268] on span "Agree" at bounding box center [228, 267] width 34 height 15
click at [204, 268] on input "Agree" at bounding box center [198, 267] width 12 height 12
radio input "true"
click at [304, 374] on span "Somewhat Agree" at bounding box center [353, 367] width 99 height 15
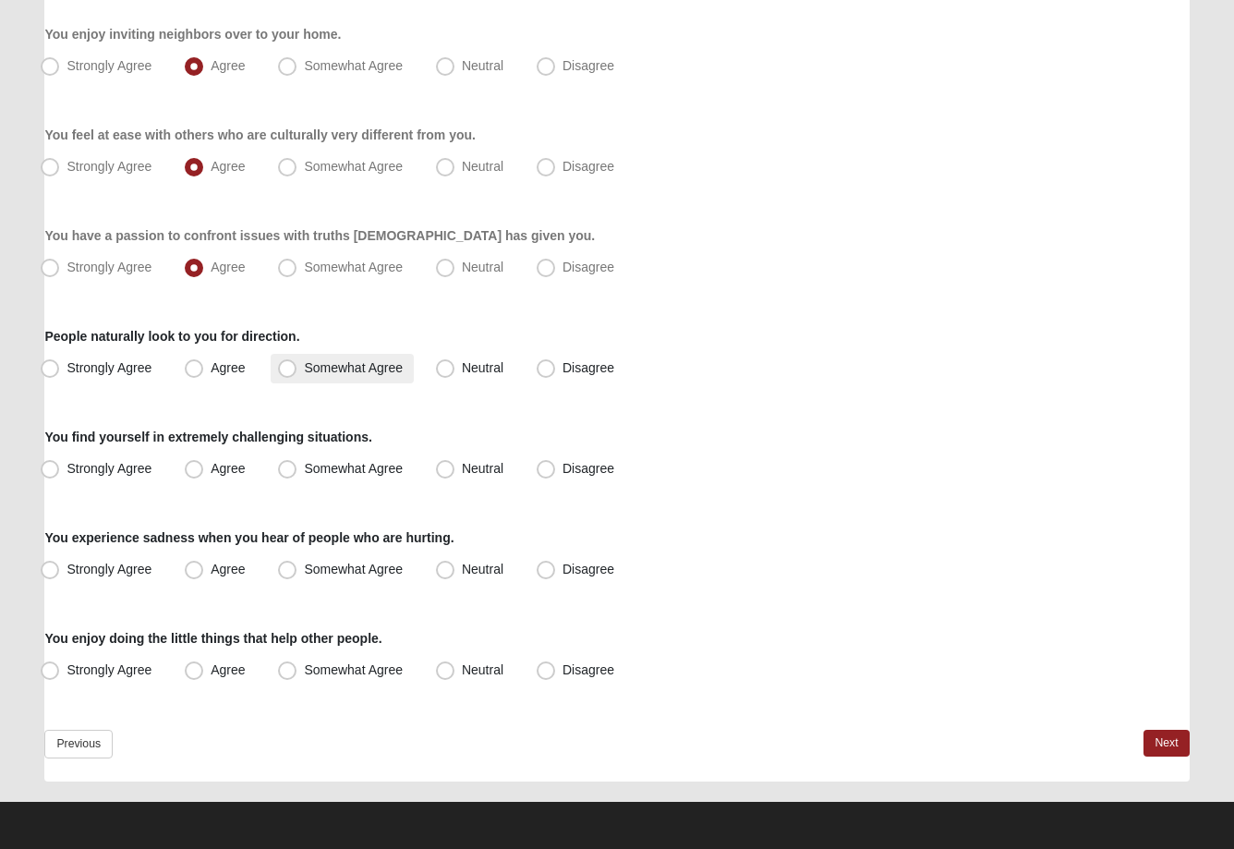
click at [287, 374] on input "Somewhat Agree" at bounding box center [291, 368] width 12 height 12
radio input "true"
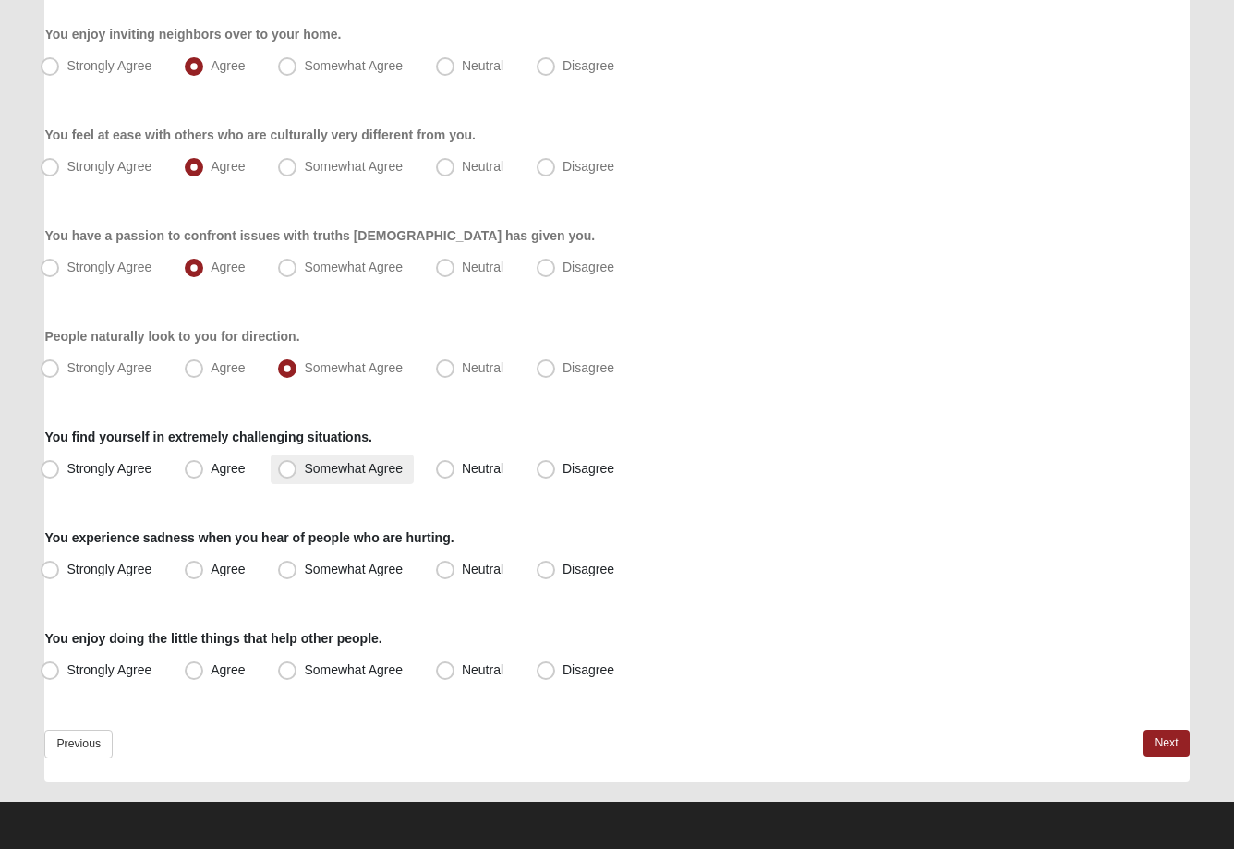
click at [304, 472] on span "Somewhat Agree" at bounding box center [353, 468] width 99 height 15
click at [286, 472] on input "Somewhat Agree" at bounding box center [291, 469] width 12 height 12
radio input "true"
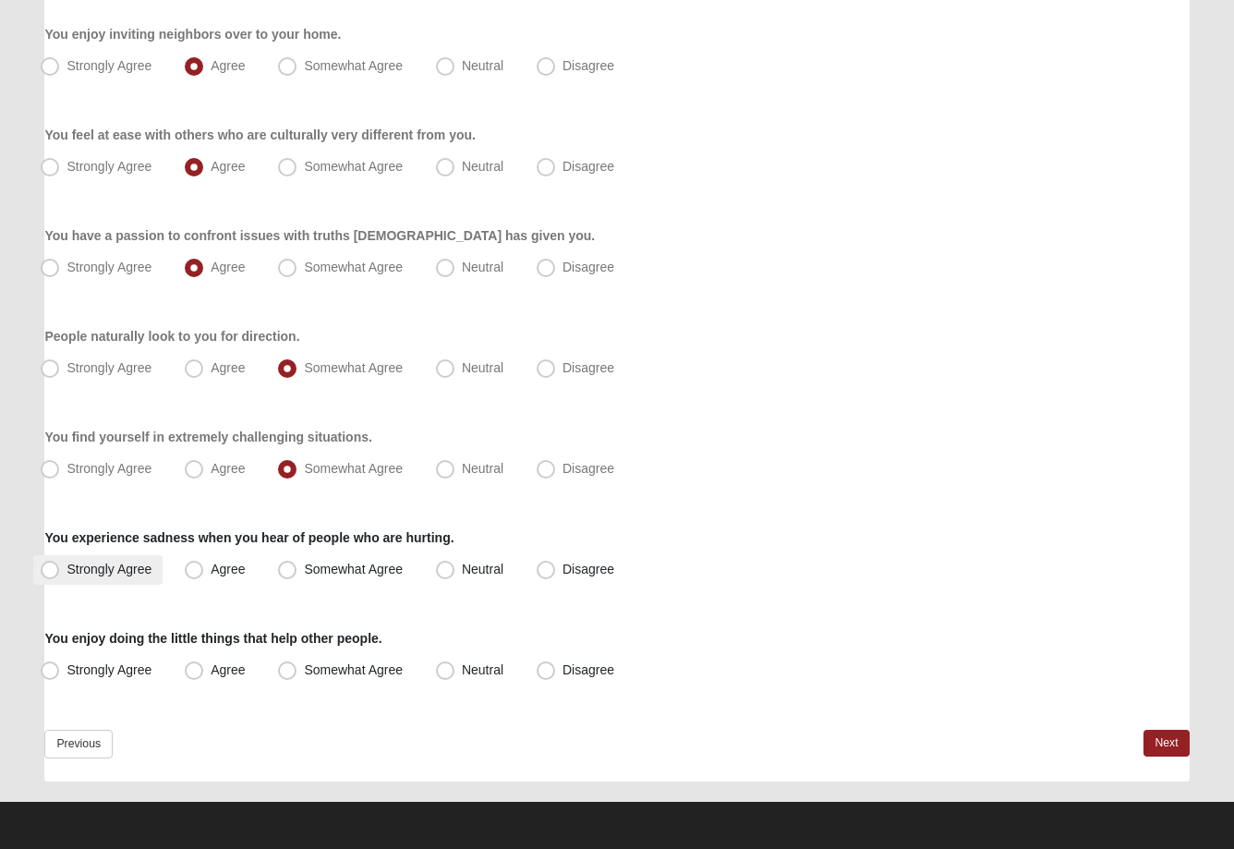
click at [67, 574] on span "Strongly Agree" at bounding box center [109, 569] width 85 height 15
click at [55, 574] on input "Strongly Agree" at bounding box center [54, 570] width 12 height 12
radio input "true"
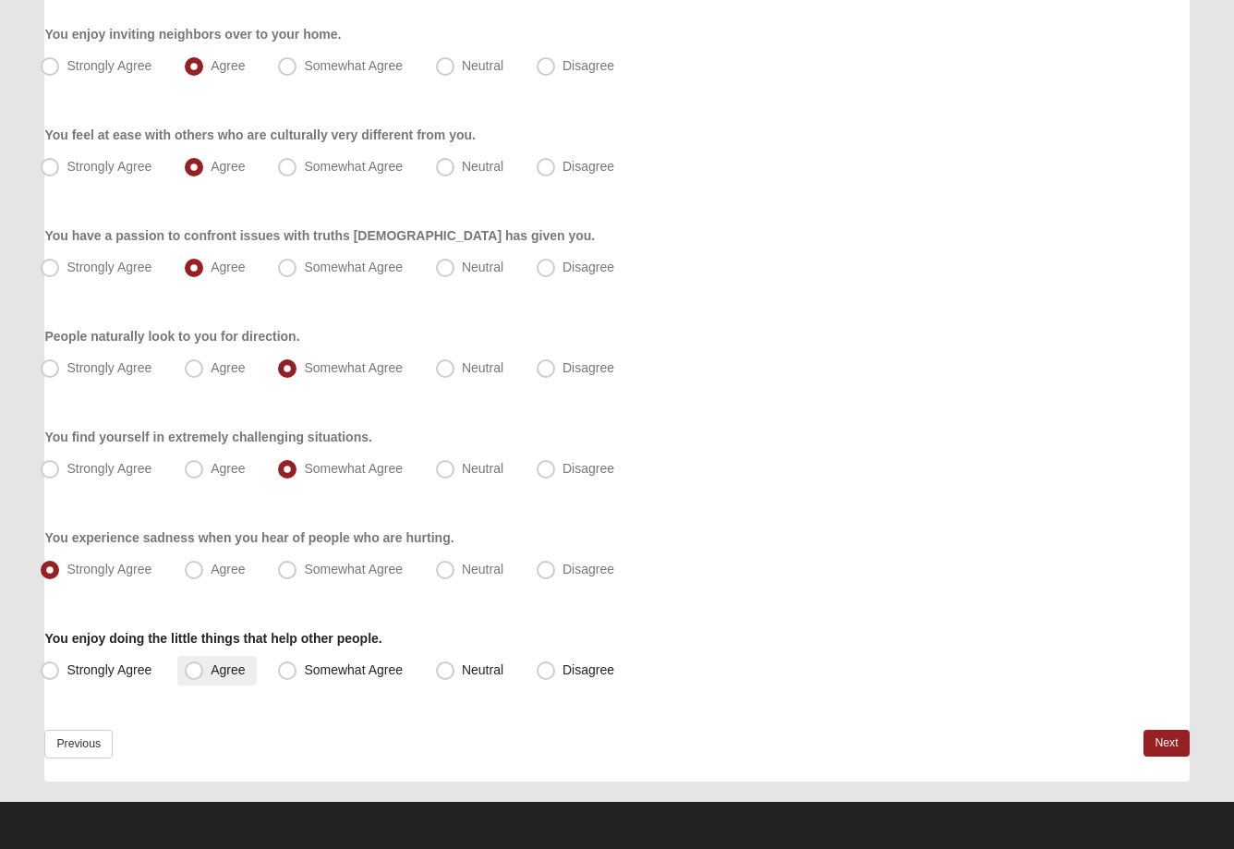
click at [211, 673] on span "Agree" at bounding box center [228, 669] width 34 height 15
click at [195, 673] on input "Agree" at bounding box center [198, 670] width 12 height 12
radio input "true"
click at [1158, 743] on link "Next" at bounding box center [1166, 743] width 45 height 27
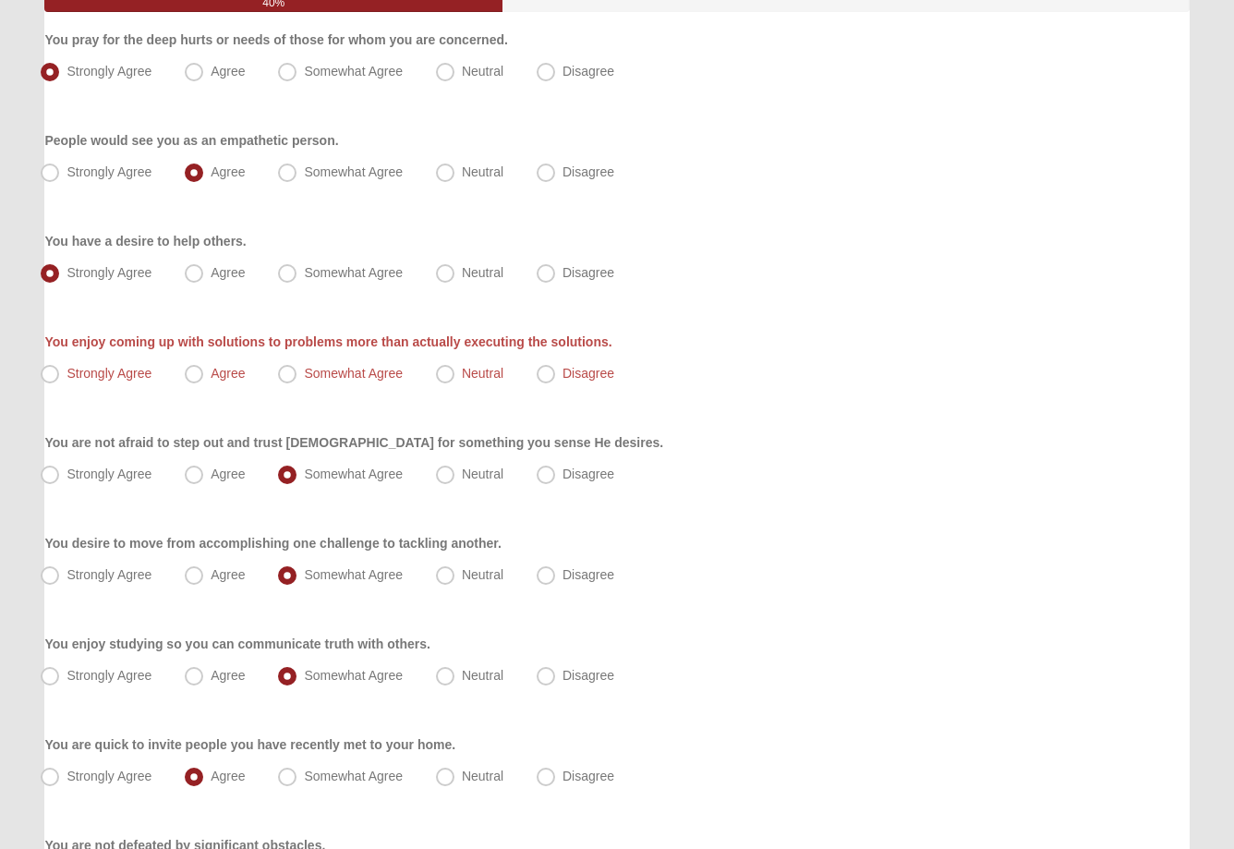
scroll to position [222, 0]
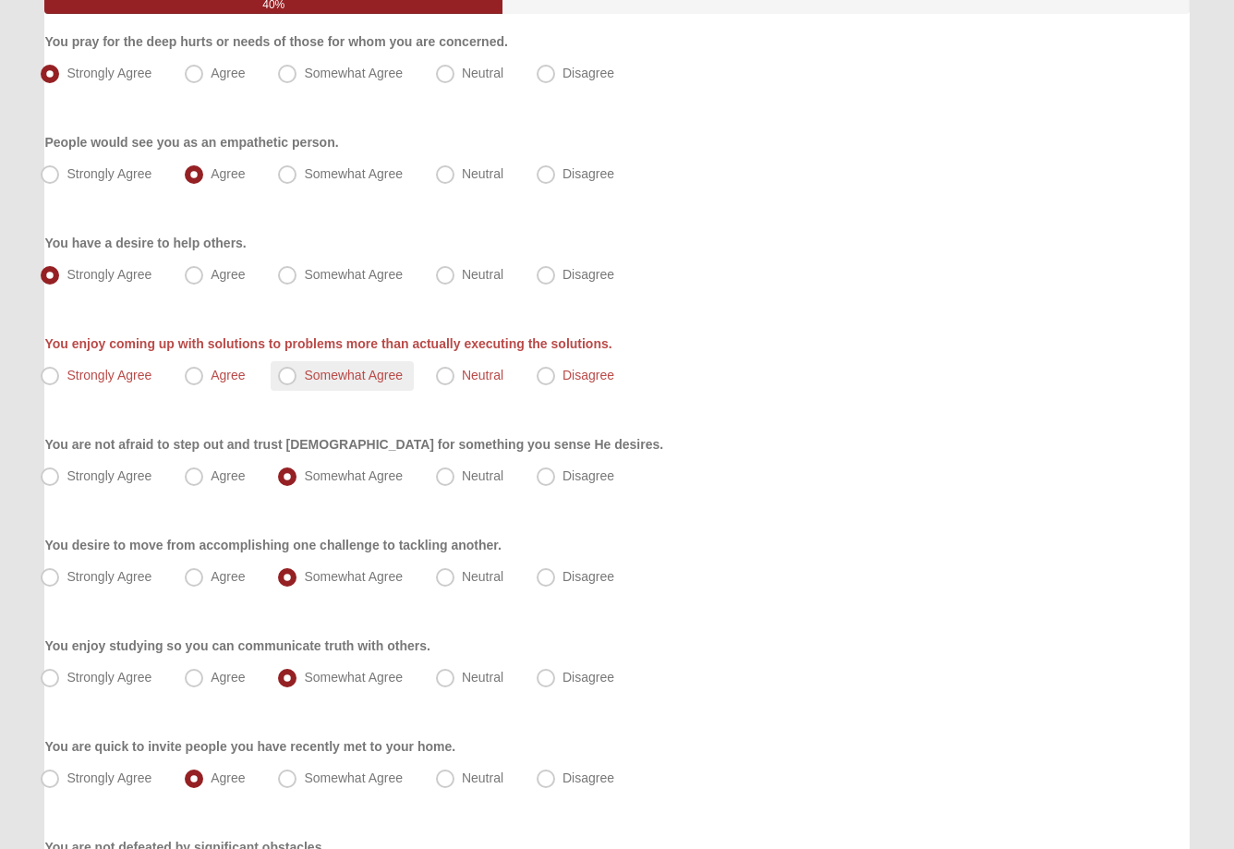
click at [304, 378] on span "Somewhat Agree" at bounding box center [353, 375] width 99 height 15
click at [285, 378] on input "Somewhat Agree" at bounding box center [291, 376] width 12 height 12
radio input "true"
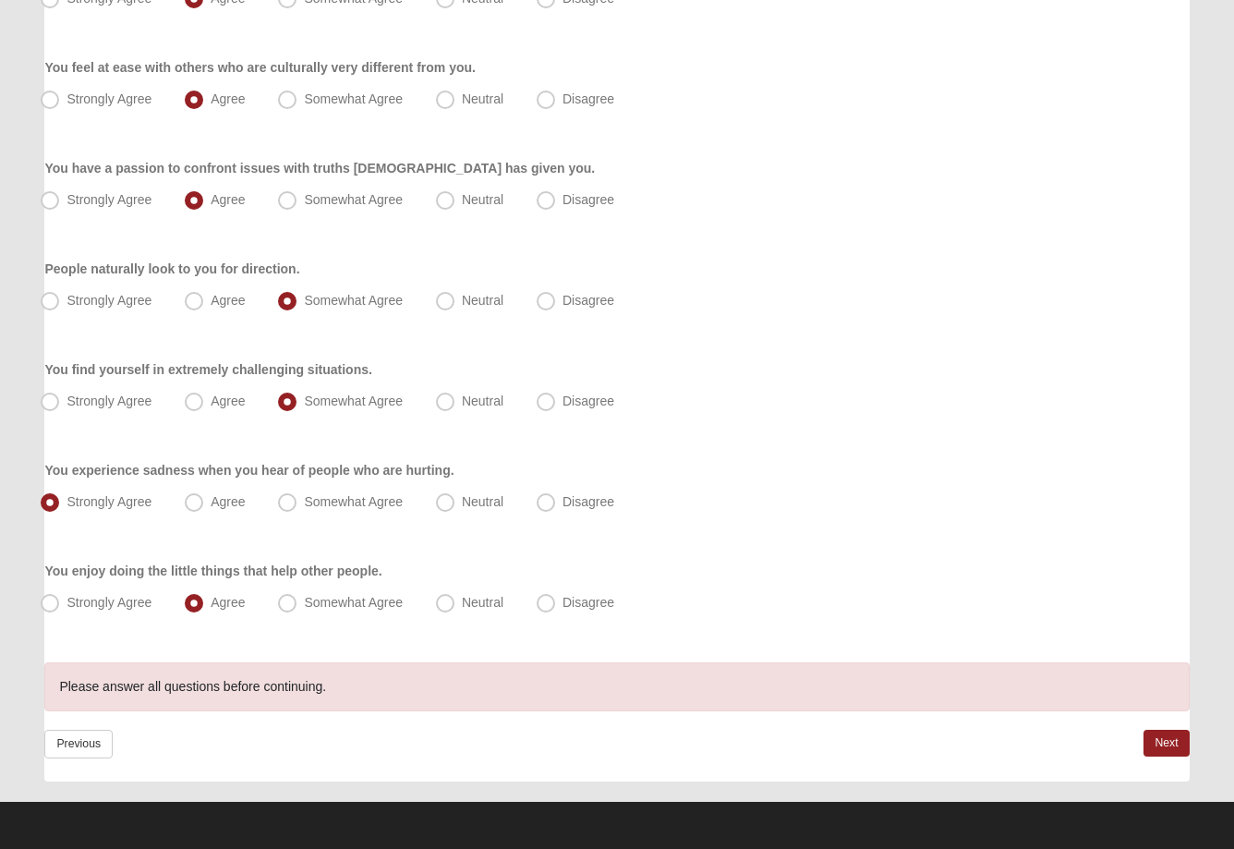
scroll to position [1304, 0]
click at [1166, 742] on link "Next" at bounding box center [1166, 743] width 45 height 27
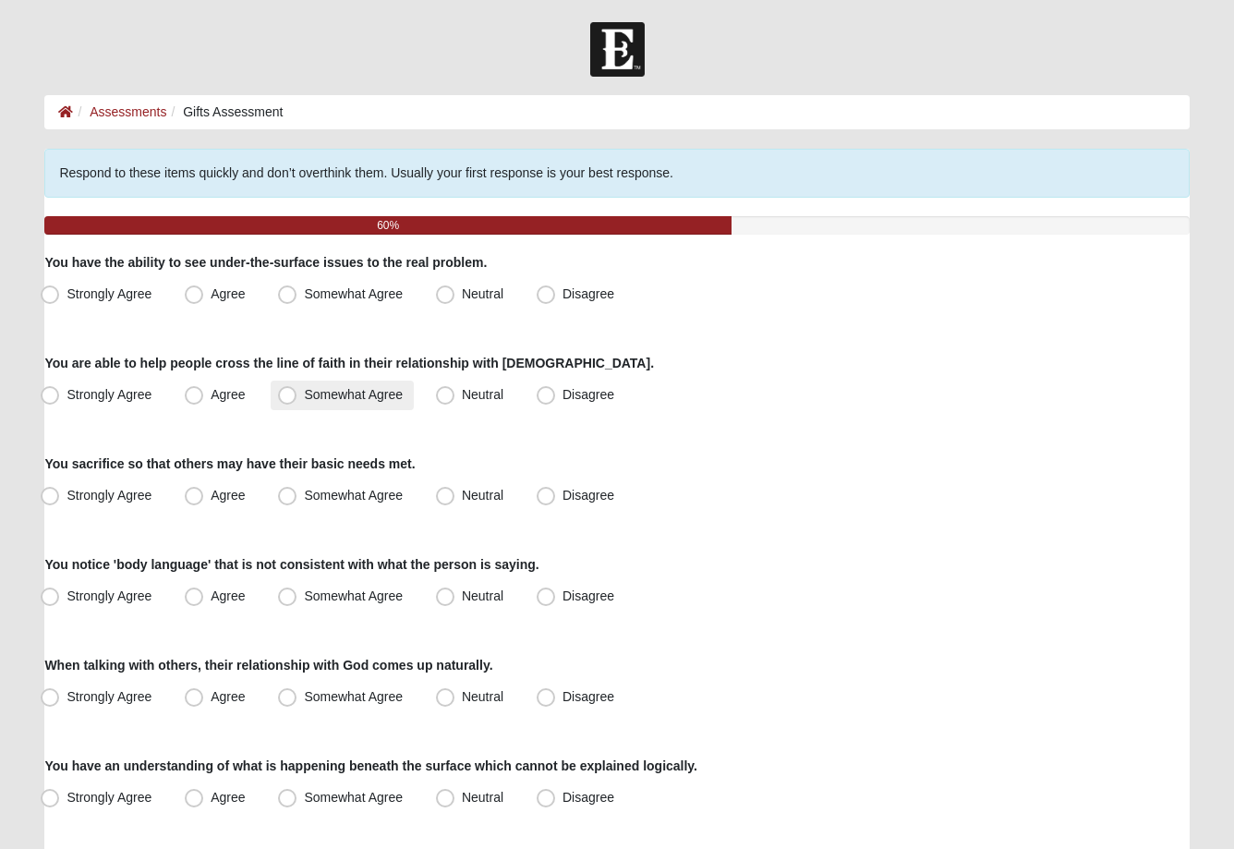
scroll to position [1, 0]
click at [304, 293] on span "Somewhat Agree" at bounding box center [353, 293] width 99 height 15
click at [287, 293] on input "Somewhat Agree" at bounding box center [291, 294] width 12 height 12
radio input "true"
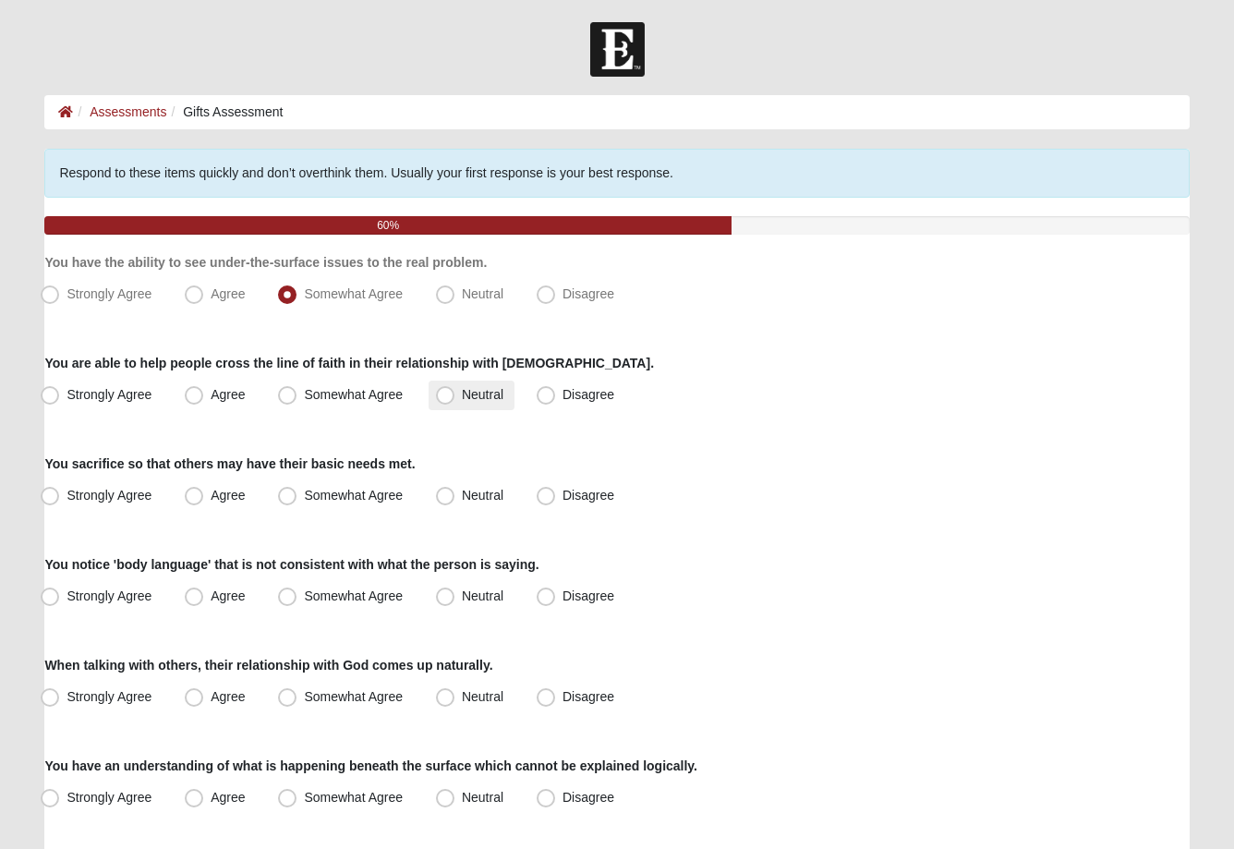
click at [462, 398] on span "Neutral" at bounding box center [483, 394] width 42 height 15
click at [447, 398] on input "Neutral" at bounding box center [449, 395] width 12 height 12
radio input "true"
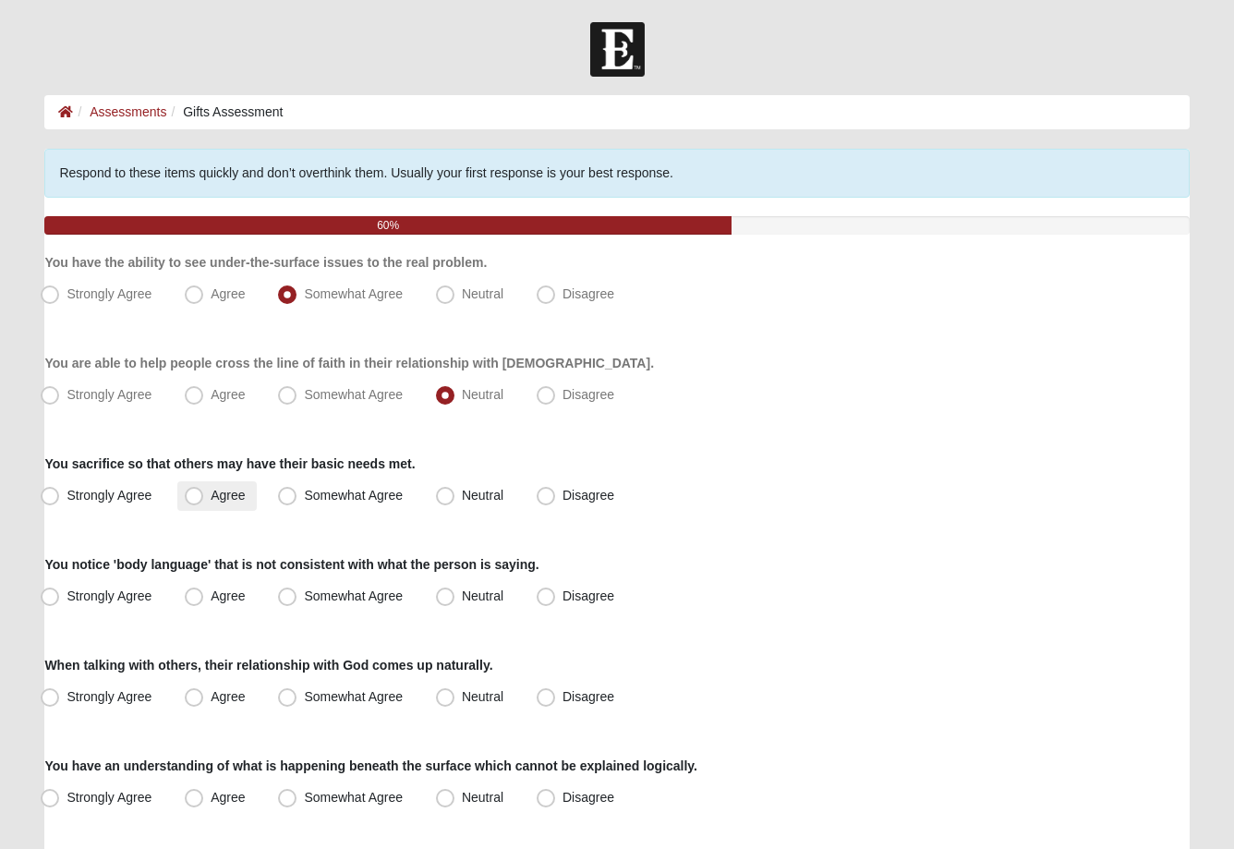
click at [211, 502] on span "Agree" at bounding box center [228, 495] width 34 height 15
click at [194, 502] on input "Agree" at bounding box center [198, 496] width 12 height 12
radio input "true"
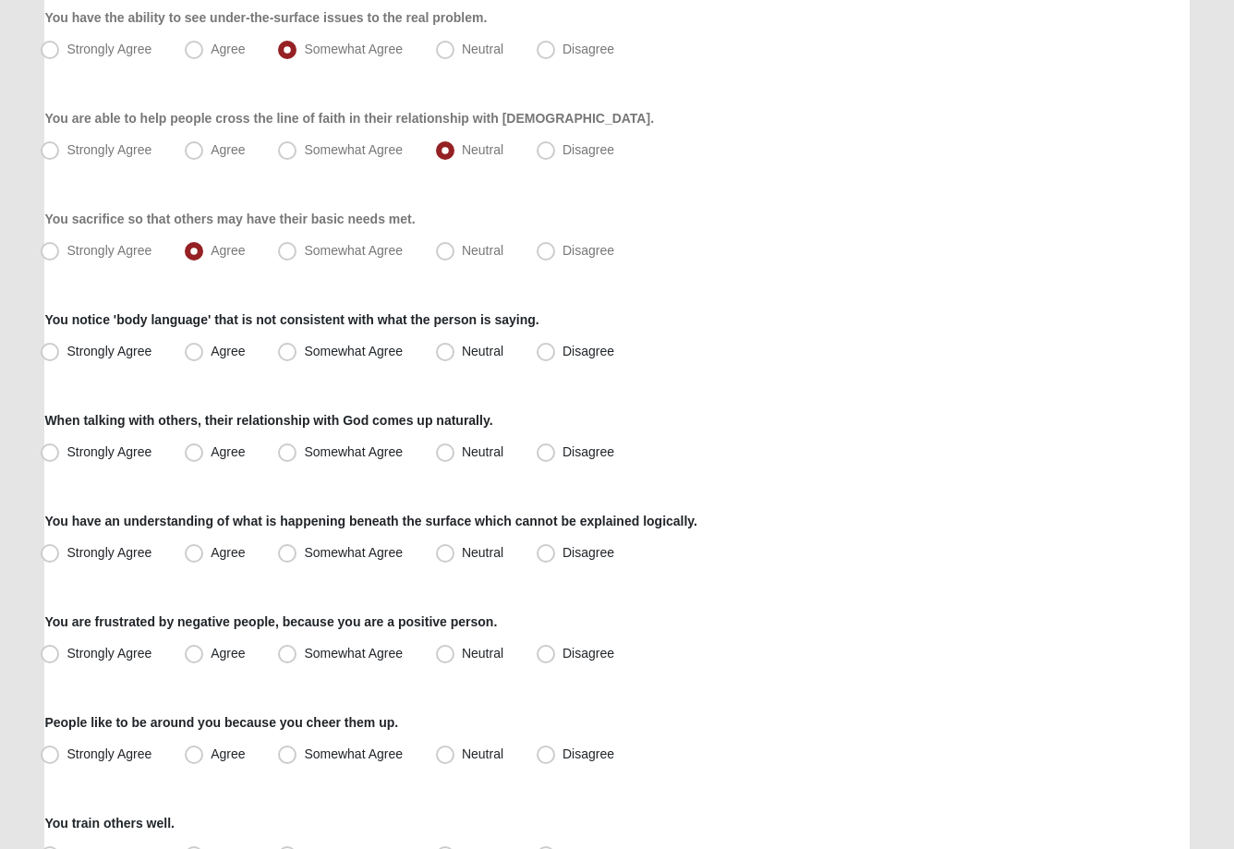
scroll to position [246, 0]
click at [304, 346] on span "Somewhat Agree" at bounding box center [353, 351] width 99 height 15
click at [290, 346] on input "Somewhat Agree" at bounding box center [291, 352] width 12 height 12
radio input "true"
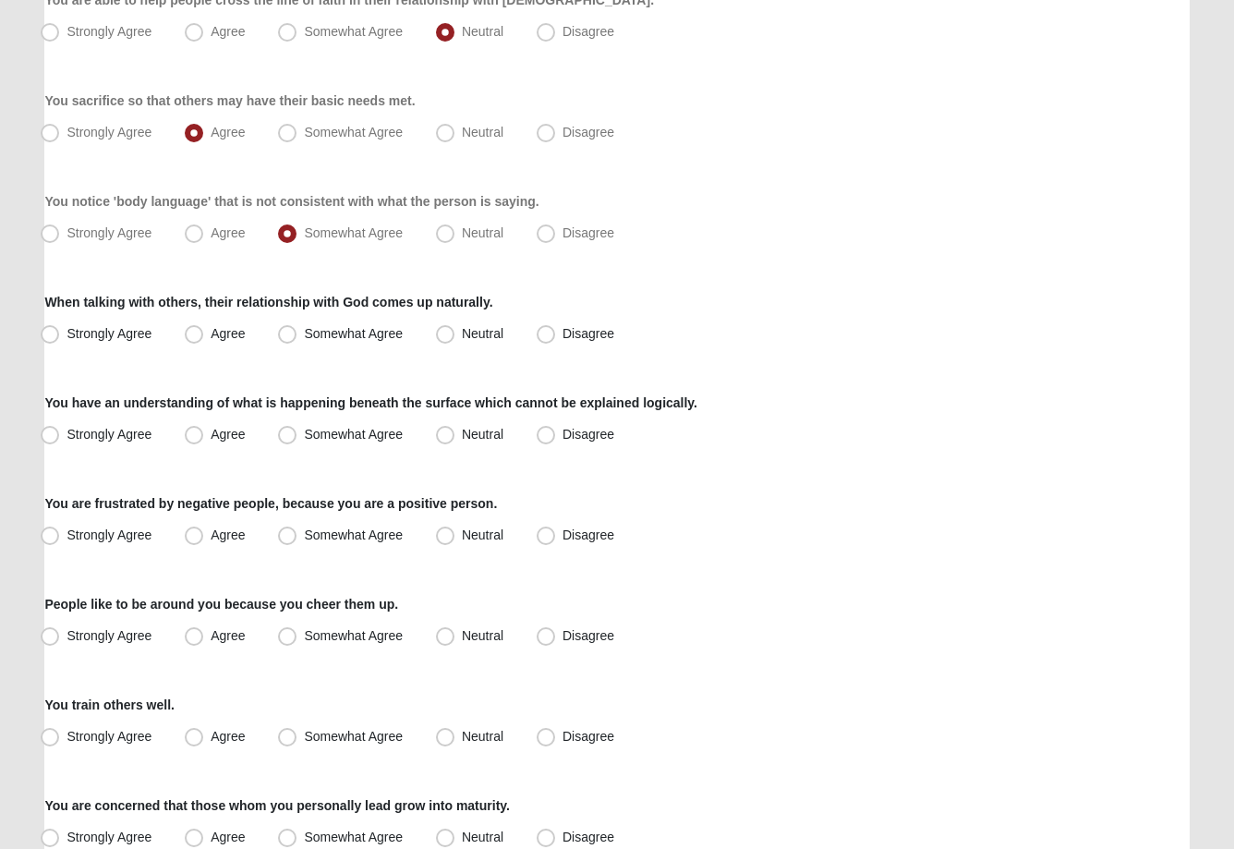
scroll to position [344, 0]
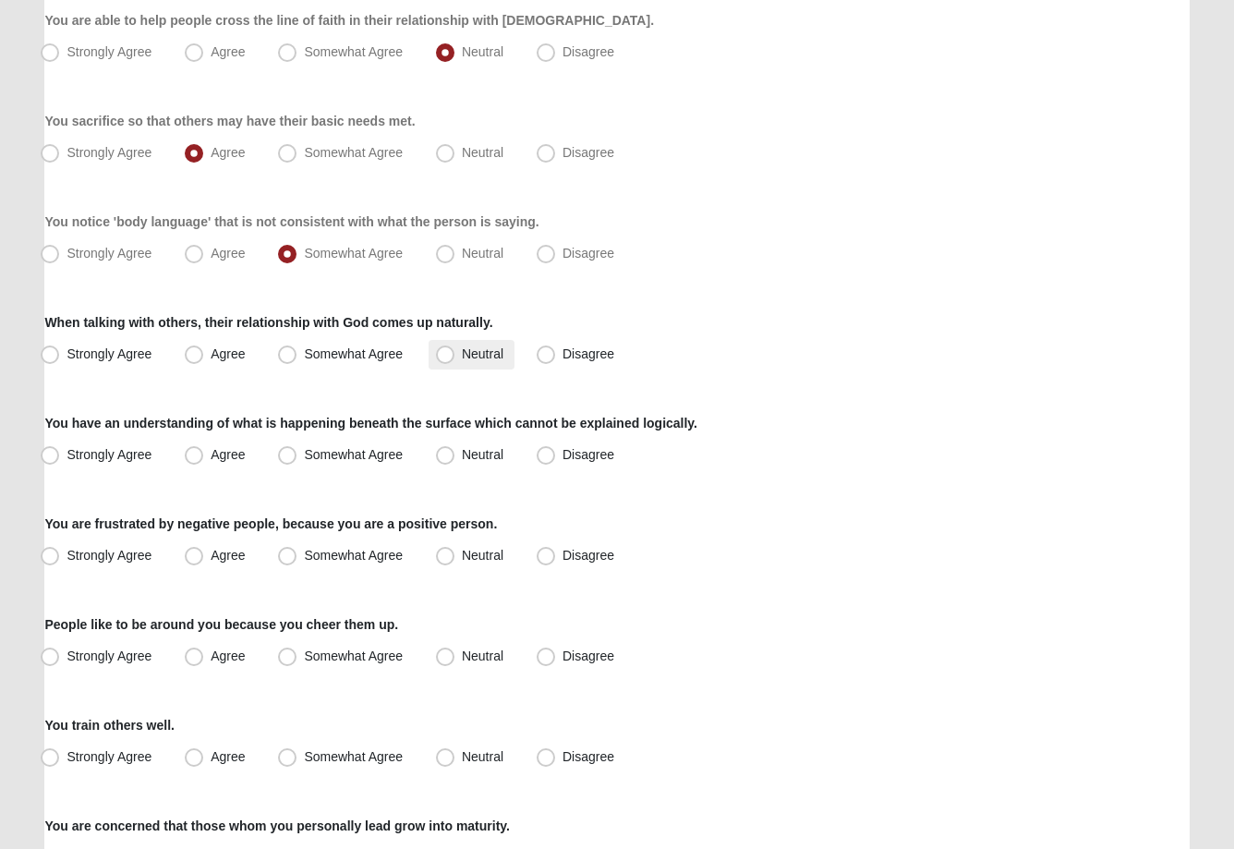
click at [462, 361] on span "Neutral" at bounding box center [483, 353] width 42 height 15
click at [454, 360] on input "Neutral" at bounding box center [449, 354] width 12 height 12
radio input "true"
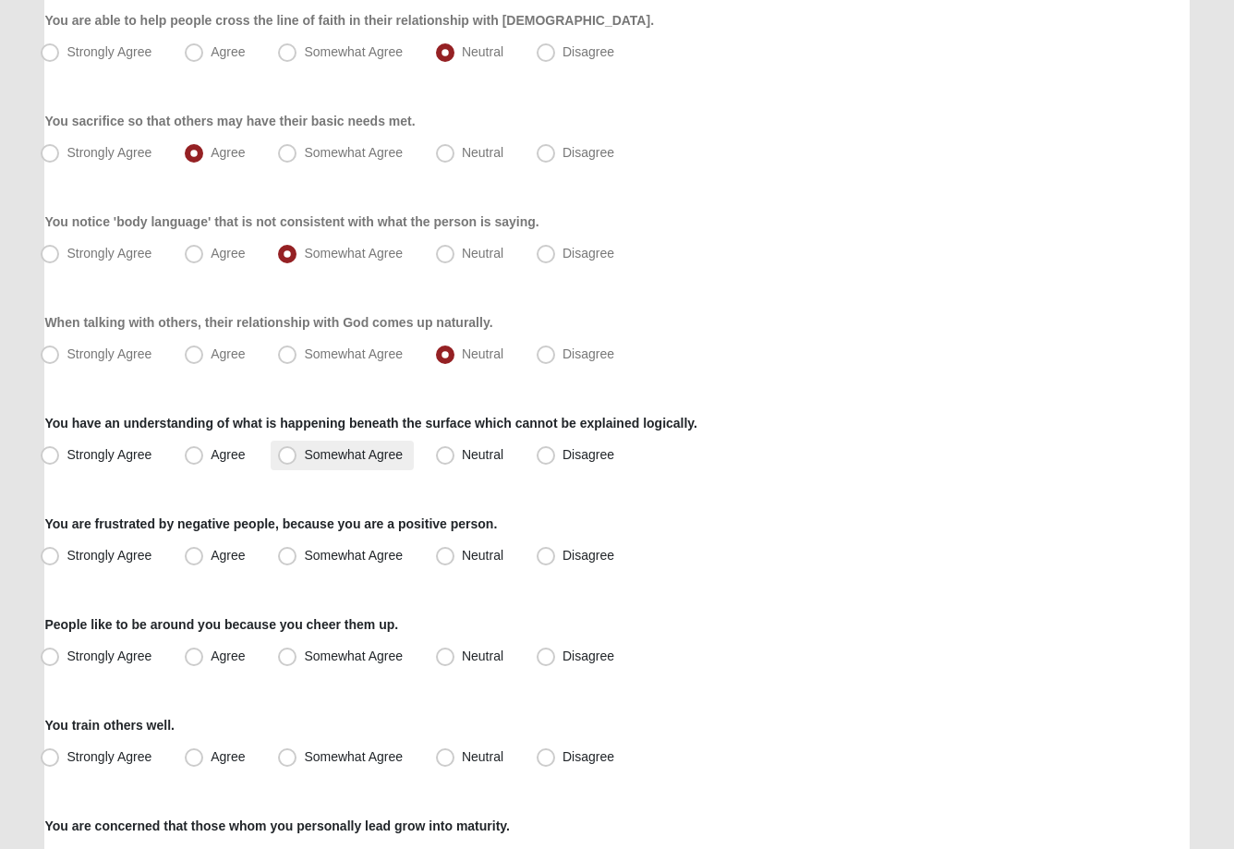
click at [304, 456] on span "Somewhat Agree" at bounding box center [353, 454] width 99 height 15
click at [296, 456] on input "Somewhat Agree" at bounding box center [291, 455] width 12 height 12
radio input "true"
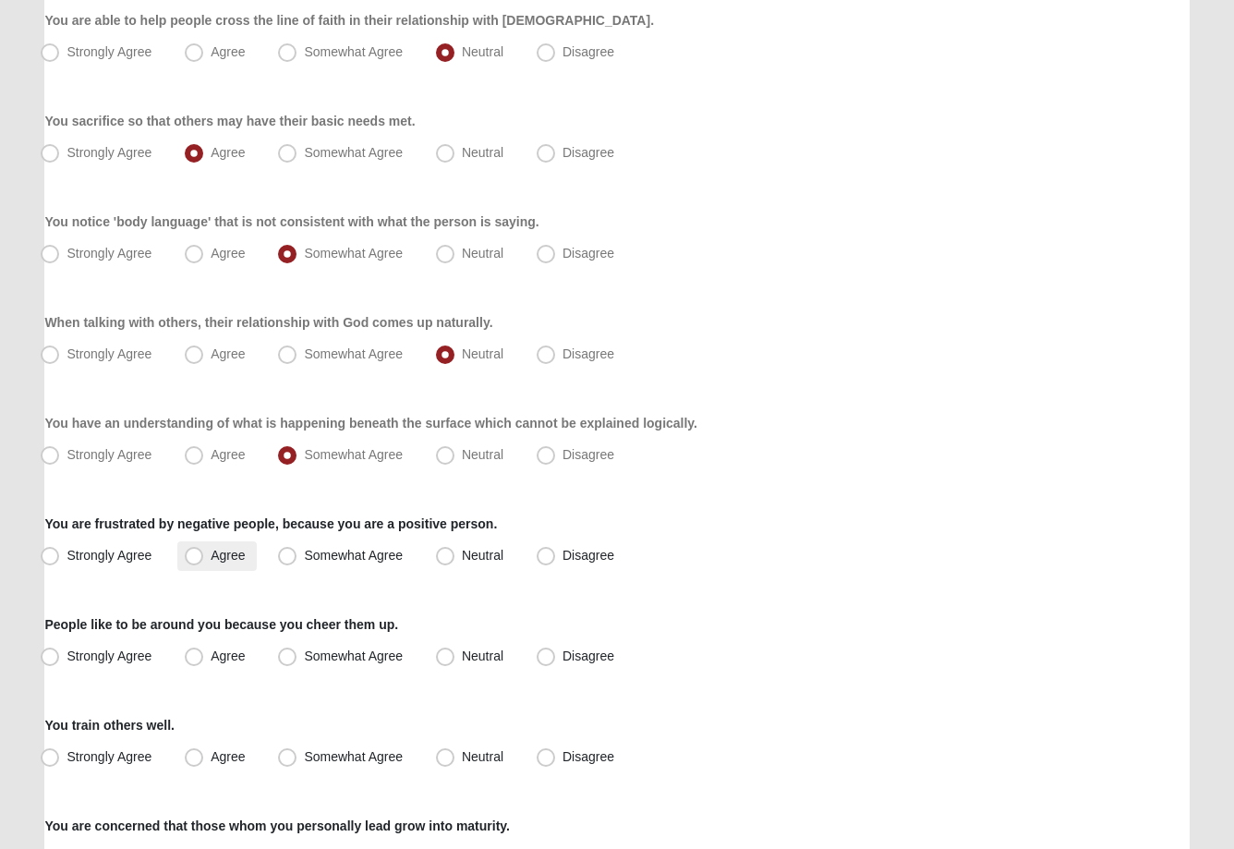
click at [211, 556] on span "Agree" at bounding box center [228, 555] width 34 height 15
click at [200, 556] on input "Agree" at bounding box center [198, 556] width 12 height 12
radio input "true"
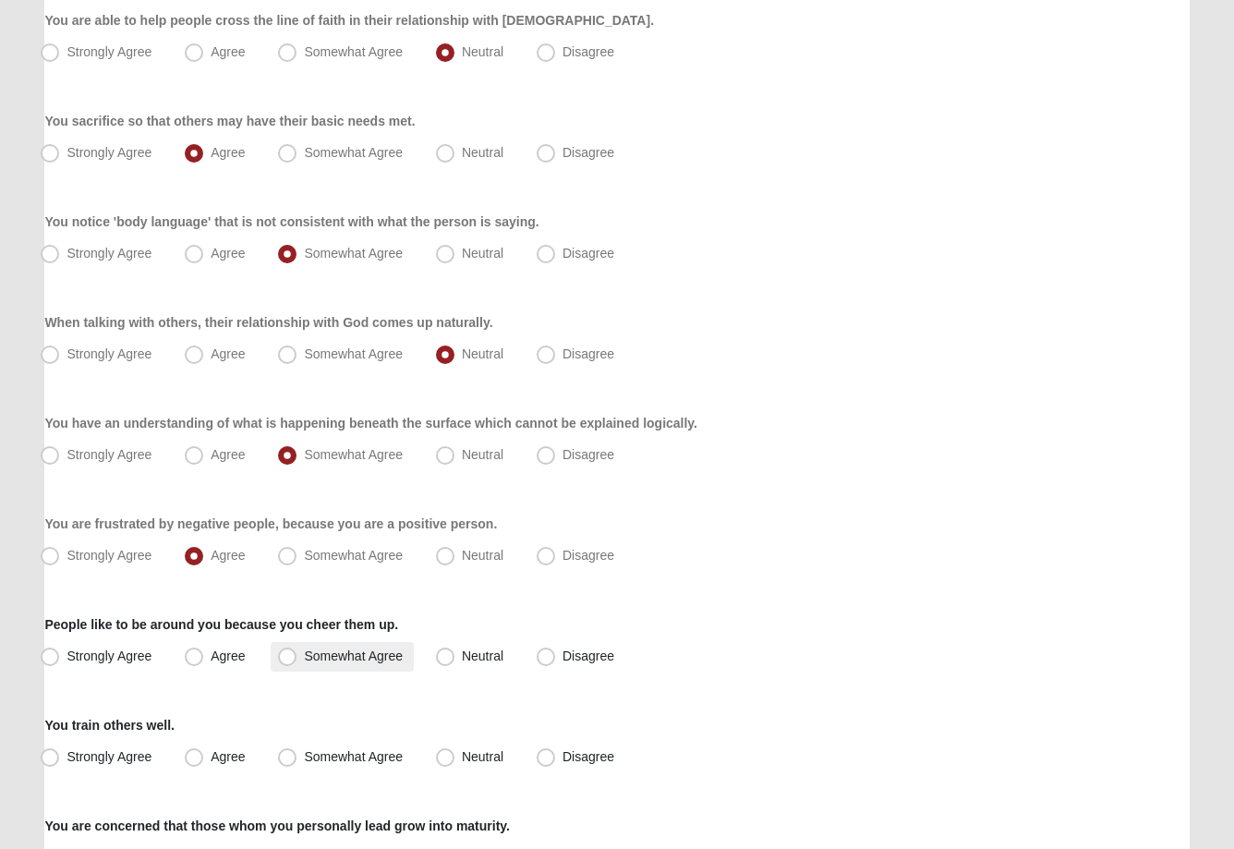
click at [304, 656] on span "Somewhat Agree" at bounding box center [353, 656] width 99 height 15
click at [285, 656] on input "Somewhat Agree" at bounding box center [291, 656] width 12 height 12
radio input "true"
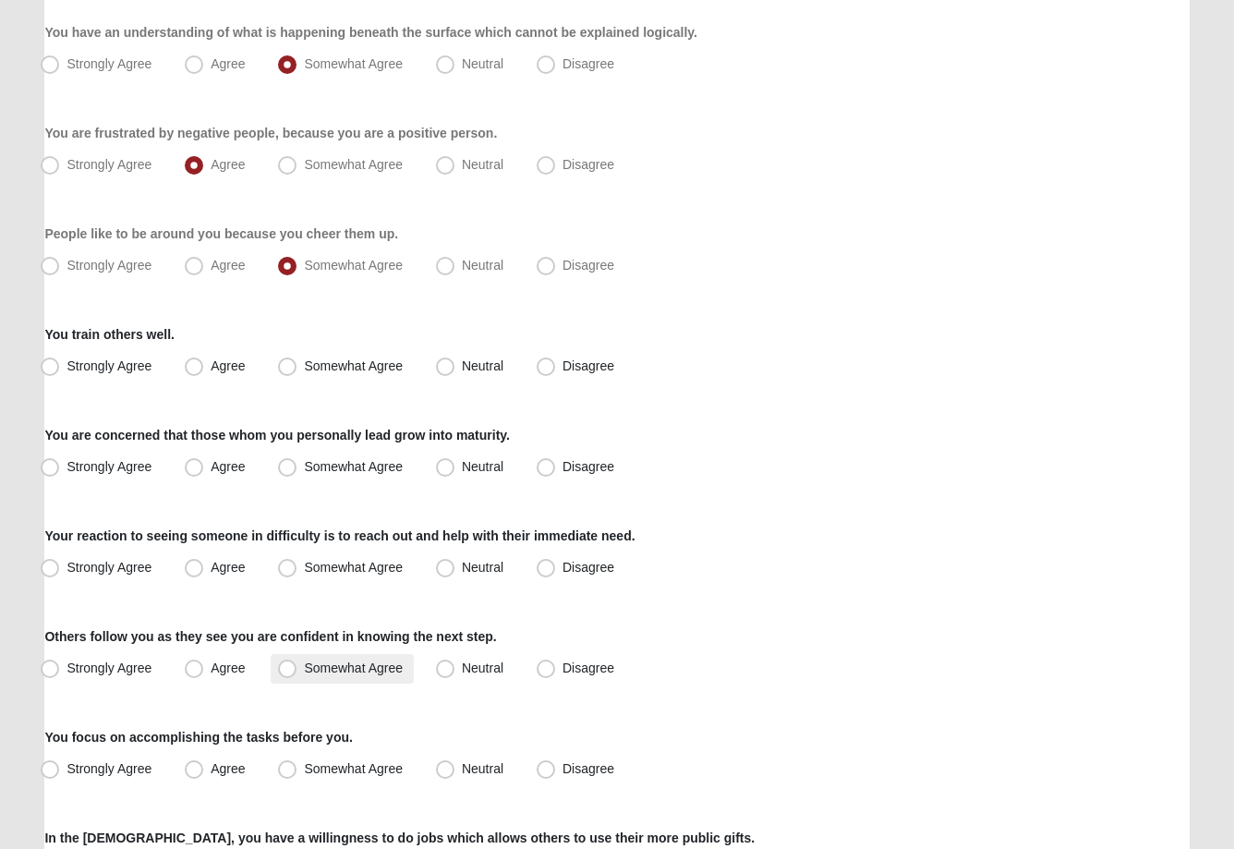
scroll to position [734, 0]
click at [304, 363] on span "Somewhat Agree" at bounding box center [353, 365] width 99 height 15
click at [289, 363] on input "Somewhat Agree" at bounding box center [291, 366] width 12 height 12
radio input "true"
click at [211, 470] on span "Agree" at bounding box center [228, 466] width 34 height 15
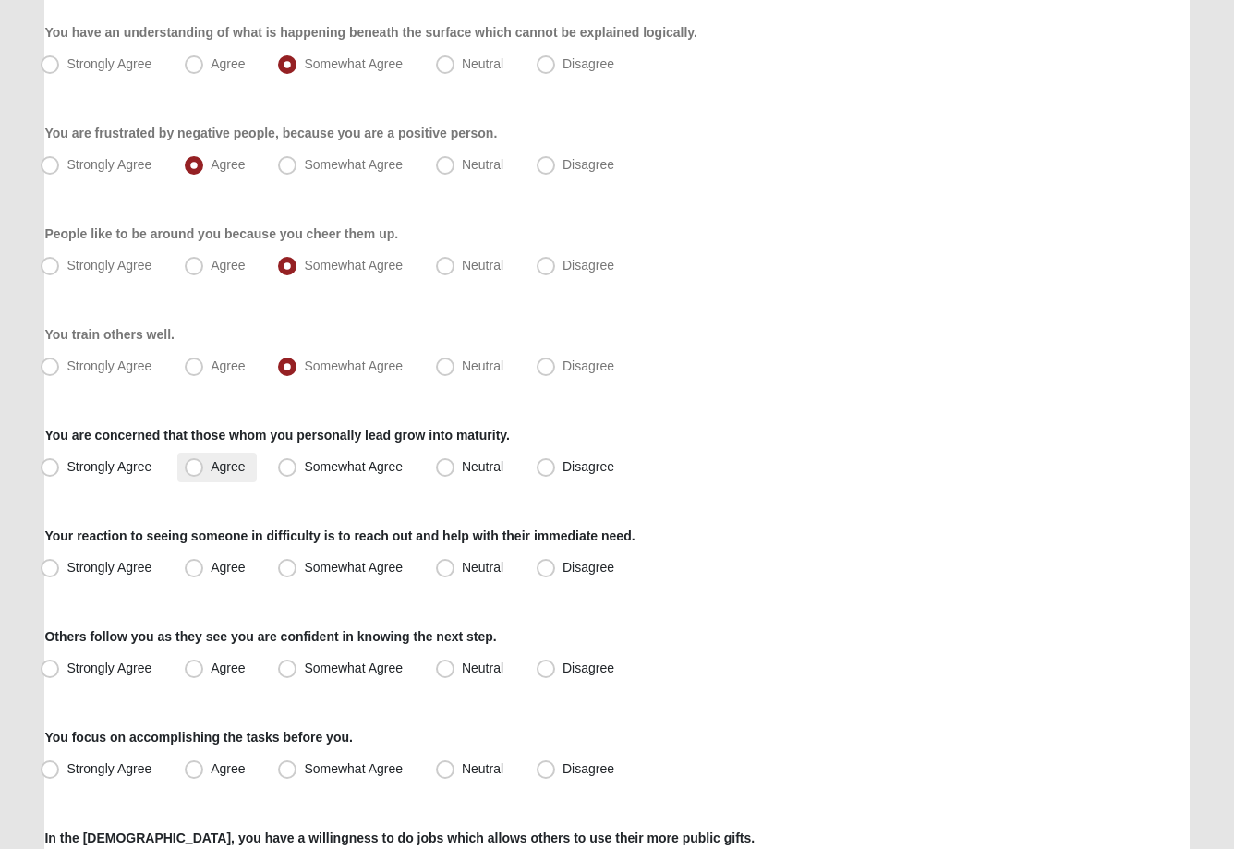
click at [202, 470] on input "Agree" at bounding box center [198, 467] width 12 height 12
radio input "true"
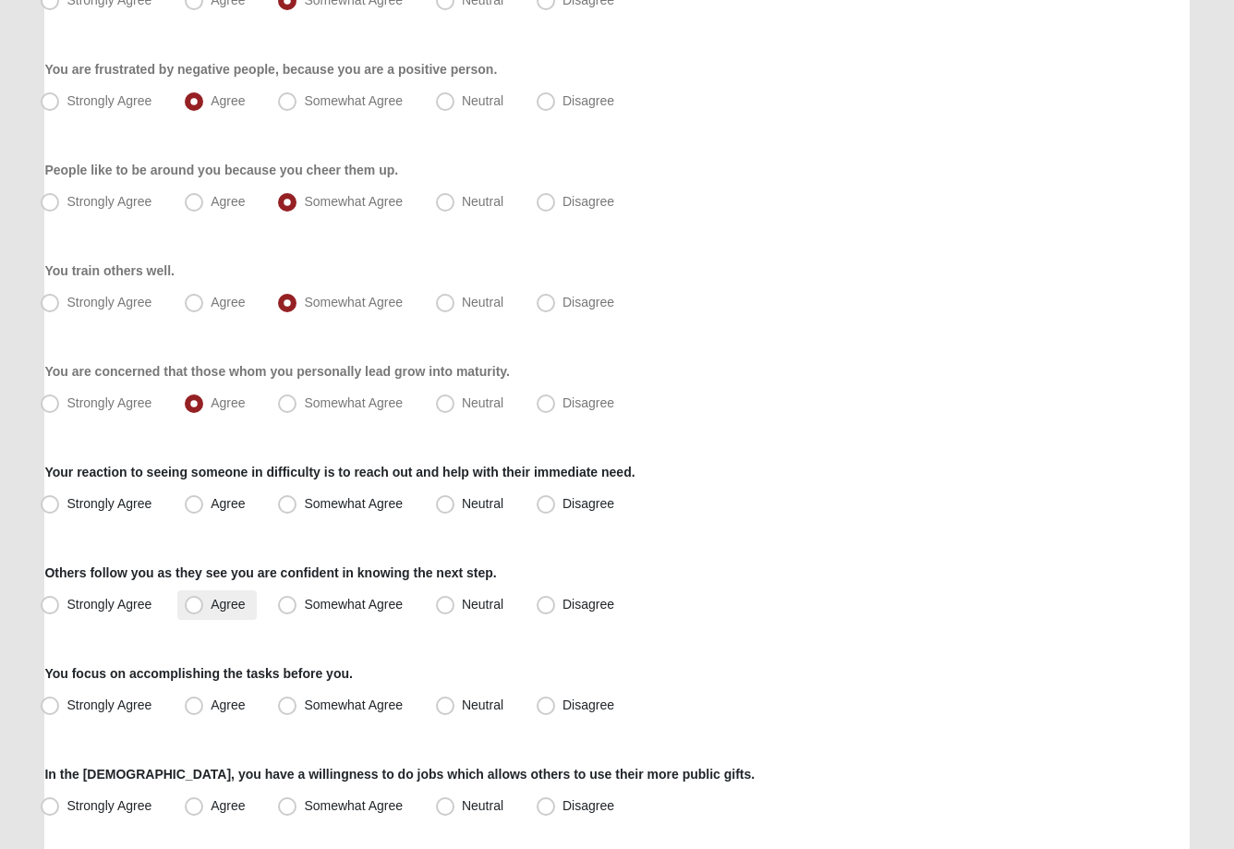
scroll to position [798, 0]
click at [184, 596] on label "Agree" at bounding box center [216, 605] width 79 height 30
click at [192, 599] on input "Agree" at bounding box center [198, 605] width 12 height 12
radio input "true"
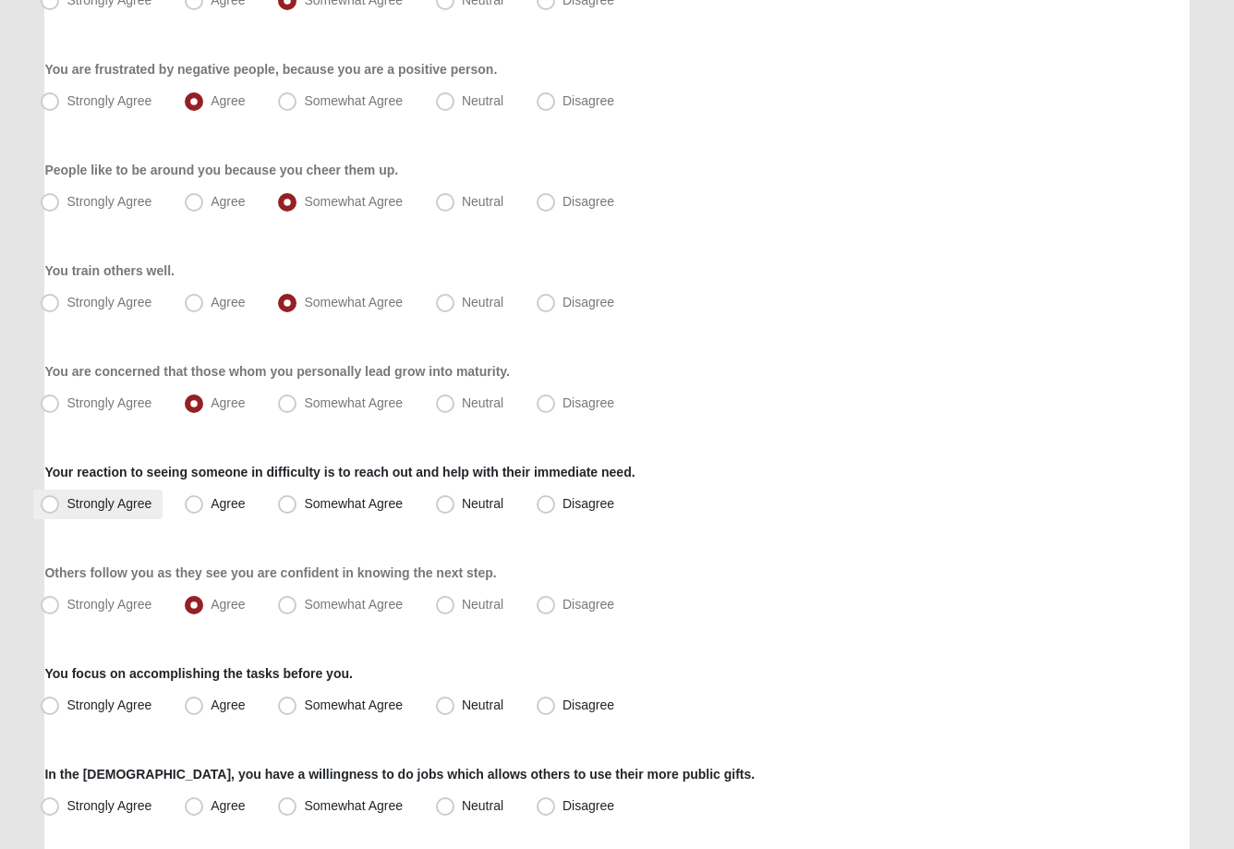
click at [67, 499] on span "Strongly Agree" at bounding box center [109, 503] width 85 height 15
click at [54, 499] on input "Strongly Agree" at bounding box center [54, 504] width 12 height 12
radio input "true"
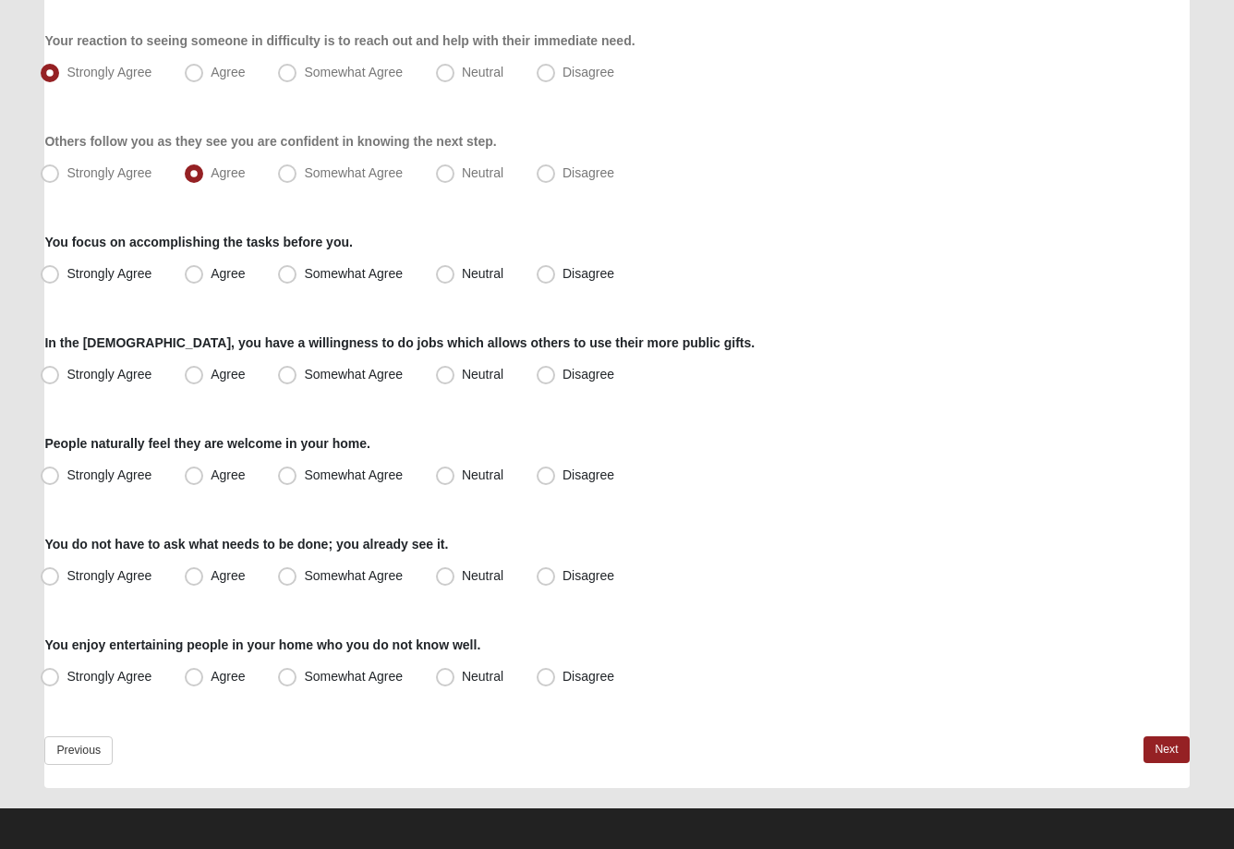
scroll to position [1232, 0]
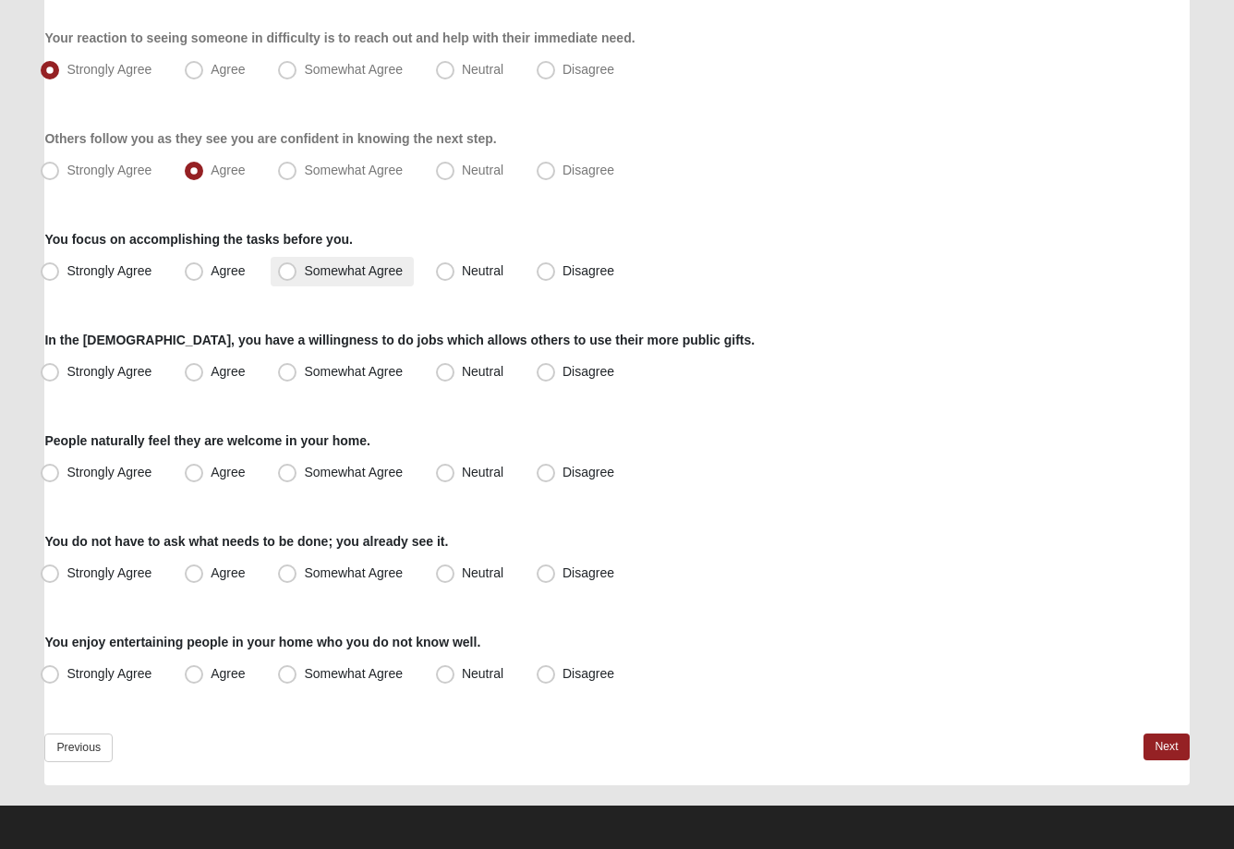
click at [304, 269] on span "Somewhat Agree" at bounding box center [353, 270] width 99 height 15
click at [289, 269] on input "Somewhat Agree" at bounding box center [291, 271] width 12 height 12
radio input "true"
click at [211, 369] on span "Agree" at bounding box center [228, 371] width 34 height 15
click at [203, 369] on input "Agree" at bounding box center [198, 372] width 12 height 12
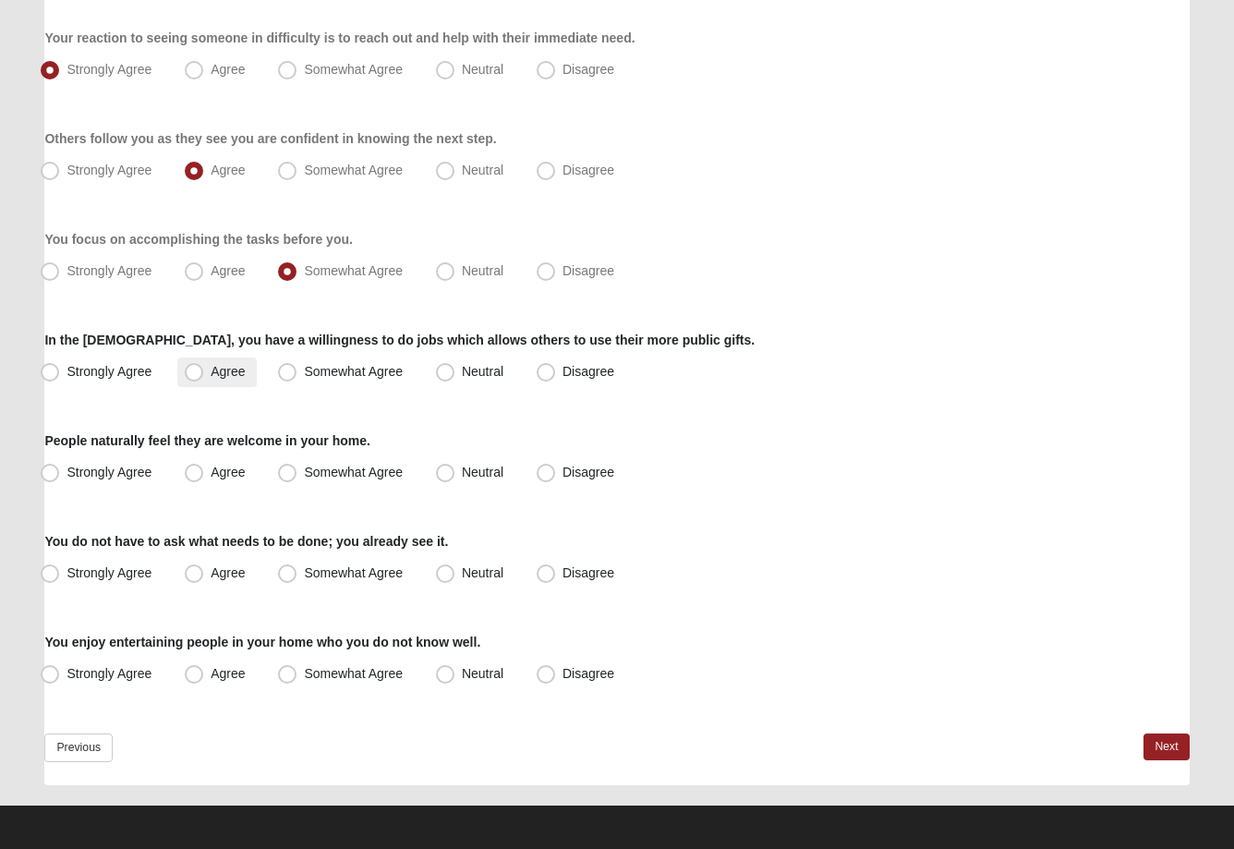
radio input "true"
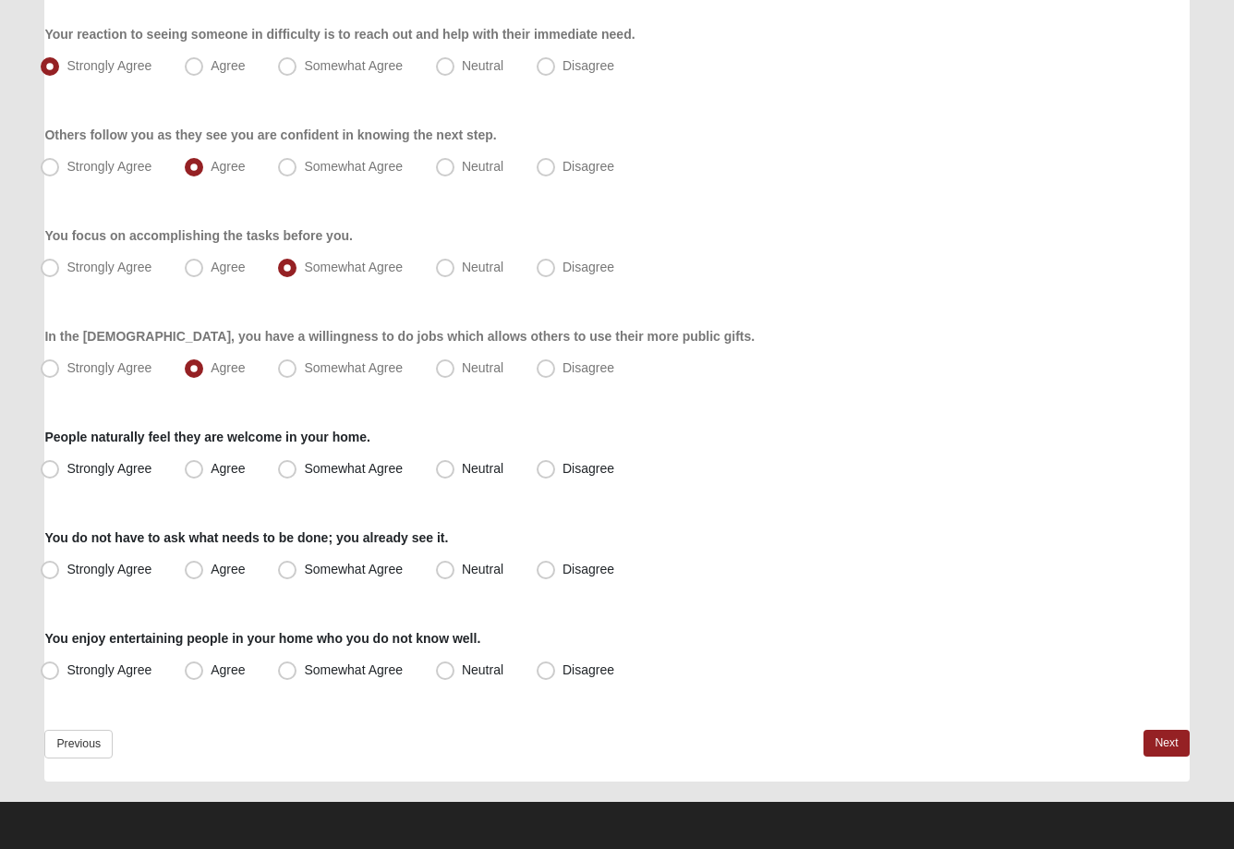
scroll to position [1236, 0]
click at [211, 470] on span "Agree" at bounding box center [228, 468] width 34 height 15
click at [194, 470] on input "Agree" at bounding box center [198, 469] width 12 height 12
radio input "true"
click at [67, 571] on span "Strongly Agree" at bounding box center [109, 569] width 85 height 15
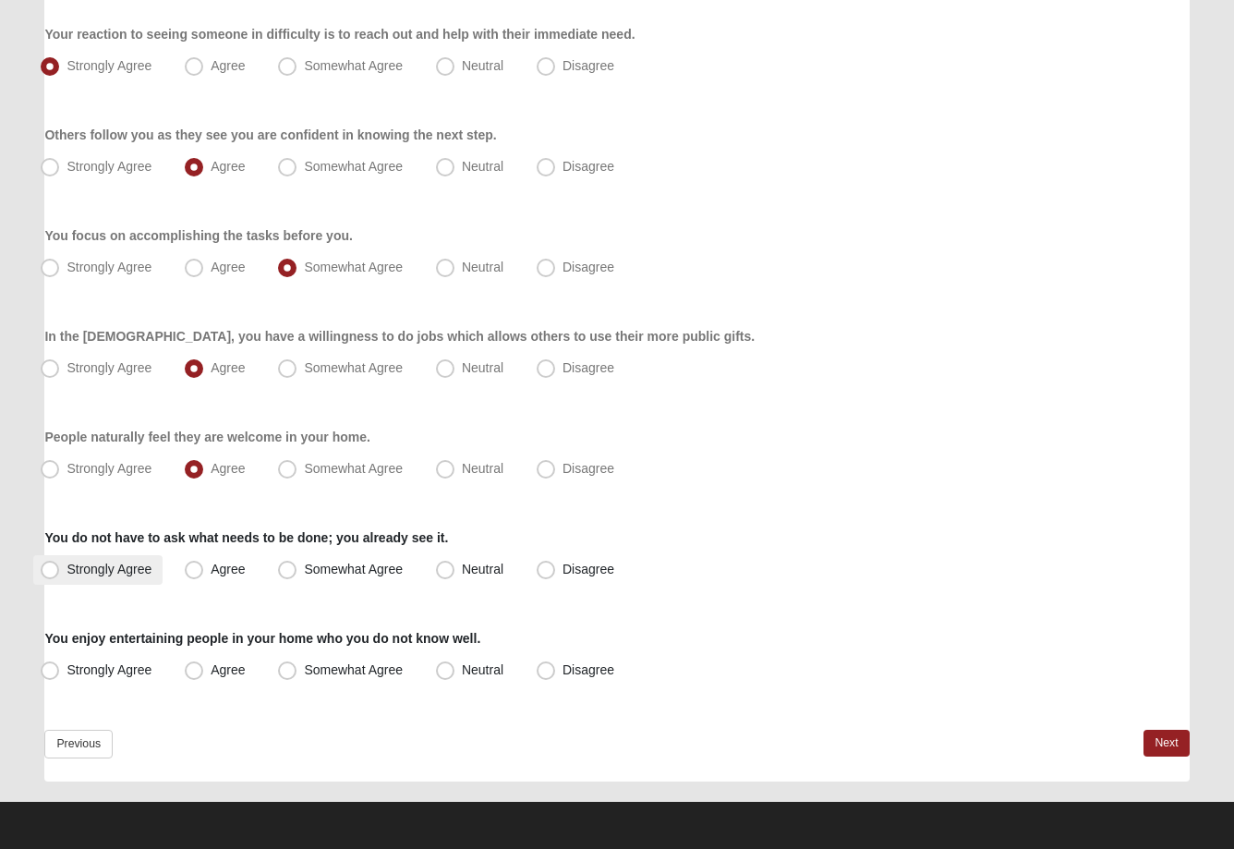
click at [51, 571] on input "Strongly Agree" at bounding box center [54, 570] width 12 height 12
radio input "true"
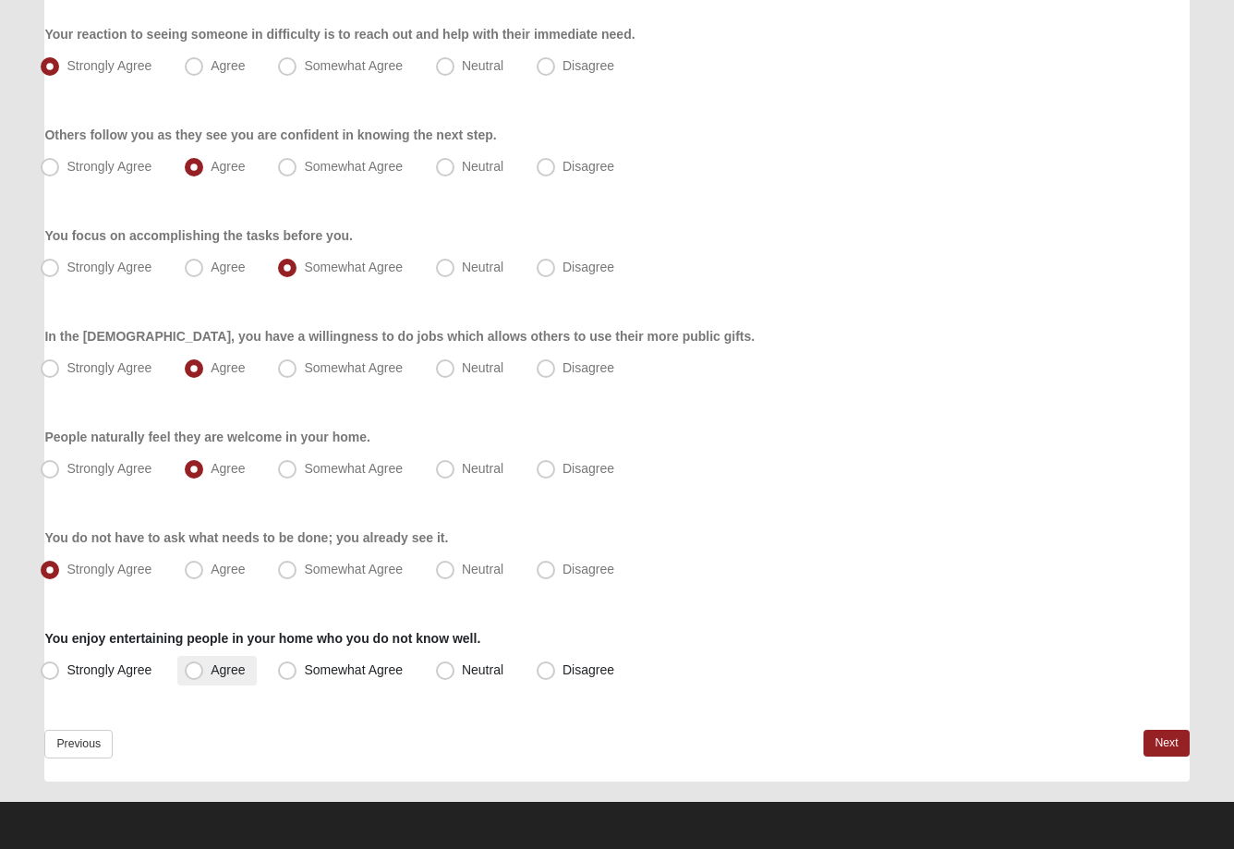
click at [211, 669] on span "Agree" at bounding box center [228, 669] width 34 height 15
click at [194, 669] on input "Agree" at bounding box center [198, 670] width 12 height 12
radio input "true"
click at [1176, 746] on link "Next" at bounding box center [1166, 743] width 45 height 27
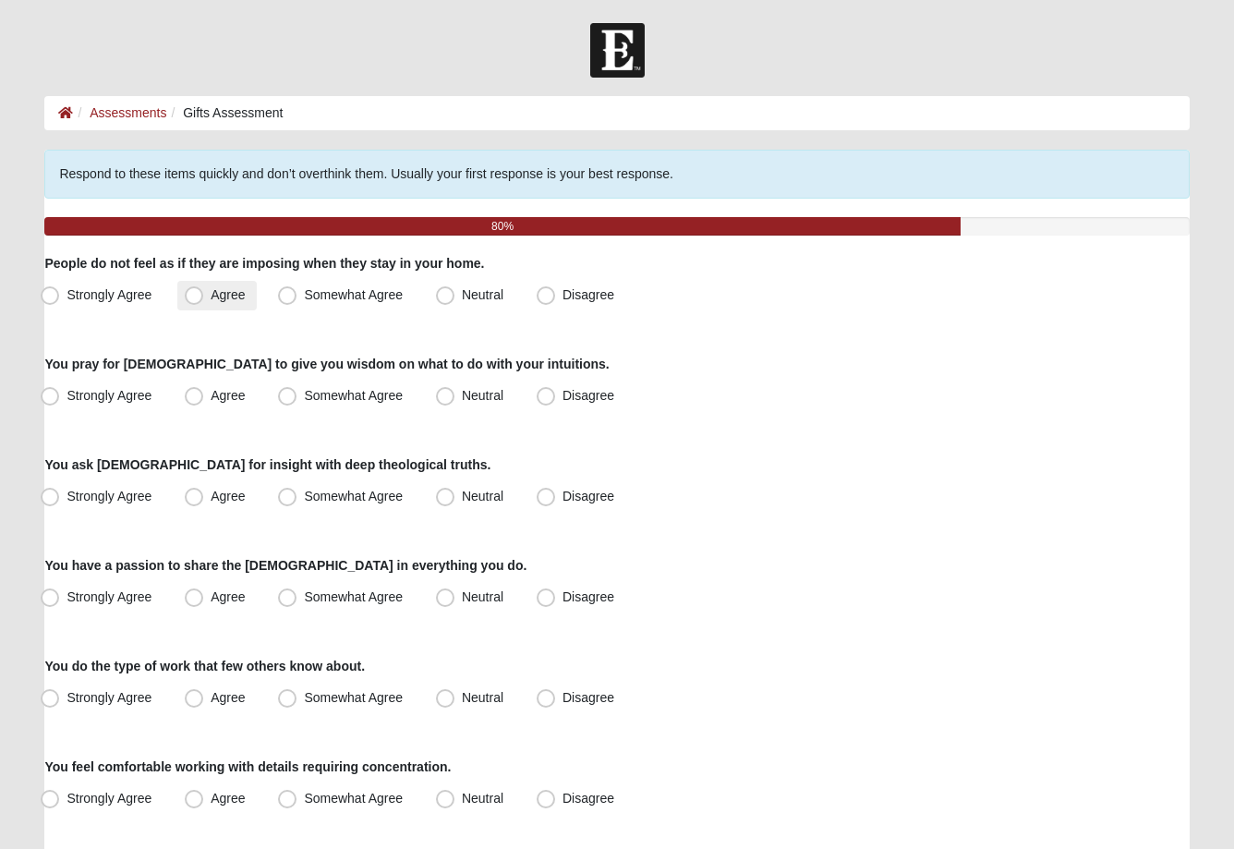
click at [211, 302] on span "Agree" at bounding box center [228, 294] width 34 height 15
click at [195, 301] on input "Agree" at bounding box center [198, 295] width 12 height 12
radio input "true"
click at [279, 394] on label "Somewhat Agree" at bounding box center [342, 397] width 143 height 30
click at [285, 394] on input "Somewhat Agree" at bounding box center [291, 396] width 12 height 12
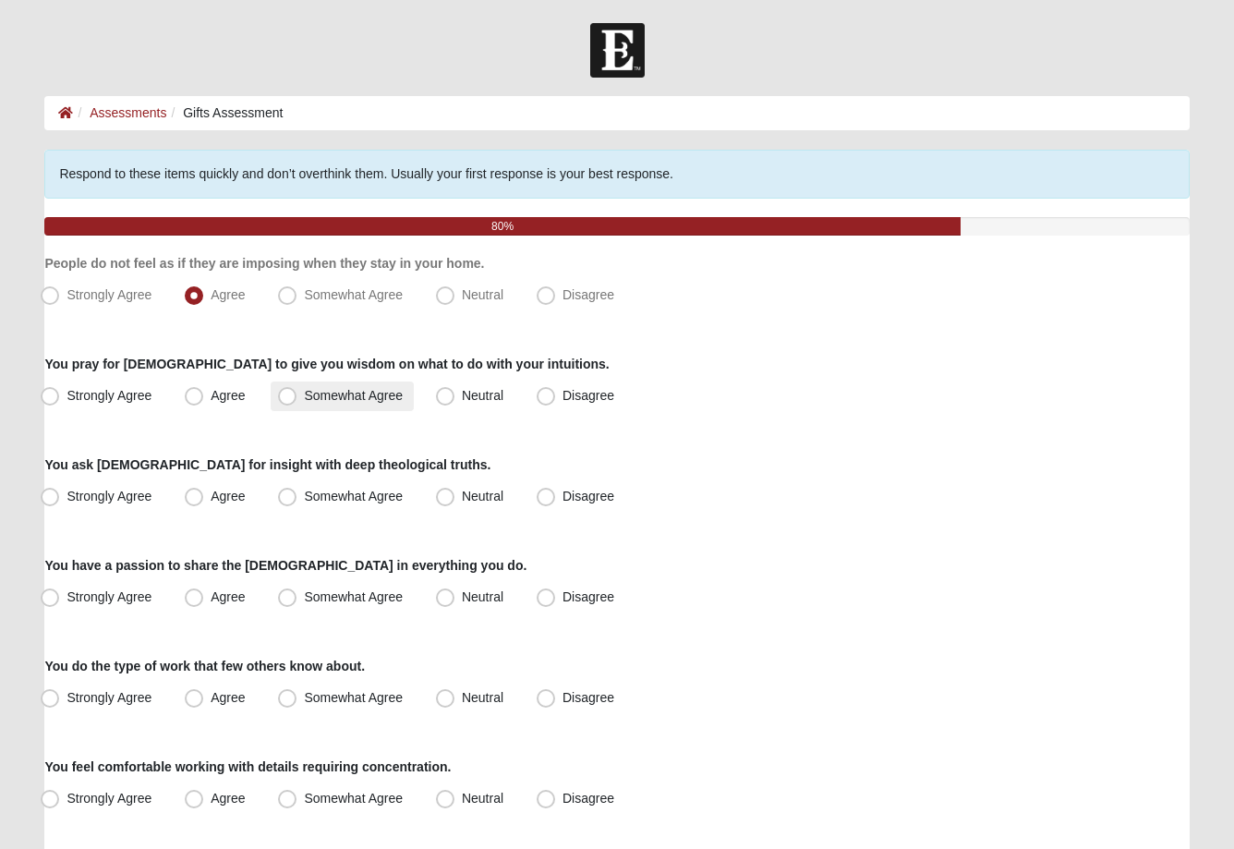
radio input "true"
click at [211, 498] on span "Agree" at bounding box center [228, 496] width 34 height 15
click at [193, 498] on input "Agree" at bounding box center [198, 497] width 12 height 12
radio input "true"
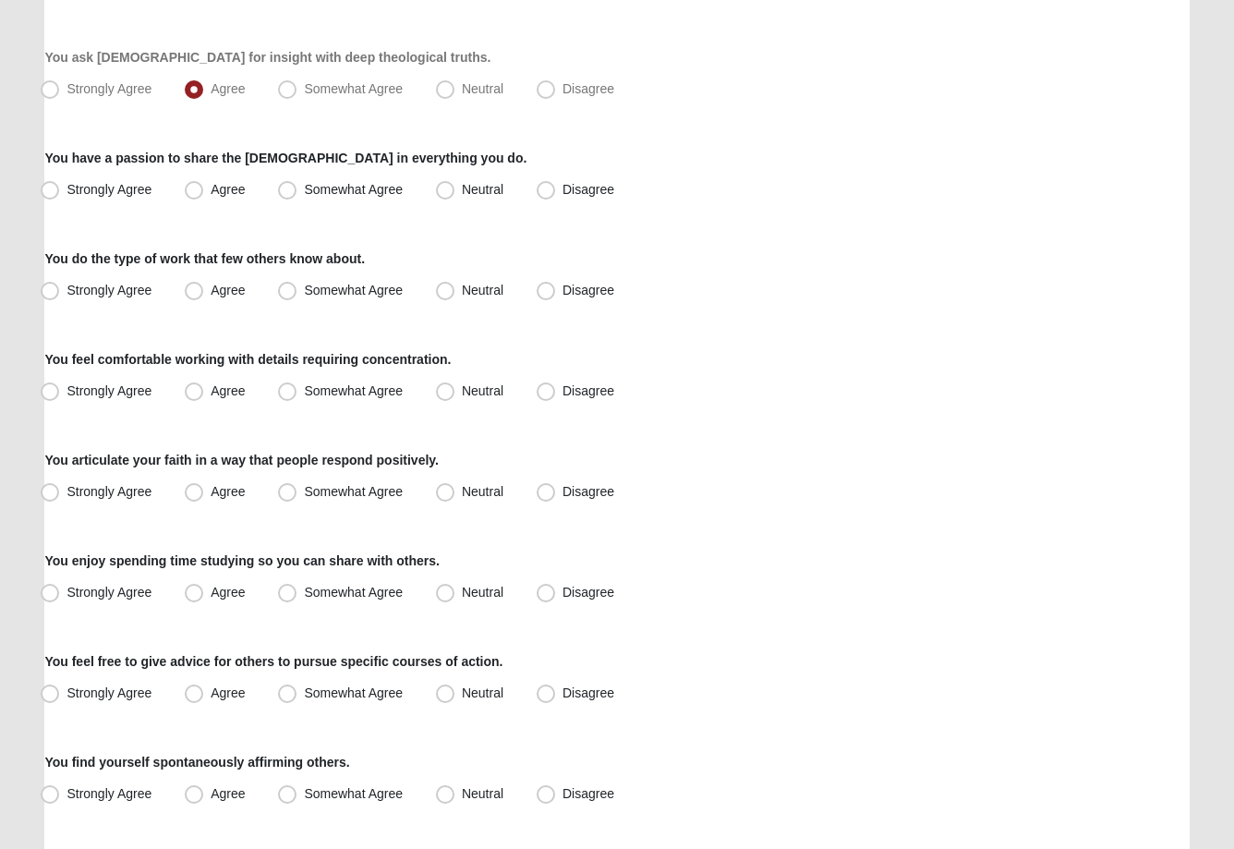
scroll to position [407, 0]
click at [211, 196] on span "Agree" at bounding box center [228, 189] width 34 height 15
click at [198, 196] on input "Agree" at bounding box center [198, 190] width 12 height 12
radio input "true"
click at [211, 297] on span "Agree" at bounding box center [228, 290] width 34 height 15
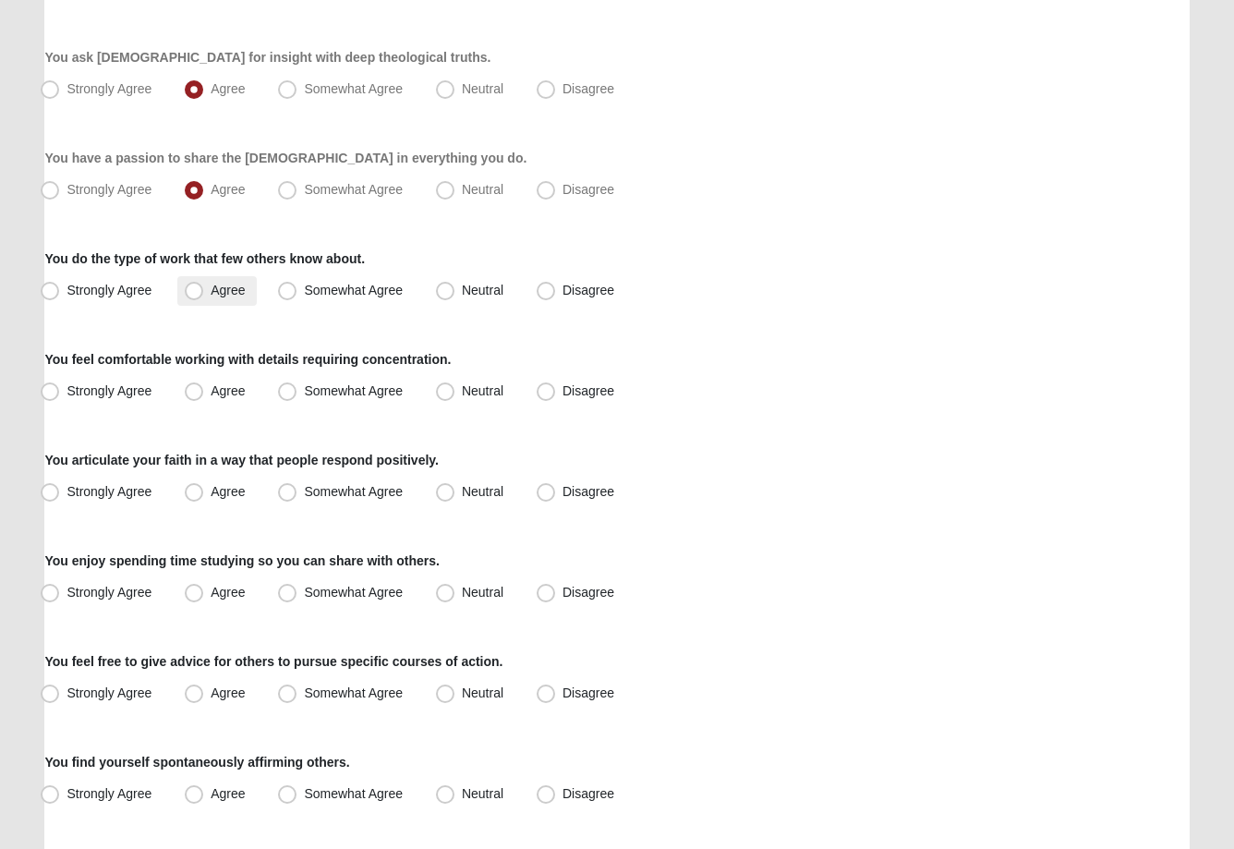
click at [194, 297] on input "Agree" at bounding box center [198, 291] width 12 height 12
radio input "true"
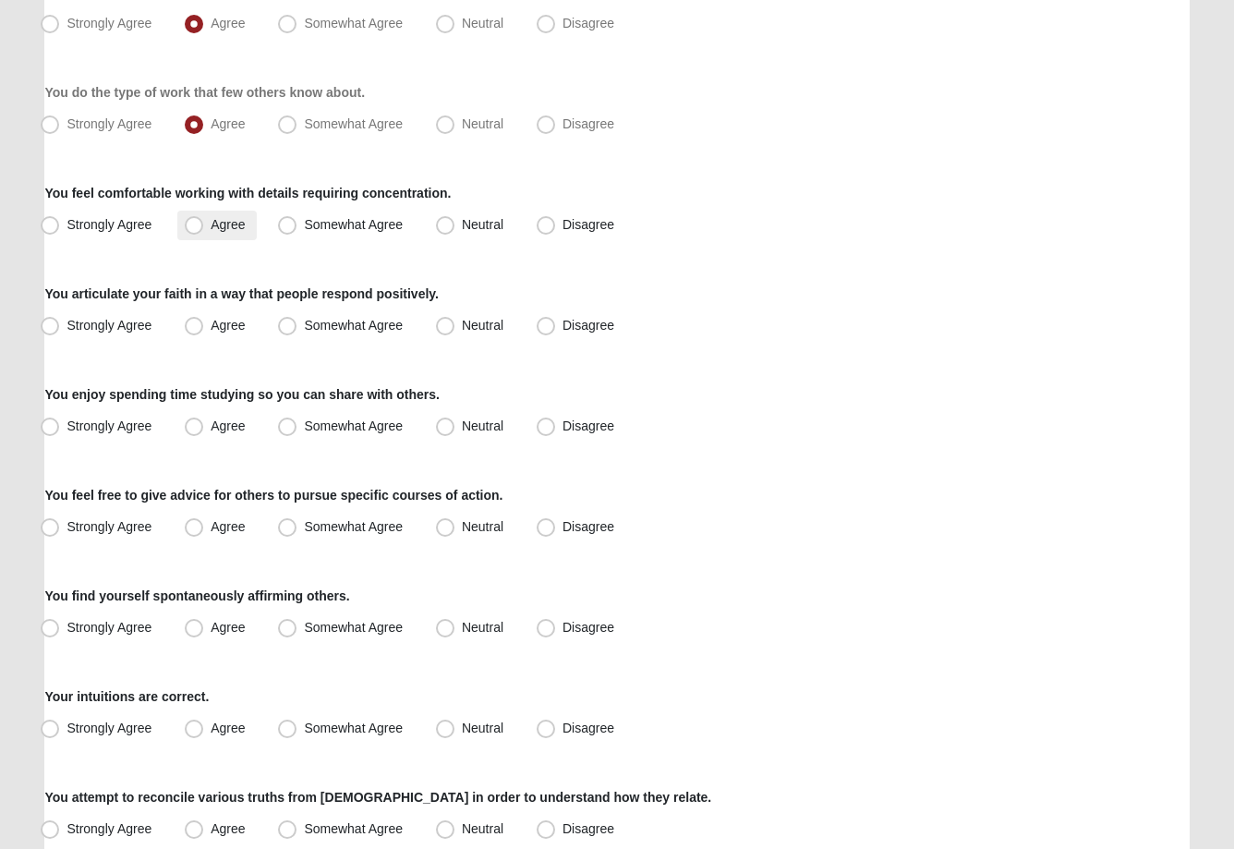
scroll to position [579, 0]
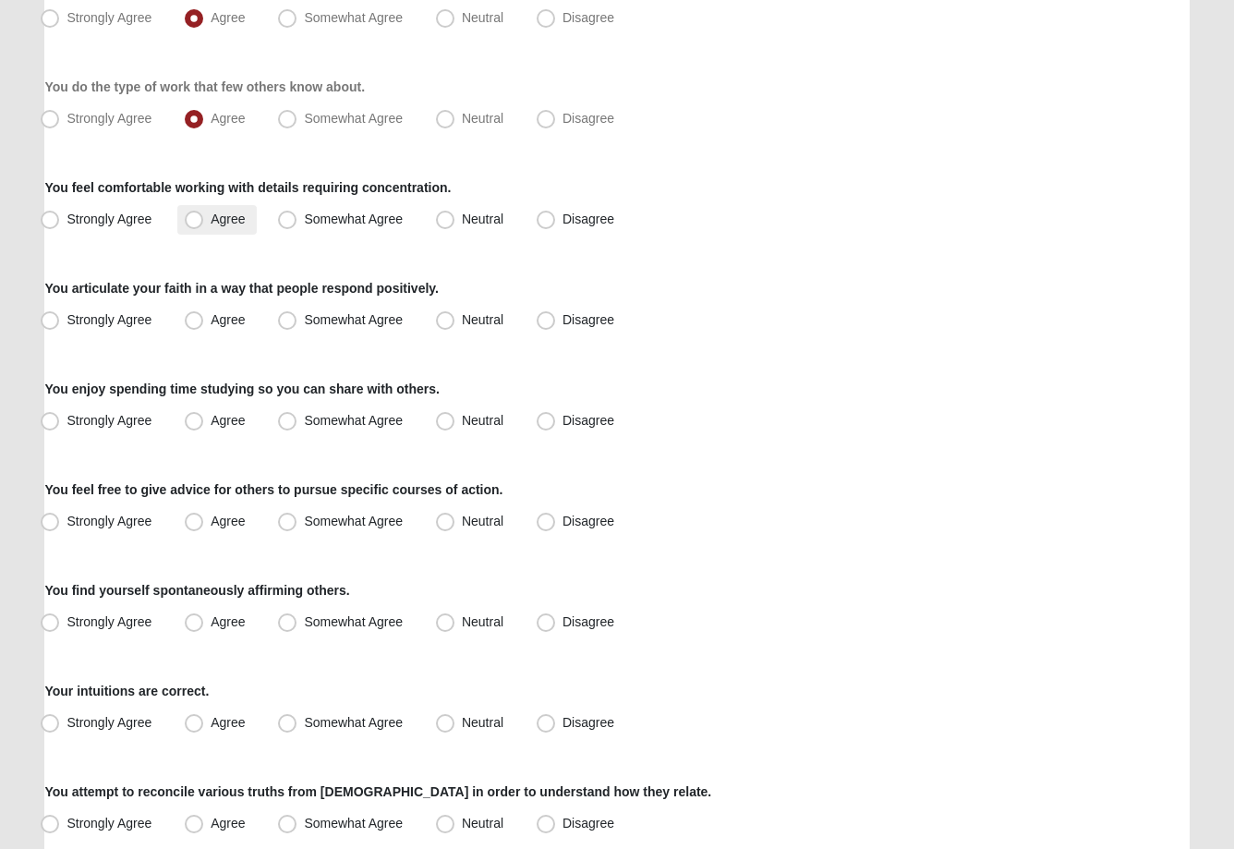
click at [211, 224] on span "Agree" at bounding box center [228, 219] width 34 height 15
click at [195, 224] on input "Agree" at bounding box center [198, 219] width 12 height 12
radio input "true"
click at [211, 327] on span "Agree" at bounding box center [228, 319] width 34 height 15
click at [196, 326] on input "Agree" at bounding box center [198, 320] width 12 height 12
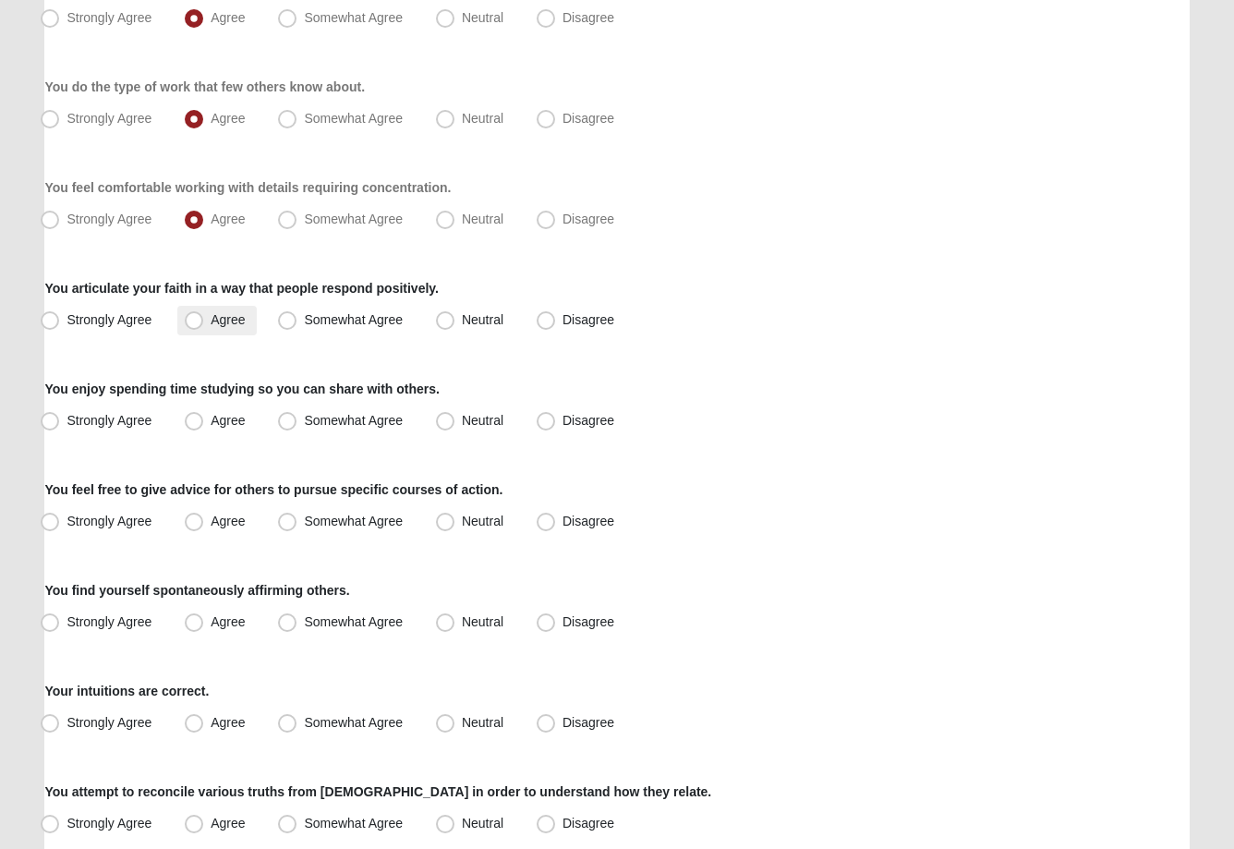
radio input "true"
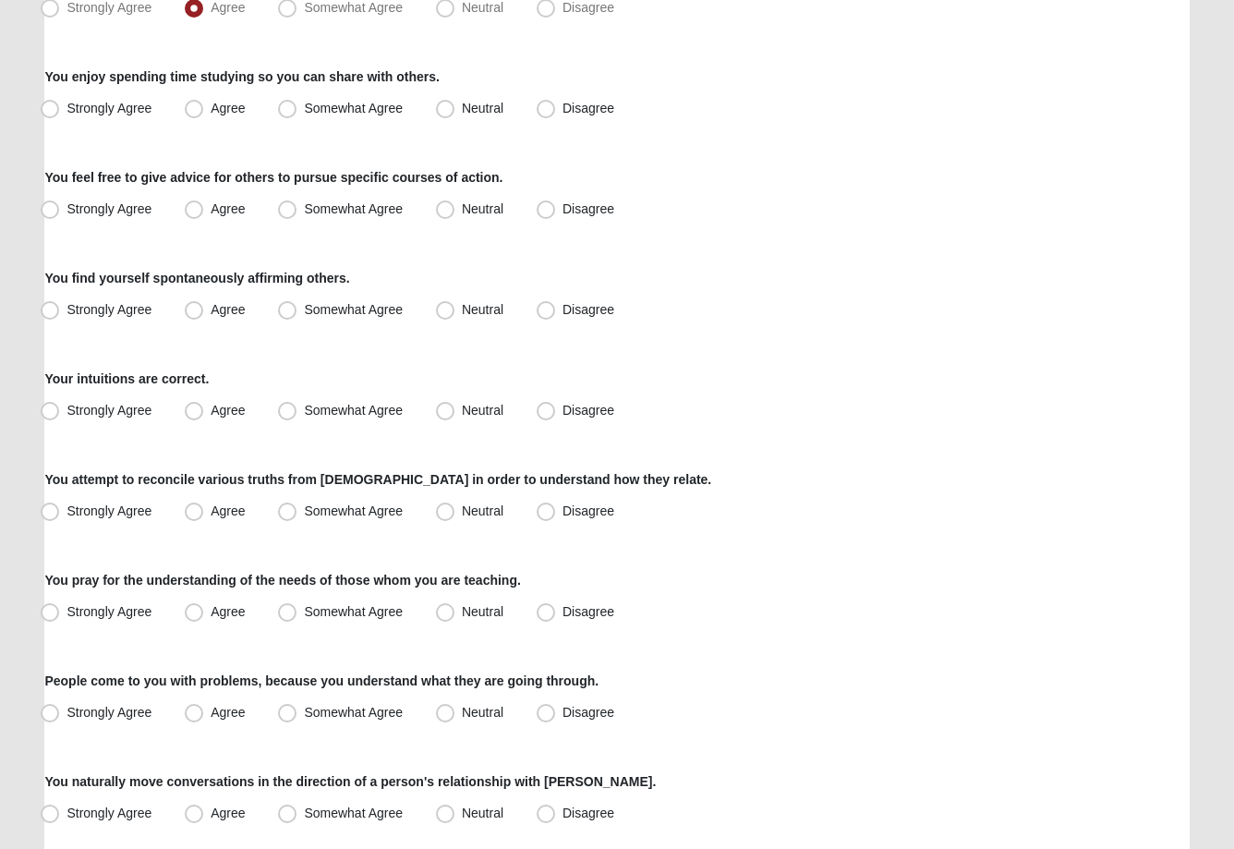
scroll to position [892, 0]
click at [211, 113] on span "Agree" at bounding box center [228, 108] width 34 height 15
click at [200, 113] on input "Agree" at bounding box center [198, 109] width 12 height 12
radio input "true"
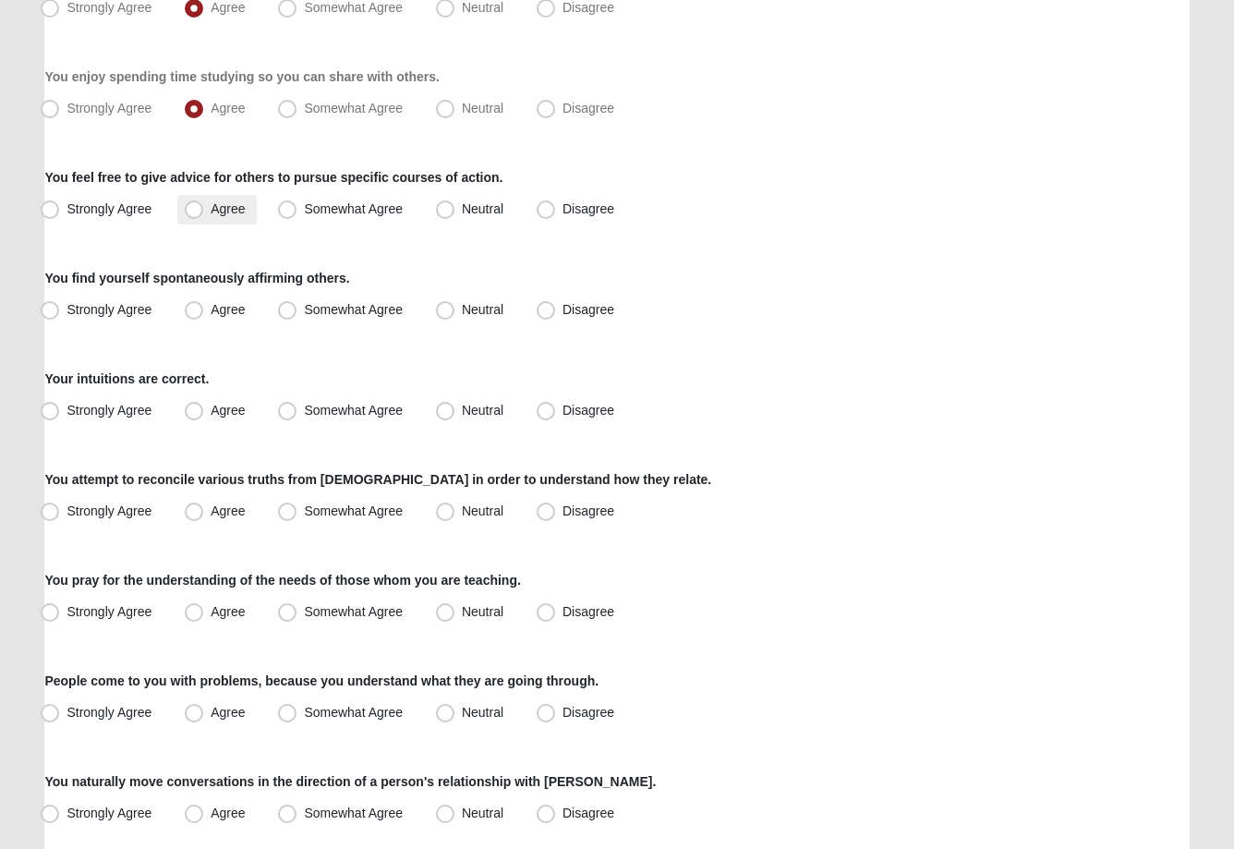
click at [211, 206] on span "Agree" at bounding box center [228, 208] width 34 height 15
click at [200, 206] on input "Agree" at bounding box center [198, 209] width 12 height 12
radio input "true"
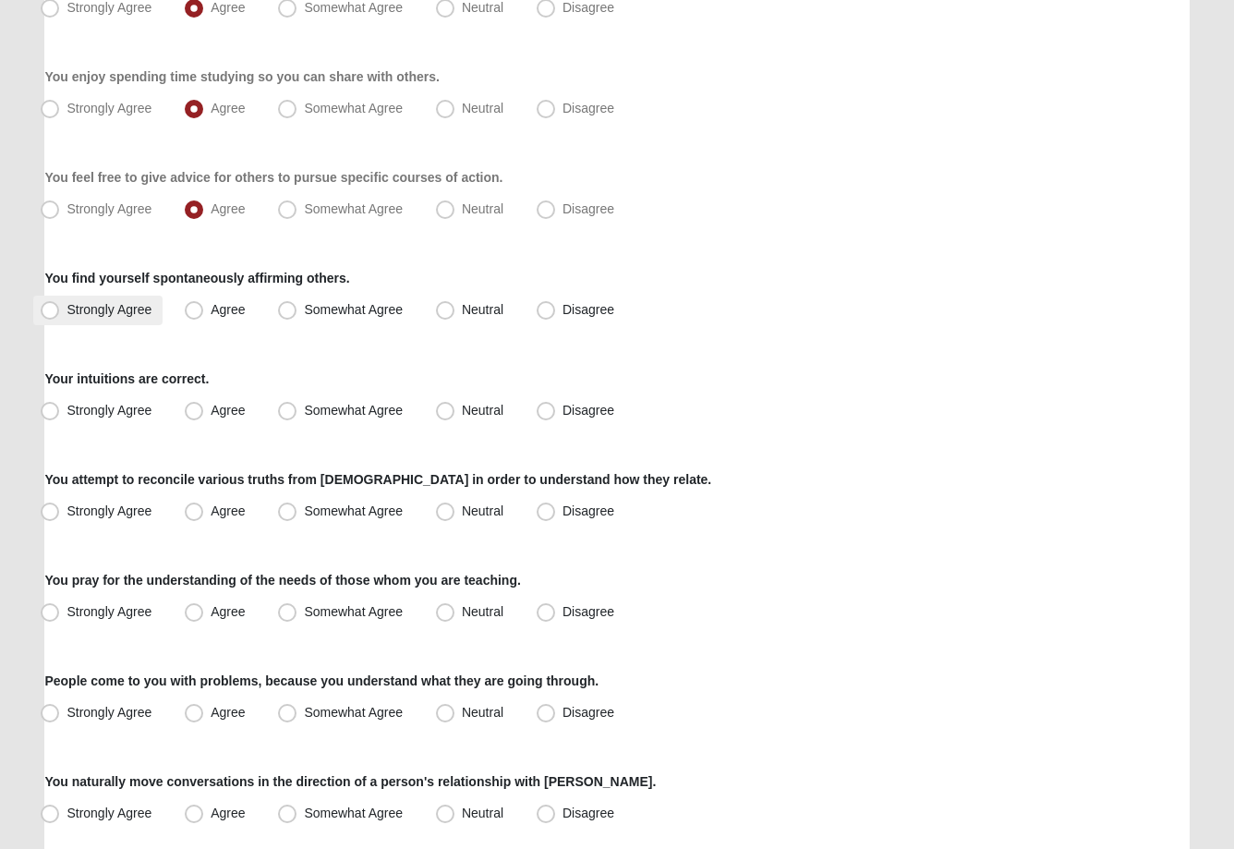
click at [67, 309] on span "Strongly Agree" at bounding box center [109, 309] width 85 height 15
click at [51, 309] on input "Strongly Agree" at bounding box center [54, 310] width 12 height 12
radio input "true"
click at [211, 406] on span "Agree" at bounding box center [228, 410] width 34 height 15
click at [200, 406] on input "Agree" at bounding box center [198, 411] width 12 height 12
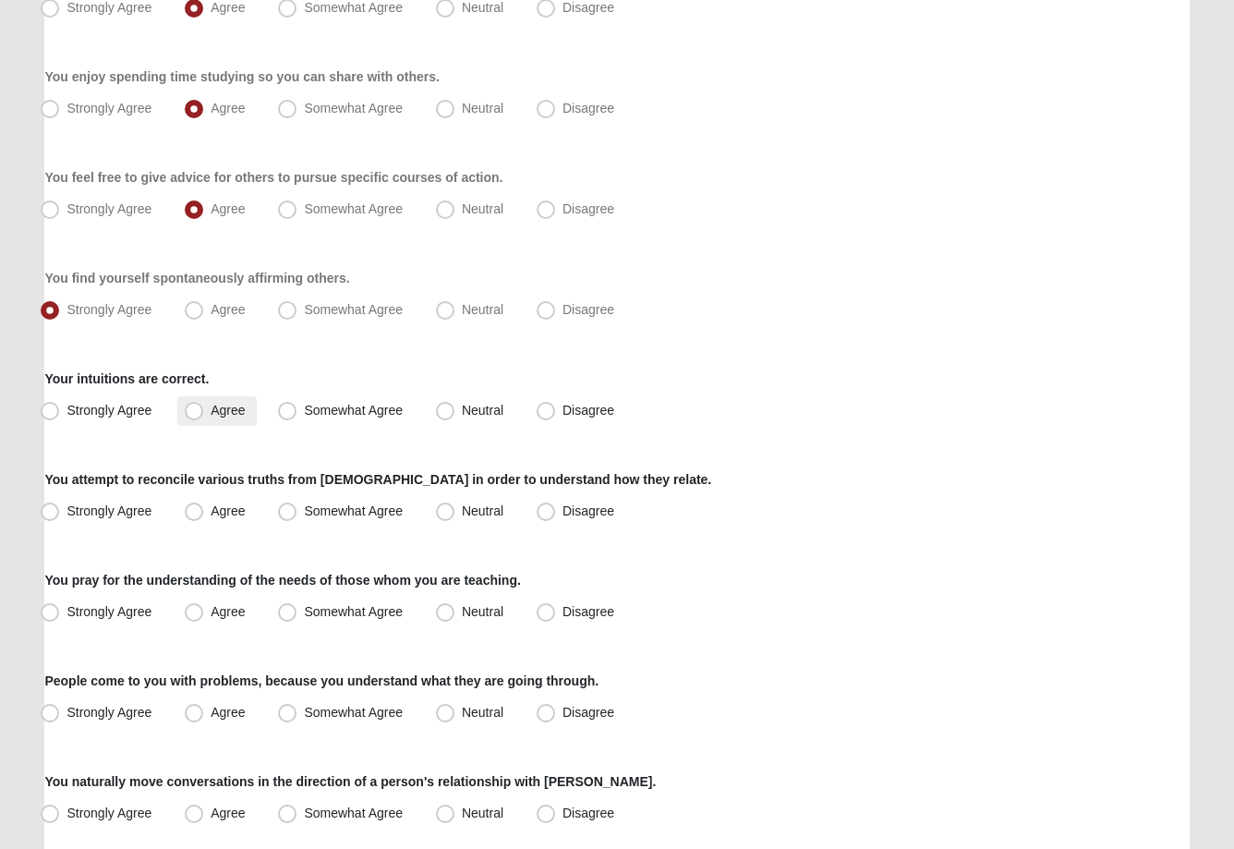
radio input "true"
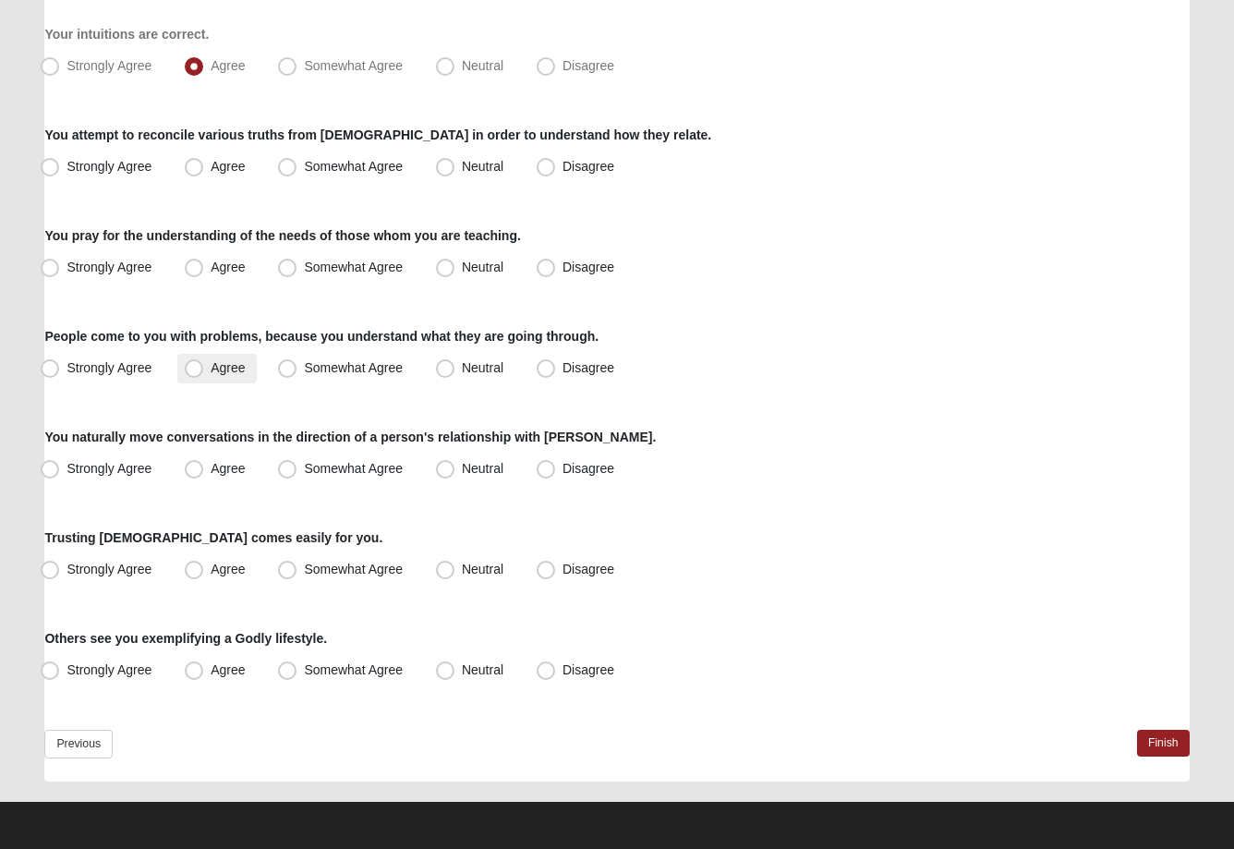
scroll to position [1236, 0]
click at [211, 166] on span "Agree" at bounding box center [228, 166] width 34 height 15
click at [200, 166] on input "Agree" at bounding box center [198, 167] width 12 height 12
radio input "true"
click at [211, 374] on span "Agree" at bounding box center [228, 367] width 34 height 15
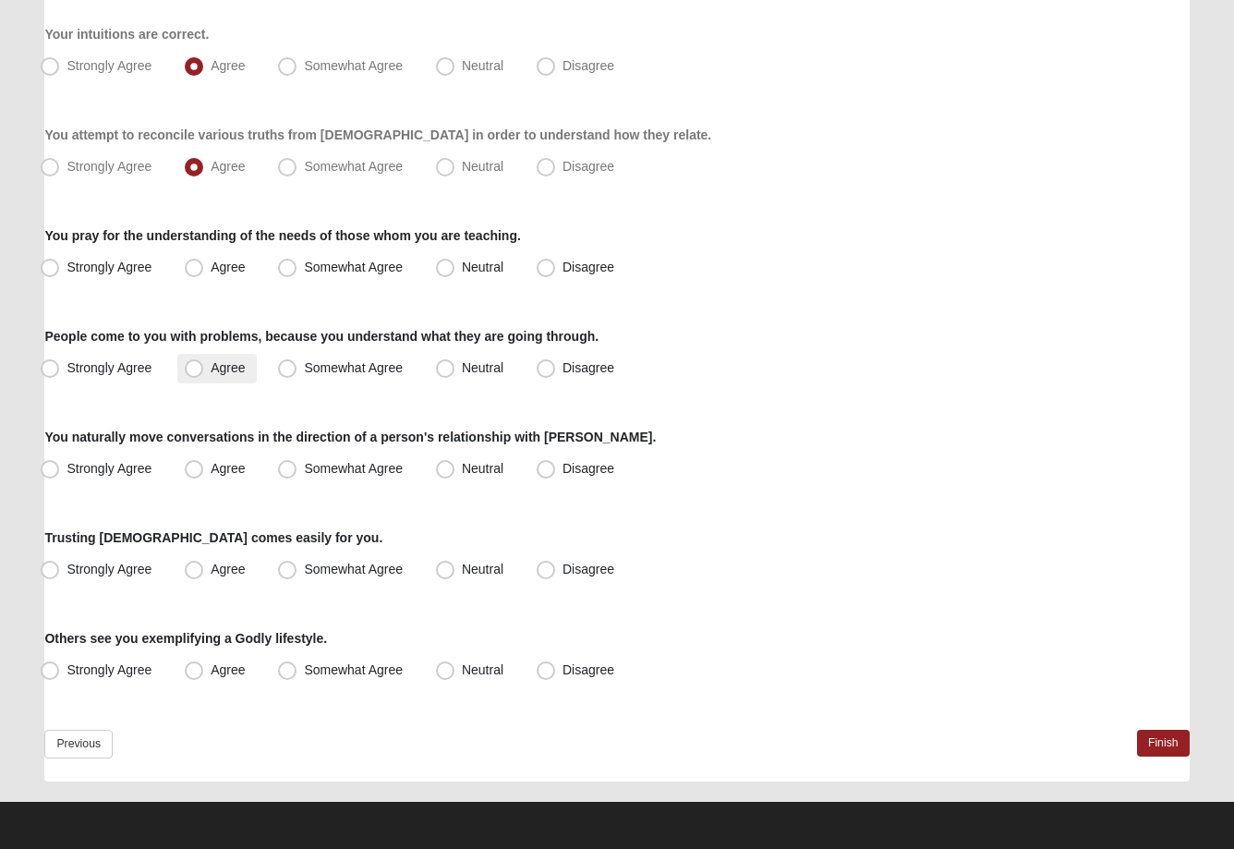
click at [200, 374] on input "Agree" at bounding box center [198, 368] width 12 height 12
radio input "true"
click at [304, 368] on span "Somewhat Agree" at bounding box center [353, 367] width 99 height 15
click at [291, 368] on input "Somewhat Agree" at bounding box center [291, 368] width 12 height 12
radio input "true"
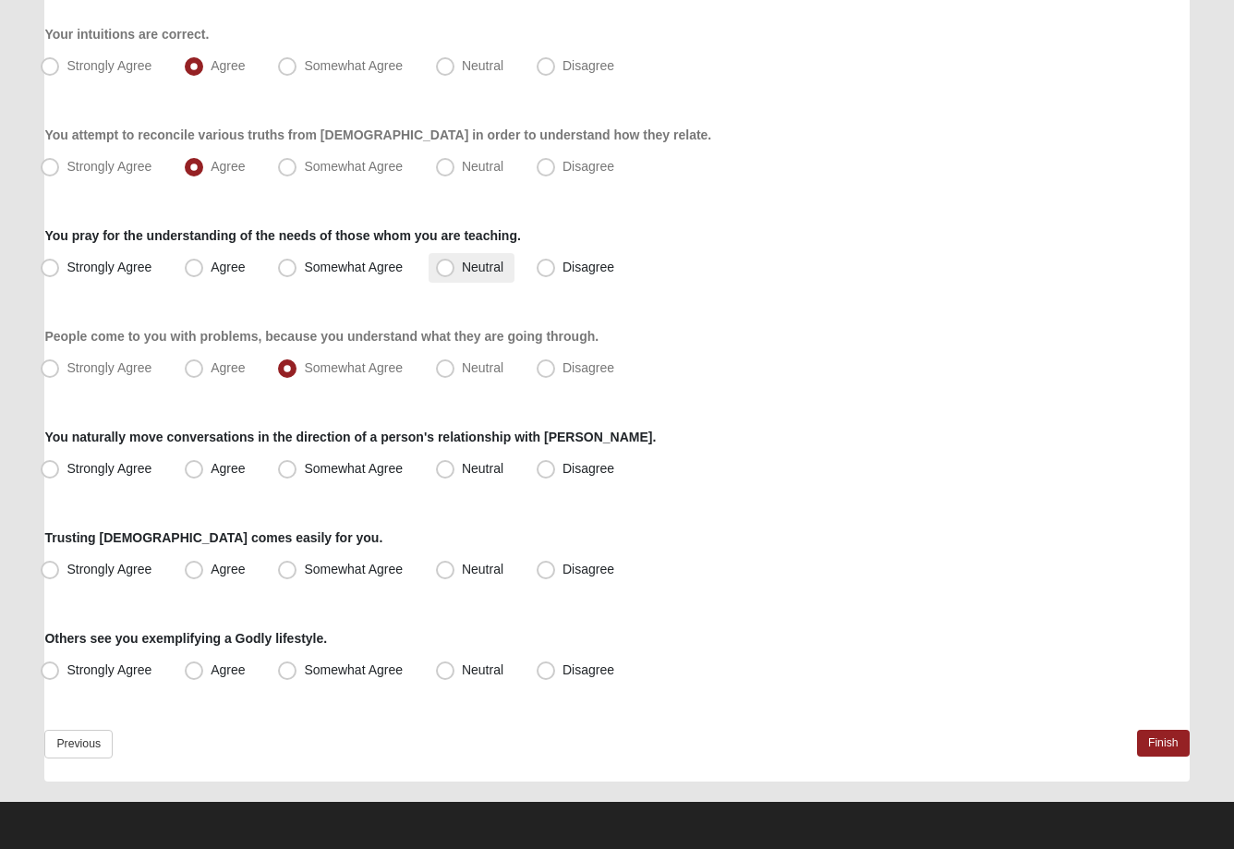
click at [462, 261] on span "Neutral" at bounding box center [483, 267] width 42 height 15
click at [443, 261] on input "Neutral" at bounding box center [449, 267] width 12 height 12
radio input "true"
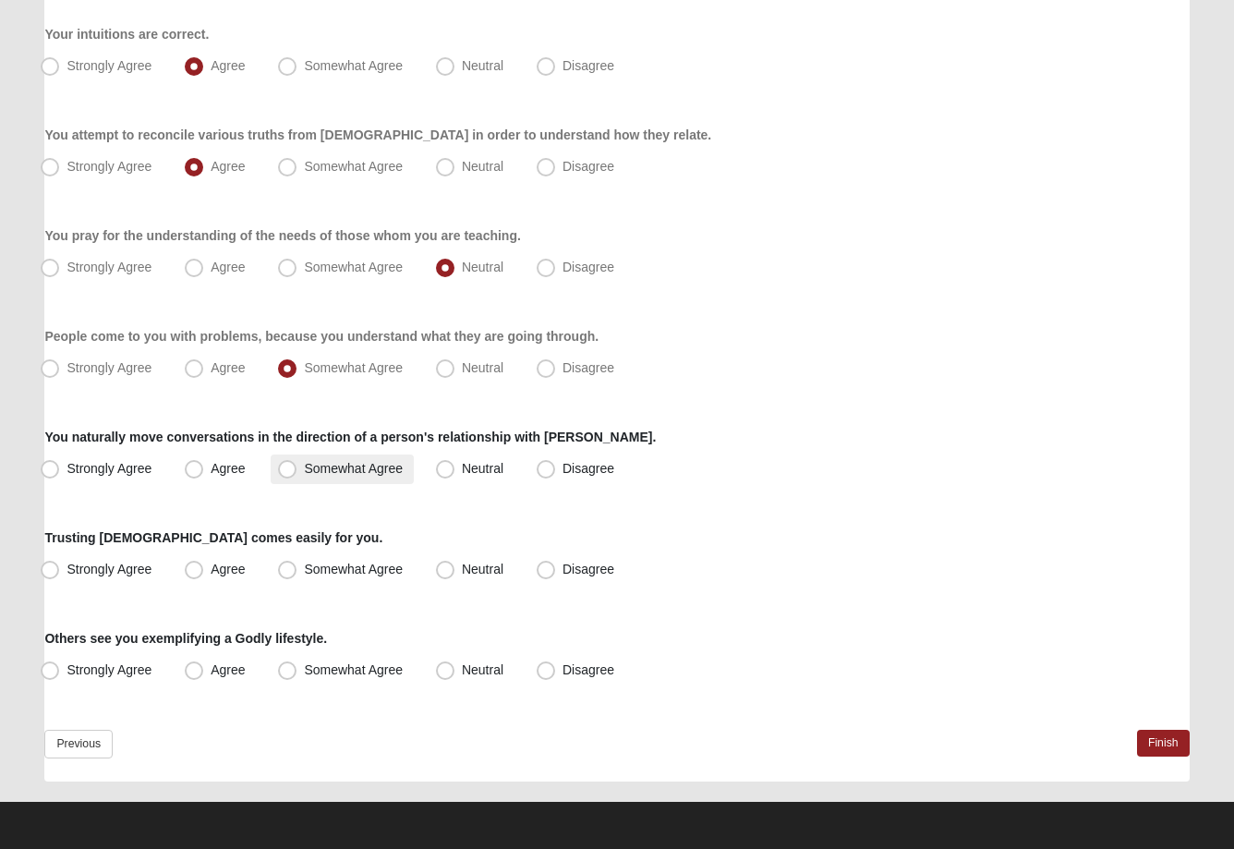
click at [304, 467] on span "Somewhat Agree" at bounding box center [353, 468] width 99 height 15
click at [285, 467] on input "Somewhat Agree" at bounding box center [291, 469] width 12 height 12
radio input "true"
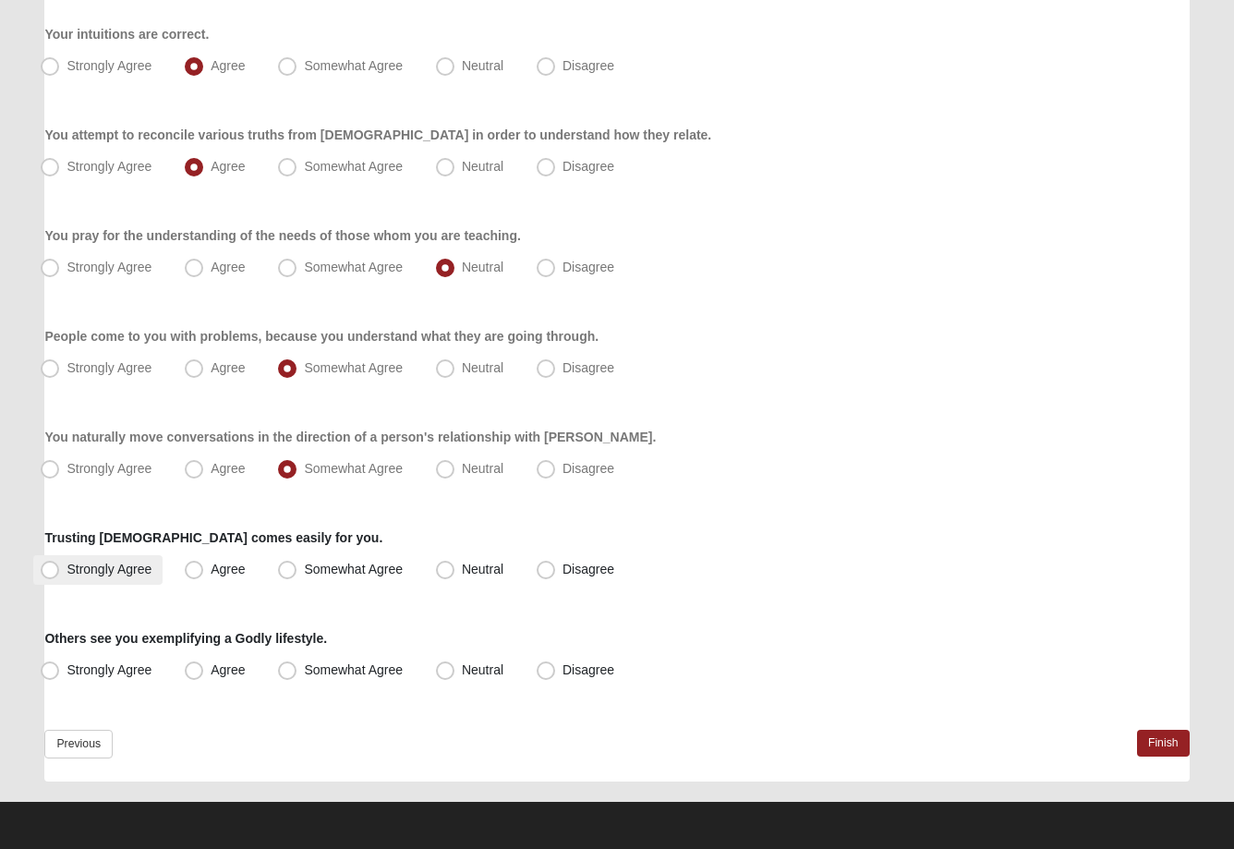
click at [67, 566] on span "Strongly Agree" at bounding box center [109, 569] width 85 height 15
click at [48, 566] on input "Strongly Agree" at bounding box center [54, 570] width 12 height 12
radio input "true"
click at [462, 671] on span "Neutral" at bounding box center [483, 669] width 42 height 15
click at [450, 671] on input "Neutral" at bounding box center [449, 670] width 12 height 12
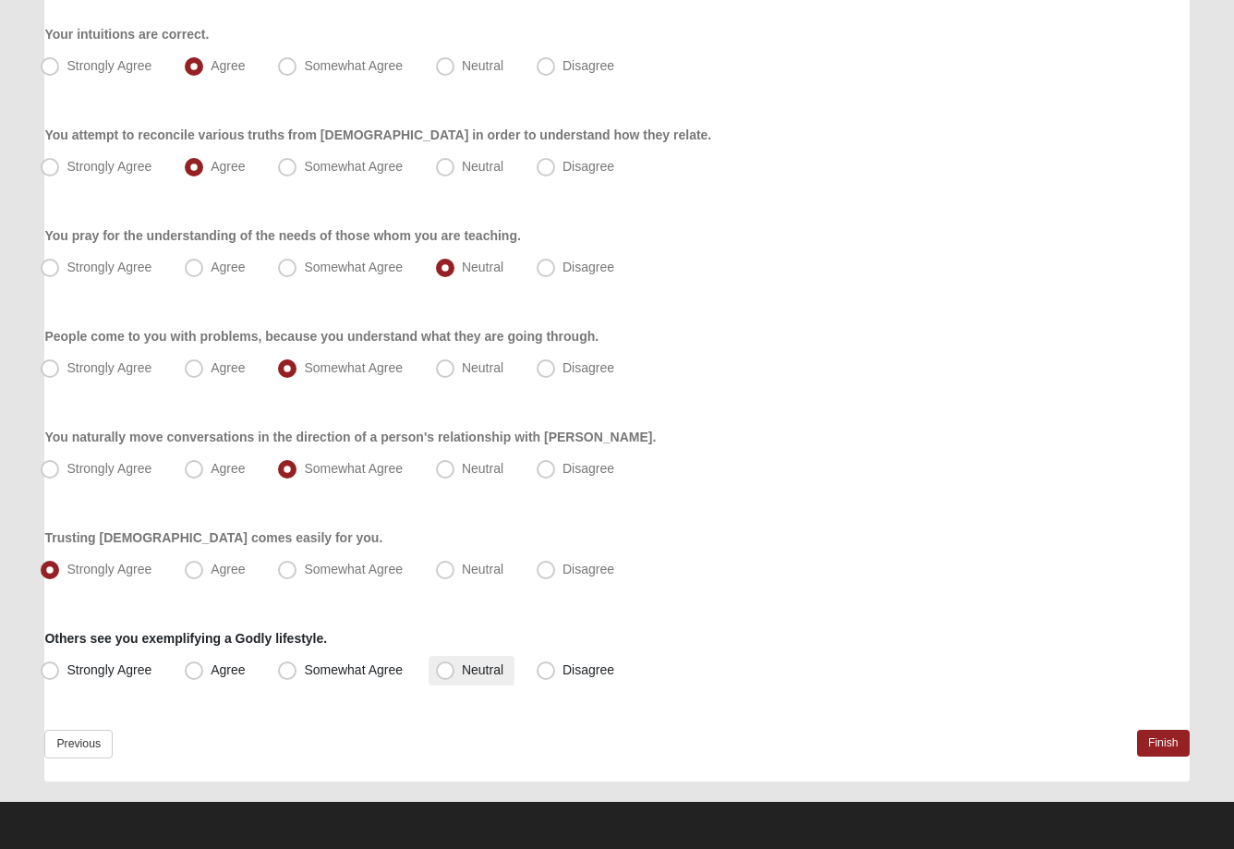
radio input "true"
click at [304, 666] on span "Somewhat Agree" at bounding box center [353, 669] width 99 height 15
click at [287, 666] on input "Somewhat Agree" at bounding box center [291, 670] width 12 height 12
radio input "true"
click at [1158, 740] on link "Finish" at bounding box center [1163, 743] width 53 height 27
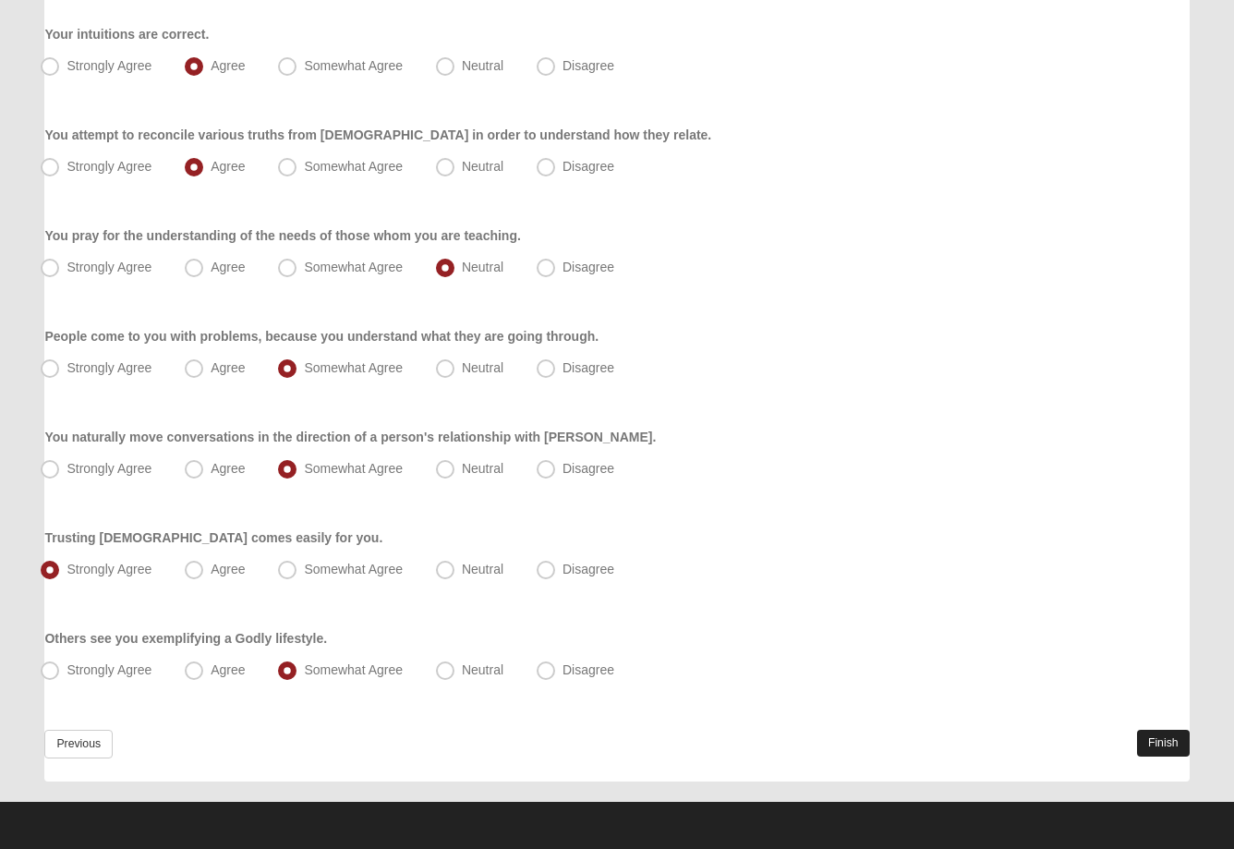
scroll to position [0, 0]
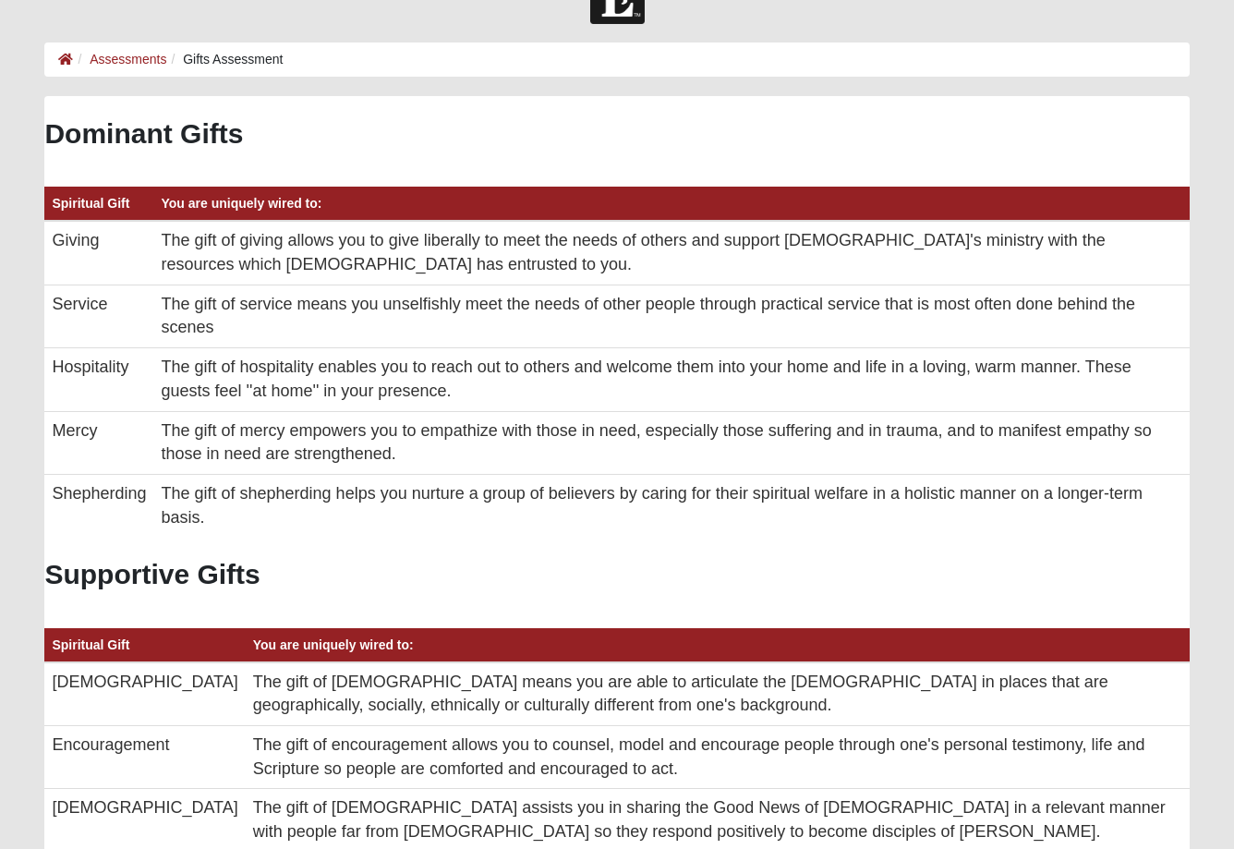
scroll to position [52, 0]
